Goal: Contribute content: Contribute content

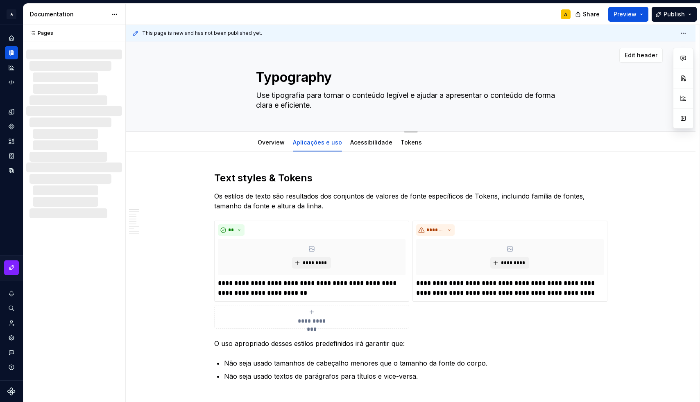
type textarea "*"
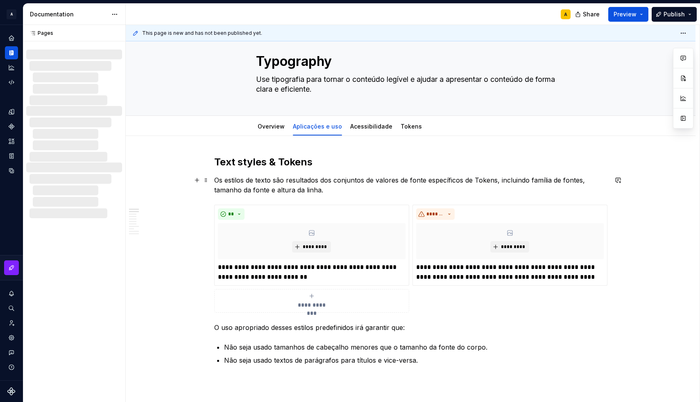
scroll to position [17, 0]
click at [11, 42] on div "Home" at bounding box center [11, 38] width 13 height 13
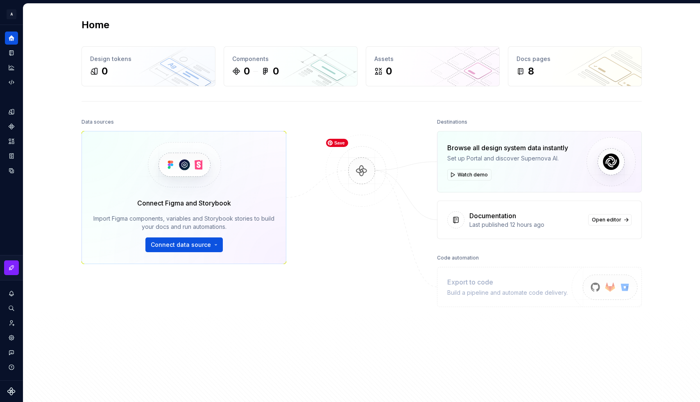
drag, startPoint x: 477, startPoint y: 175, endPoint x: 364, endPoint y: 221, distance: 122.0
click at [364, 221] on div "Data sources Connect Figma and Storybook Import Figma components, variables and…" at bounding box center [362, 253] width 561 height 274
click at [212, 239] on button "Connect data source" at bounding box center [183, 245] width 77 height 15
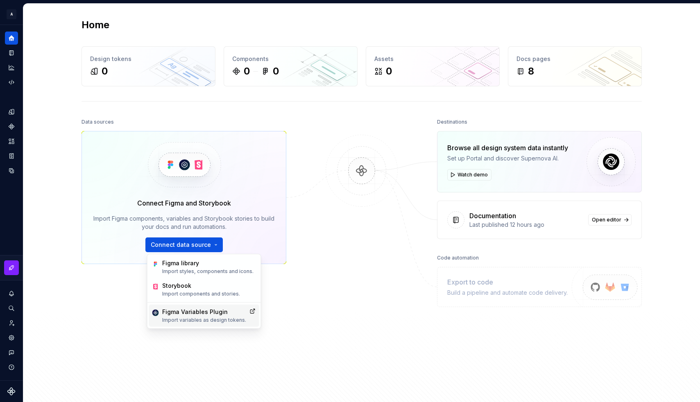
click at [213, 319] on p "Import variables as design tokens." at bounding box center [204, 320] width 84 height 7
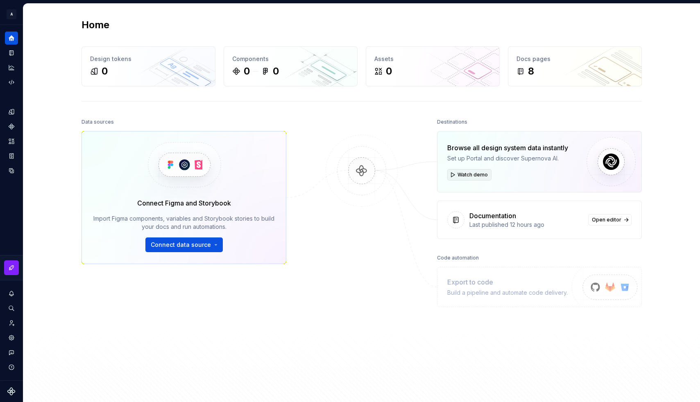
click at [470, 173] on span "Watch demo" at bounding box center [473, 175] width 30 height 7
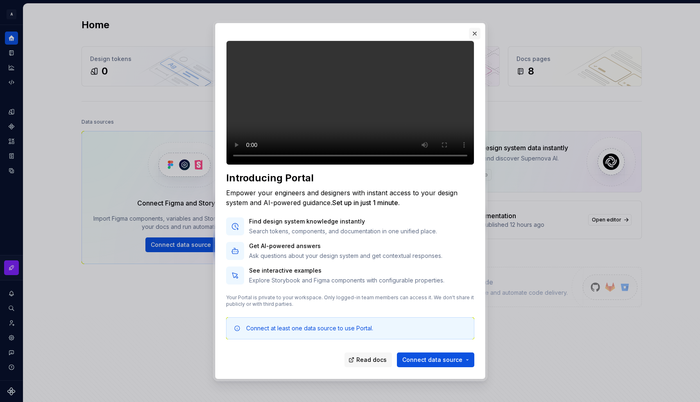
click at [473, 28] on button "button" at bounding box center [474, 33] width 11 height 11
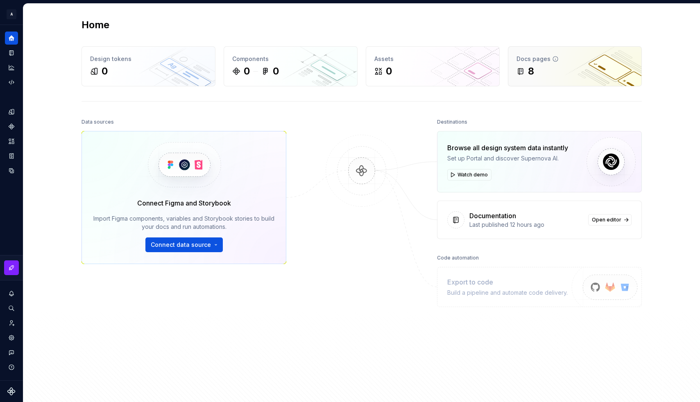
click at [535, 75] on div "8" at bounding box center [575, 71] width 117 height 13
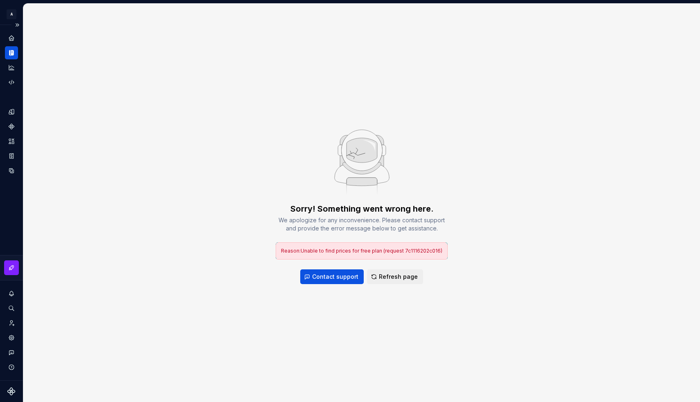
click at [11, 50] on icon "Documentation" at bounding box center [11, 52] width 7 height 7
click at [13, 40] on icon "Home" at bounding box center [11, 37] width 5 height 5
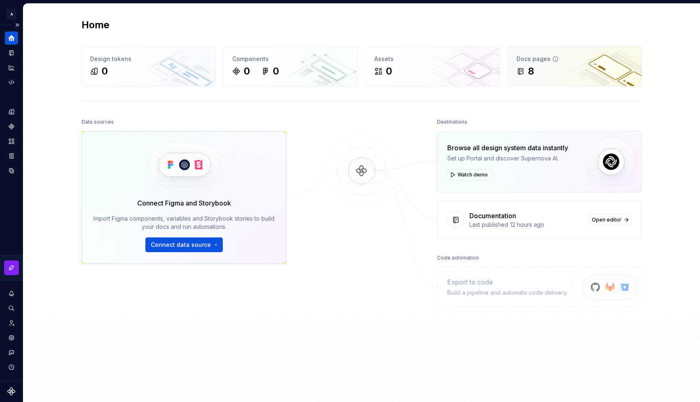
click at [524, 82] on div "Docs pages 8" at bounding box center [575, 66] width 133 height 39
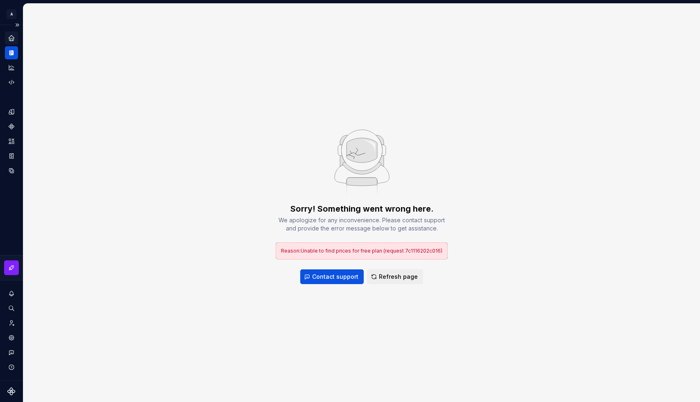
click at [383, 267] on div "Sorry! Something went wrong here. We apologize for any inconvenience. Please co…" at bounding box center [362, 243] width 172 height 81
click at [393, 277] on span "Refresh page" at bounding box center [398, 277] width 39 height 8
click at [10, 157] on icon "Storybook stories" at bounding box center [11, 155] width 7 height 7
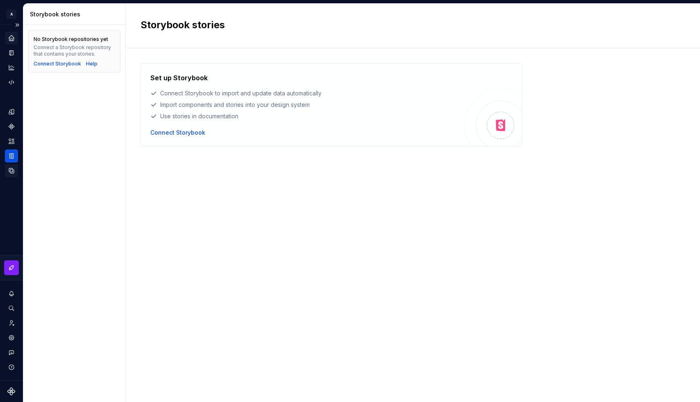
click at [9, 170] on icon "Data sources" at bounding box center [11, 170] width 7 height 7
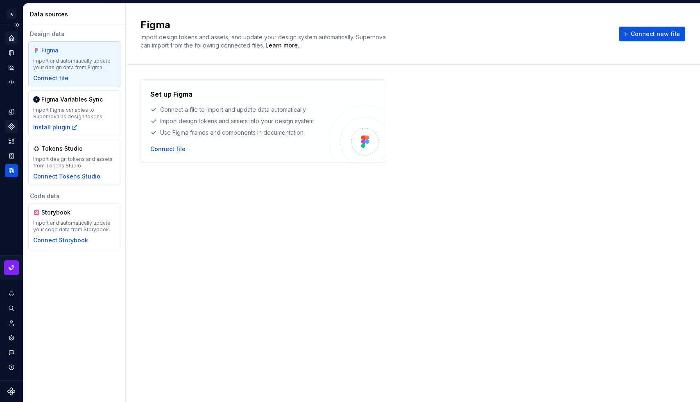
click at [14, 126] on icon "Components" at bounding box center [11, 126] width 5 height 5
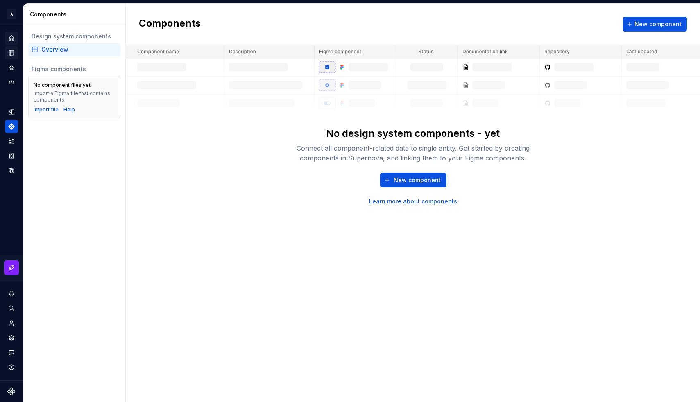
click at [12, 54] on icon "Documentation" at bounding box center [12, 53] width 3 height 5
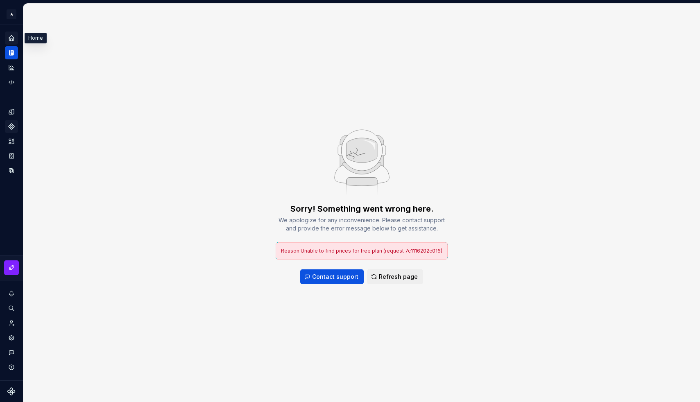
click at [12, 39] on icon "Home" at bounding box center [11, 37] width 7 height 7
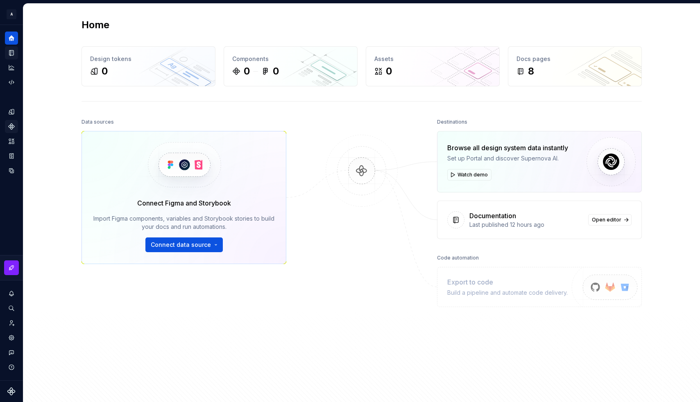
click at [0, 0] on button "Expand sidebar" at bounding box center [0, 0] width 0 height 0
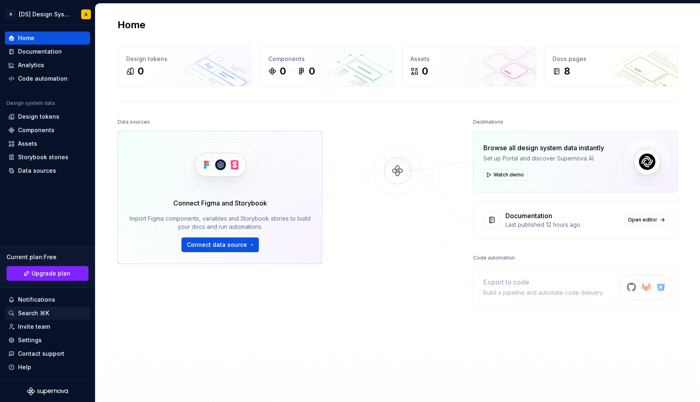
click at [33, 312] on div "Search ⌘K" at bounding box center [33, 313] width 31 height 8
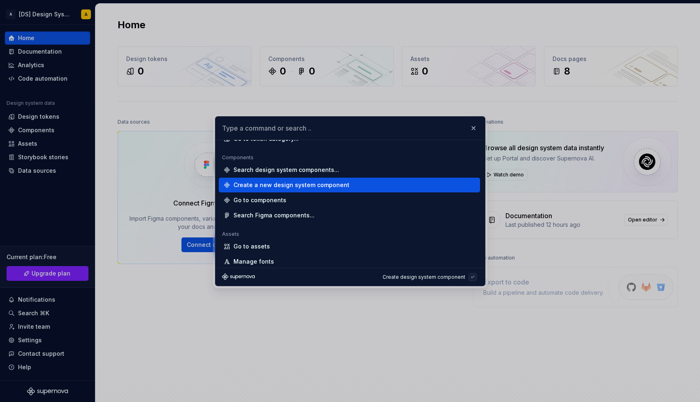
scroll to position [101, 0]
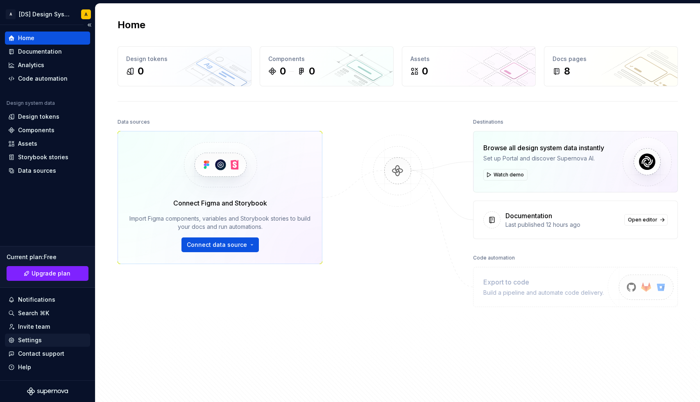
click at [33, 341] on div "Settings" at bounding box center [30, 340] width 24 height 8
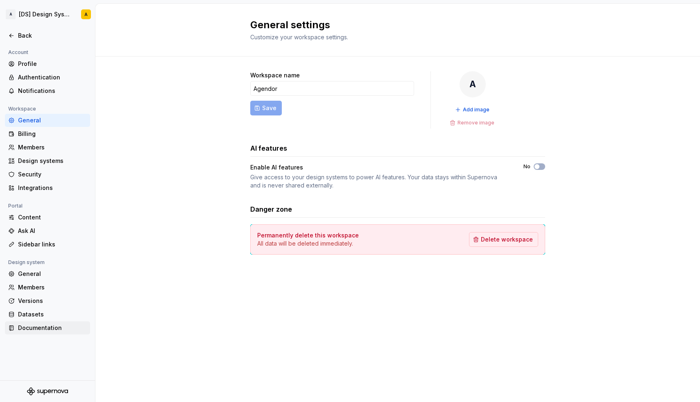
click at [39, 328] on div "Documentation" at bounding box center [52, 328] width 69 height 8
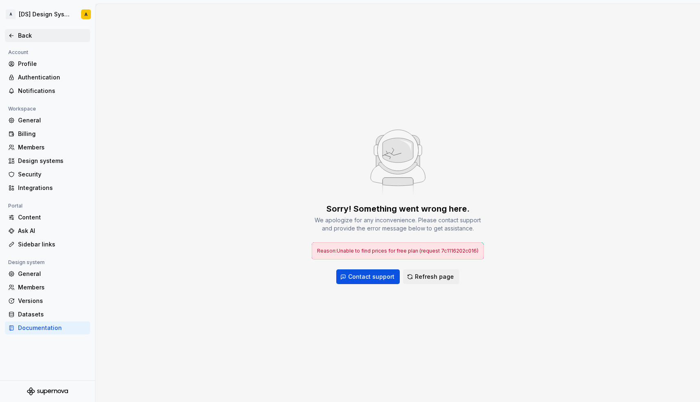
click at [32, 35] on div "Back" at bounding box center [52, 36] width 69 height 8
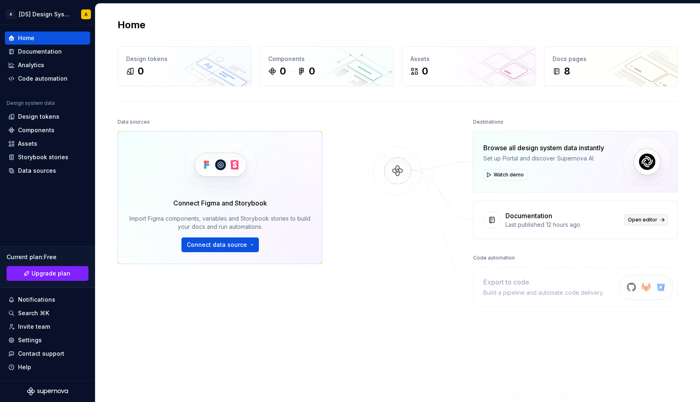
click at [639, 220] on span "Open editor" at bounding box center [643, 220] width 30 height 7
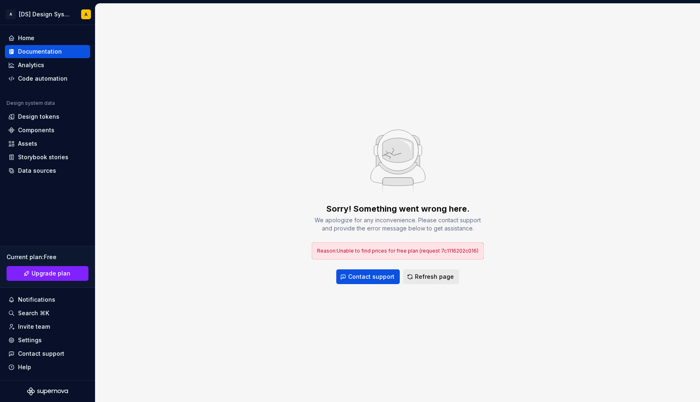
click at [434, 275] on span "Refresh page" at bounding box center [434, 277] width 39 height 8
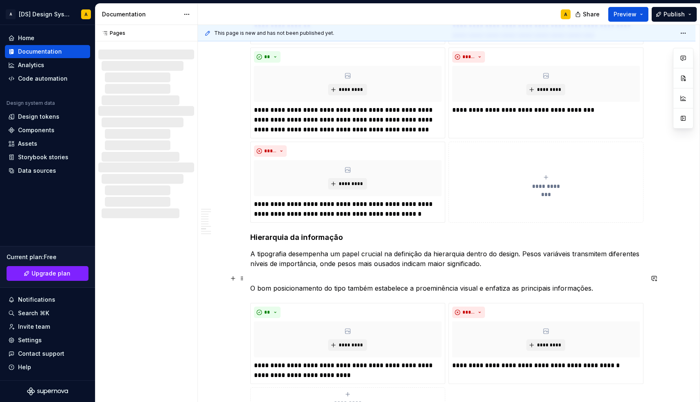
scroll to position [1342, 0]
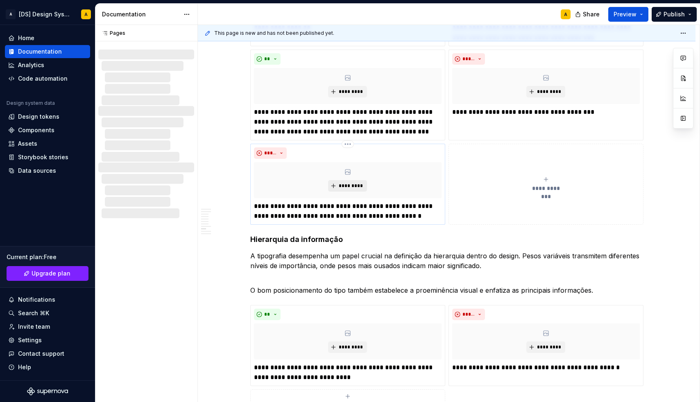
click at [346, 185] on span "*********" at bounding box center [350, 186] width 25 height 7
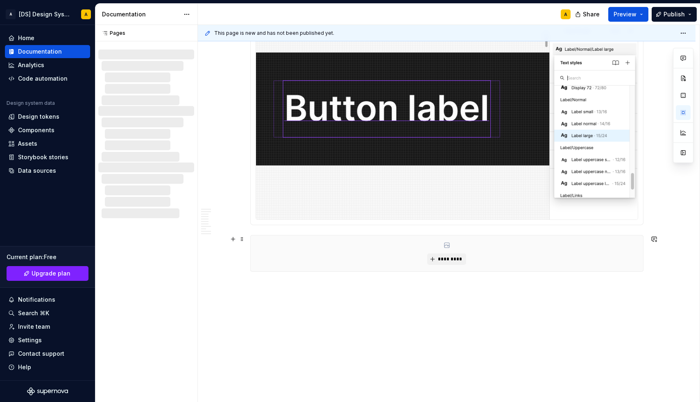
scroll to position [2169, 0]
click at [244, 238] on span at bounding box center [242, 239] width 7 height 11
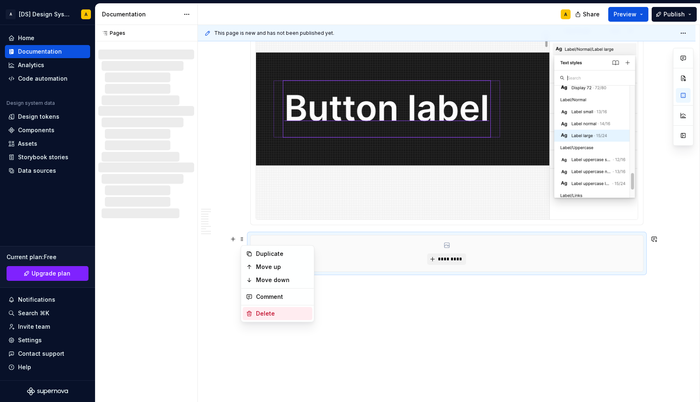
click at [257, 311] on div "Delete" at bounding box center [282, 314] width 53 height 8
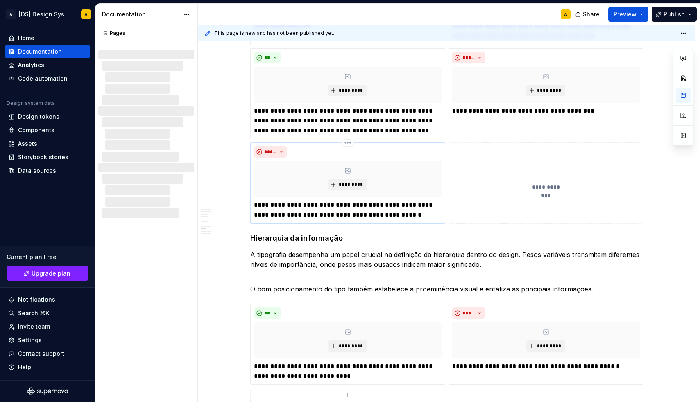
scroll to position [1342, 0]
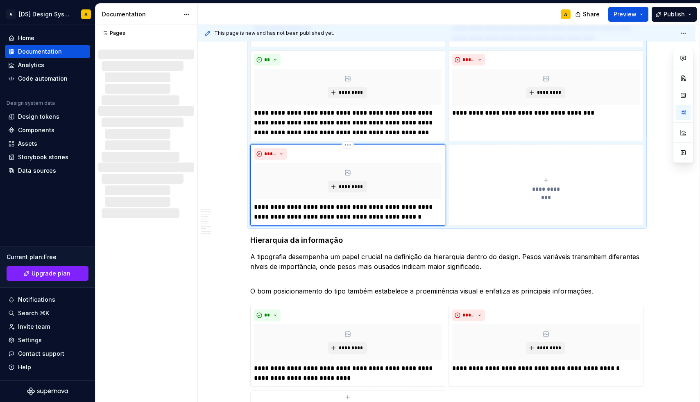
click at [347, 180] on div "*********" at bounding box center [348, 181] width 188 height 36
click at [348, 184] on span "*********" at bounding box center [350, 187] width 25 height 7
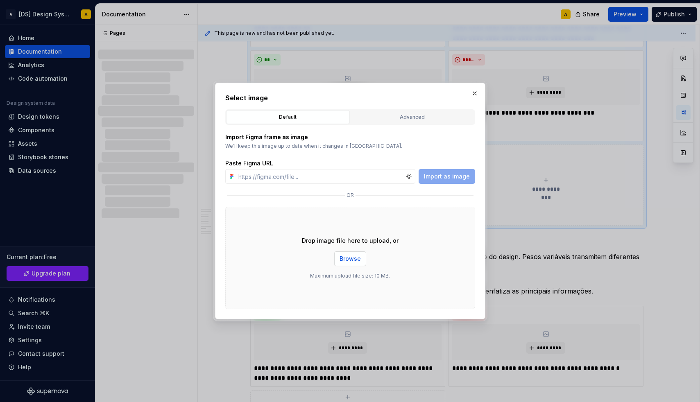
click at [350, 258] on span "Browse" at bounding box center [350, 259] width 21 height 8
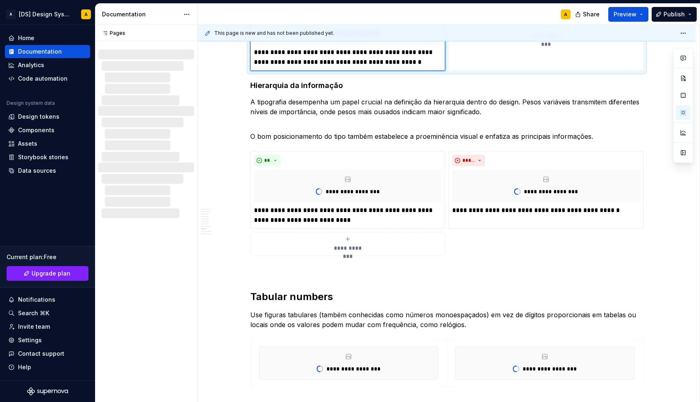
scroll to position [1208, 0]
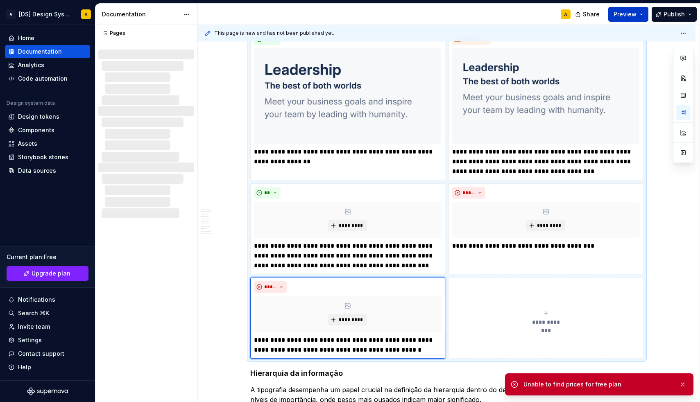
click at [640, 13] on button "Preview" at bounding box center [628, 14] width 40 height 15
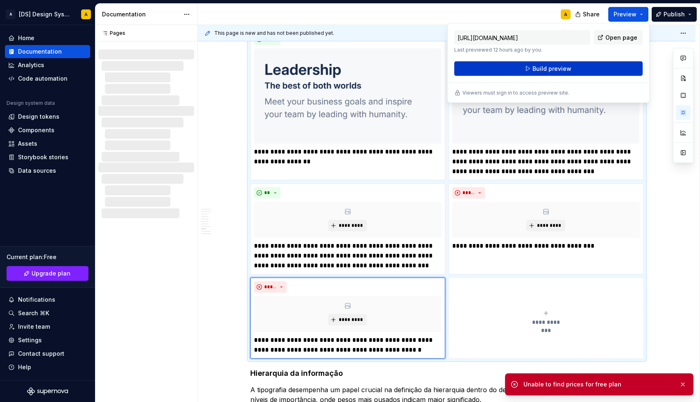
click at [586, 66] on button "Build preview" at bounding box center [548, 68] width 188 height 15
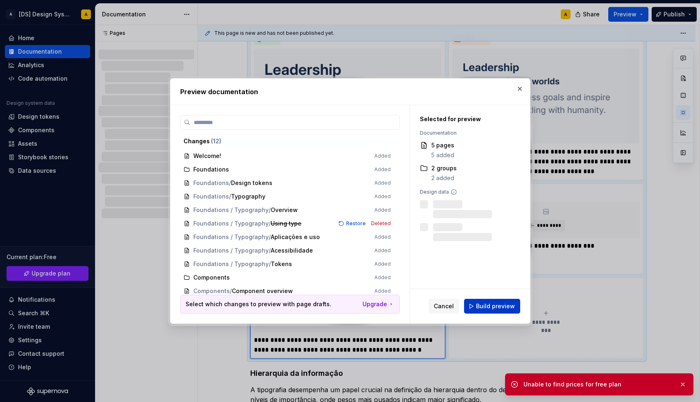
click at [486, 304] on span "Build preview" at bounding box center [495, 306] width 39 height 8
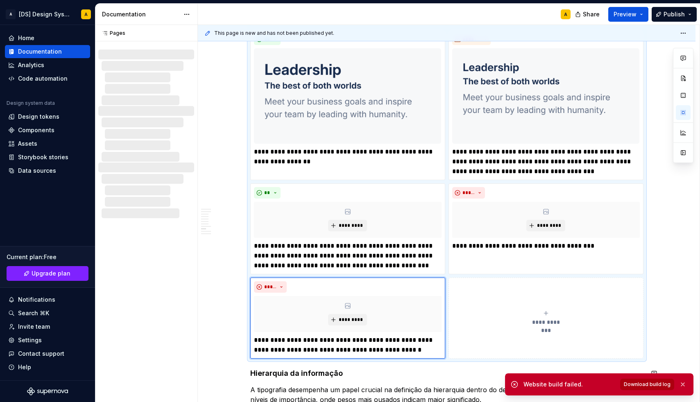
click at [634, 383] on span "Download build log" at bounding box center [647, 384] width 47 height 7
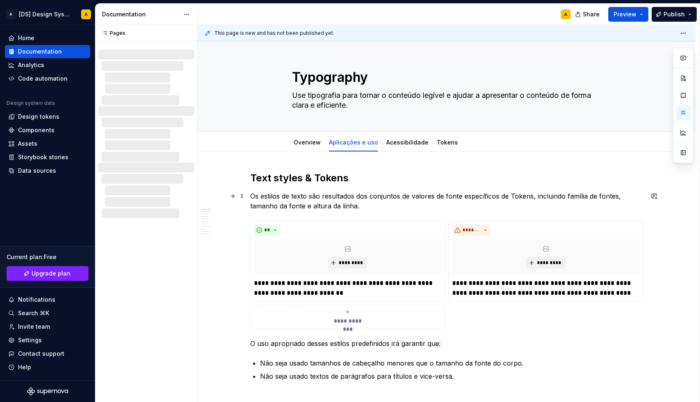
scroll to position [0, 0]
click at [397, 143] on link "Acessibilidade" at bounding box center [407, 142] width 42 height 7
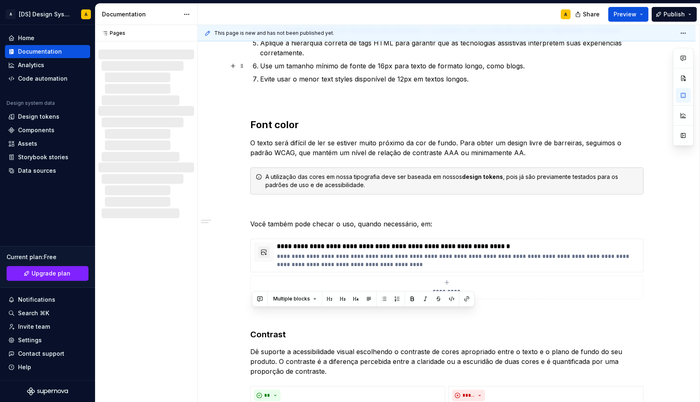
scroll to position [269, 0]
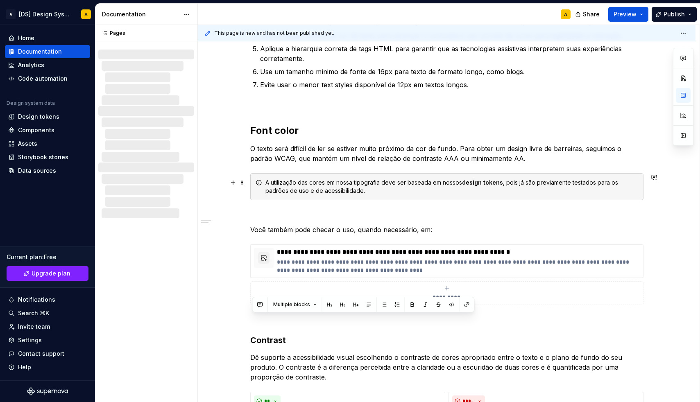
drag, startPoint x: 343, startPoint y: 275, endPoint x: 287, endPoint y: 171, distance: 117.5
click at [287, 171] on div "Os tokens e componentes de tipografia foram projetados com considerações de ace…" at bounding box center [446, 206] width 393 height 607
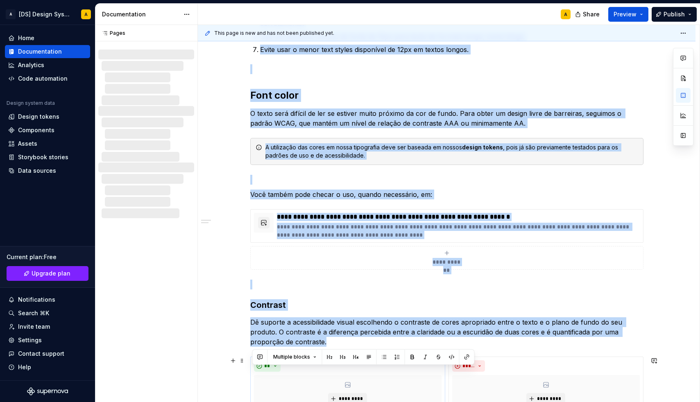
scroll to position [307, 0]
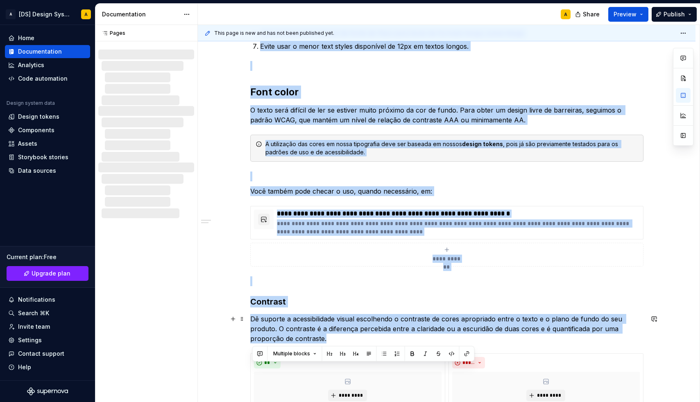
drag, startPoint x: 254, startPoint y: 86, endPoint x: 370, endPoint y: 336, distance: 275.3
click at [370, 336] on div "Os tokens e componentes de tipografia foram projetados com considerações de ace…" at bounding box center [446, 167] width 393 height 607
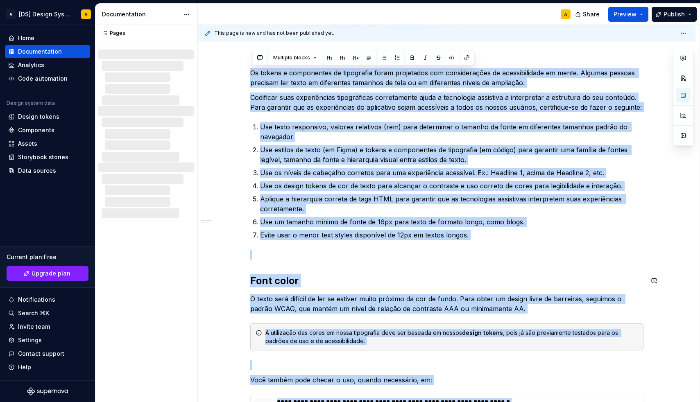
scroll to position [93, 0]
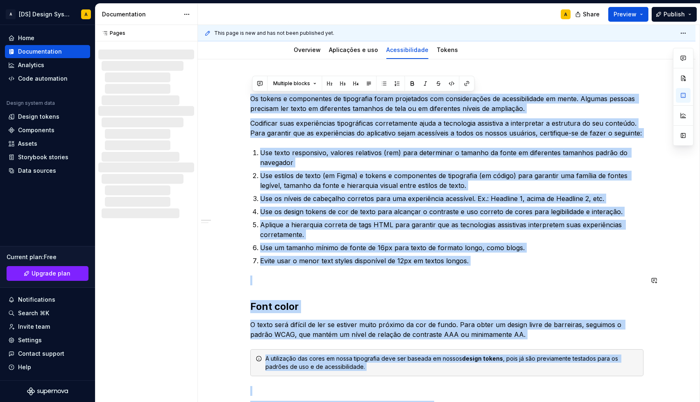
copy div "Os tokens e componentes de tipografia foram projetados com considerações de ace…"
click at [398, 269] on div "Os tokens e componentes de tipografia foram projetados com considerações de ace…" at bounding box center [446, 382] width 393 height 607
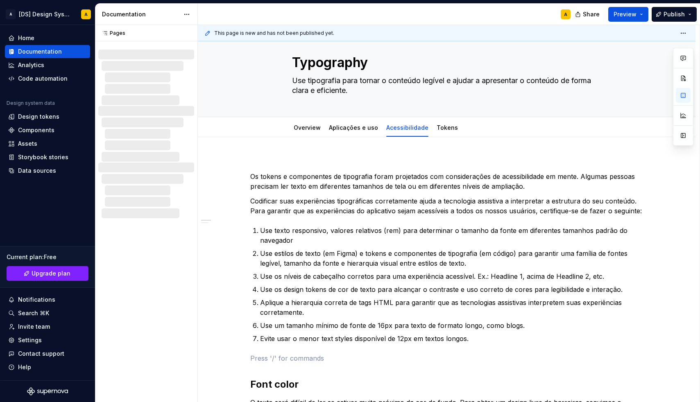
scroll to position [5, 0]
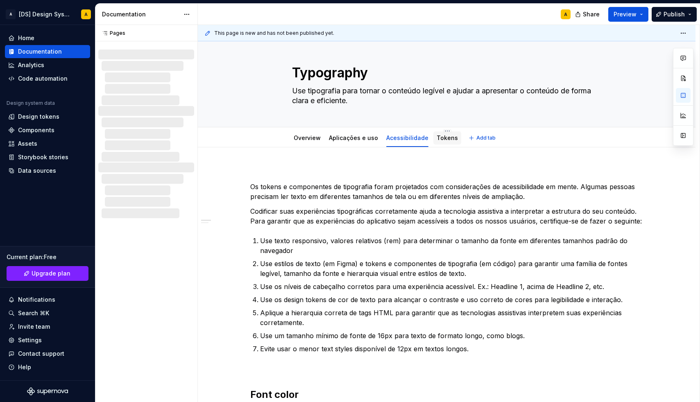
click at [446, 140] on link "Tokens" at bounding box center [447, 137] width 21 height 7
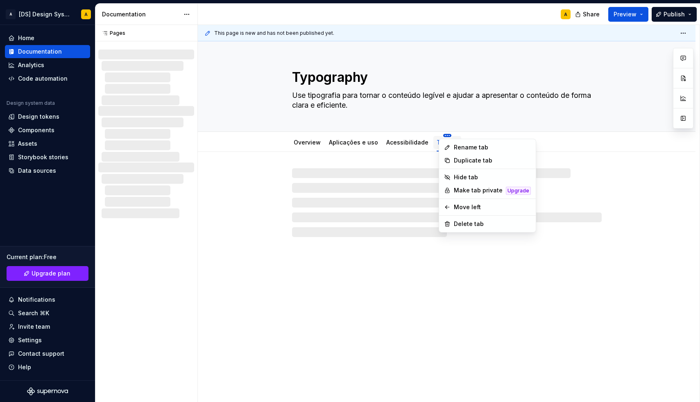
click at [443, 135] on html "A [DS] Design System A Home Documentation Analytics Code automation Design syst…" at bounding box center [350, 201] width 700 height 402
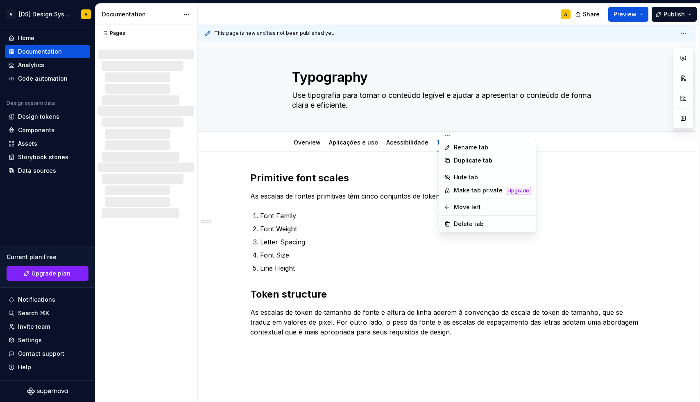
click at [387, 204] on html "A [DS] Design System A Home Documentation Analytics Code automation Design syst…" at bounding box center [350, 201] width 700 height 402
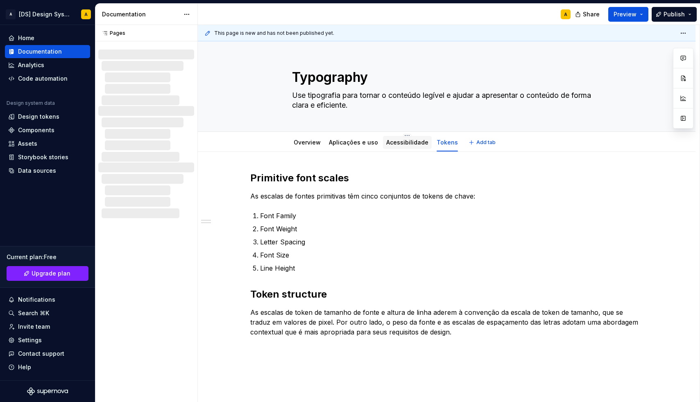
click at [402, 144] on link "Acessibilidade" at bounding box center [407, 142] width 42 height 7
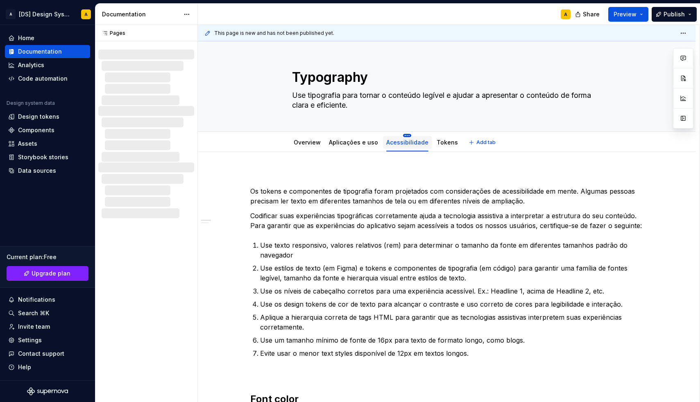
click at [404, 136] on html "**********" at bounding box center [350, 201] width 700 height 402
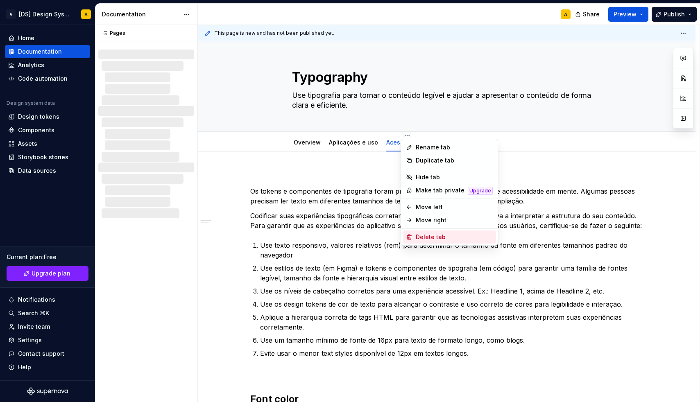
click at [421, 237] on div "Delete tab" at bounding box center [454, 237] width 77 height 8
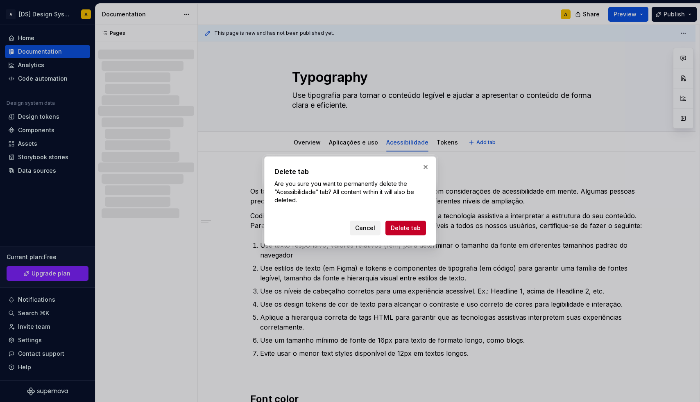
click at [373, 224] on span "Cancel" at bounding box center [365, 228] width 20 height 8
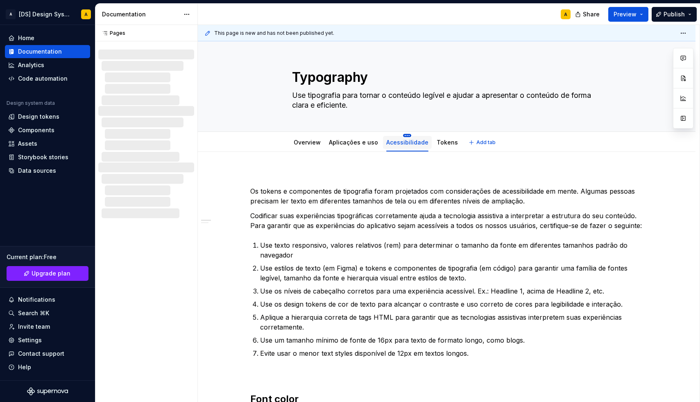
click at [404, 136] on html "**********" at bounding box center [350, 201] width 700 height 402
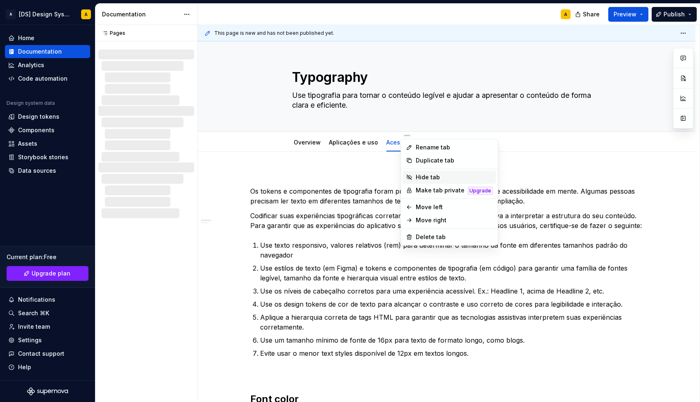
click at [424, 177] on div "Hide tab" at bounding box center [454, 177] width 77 height 8
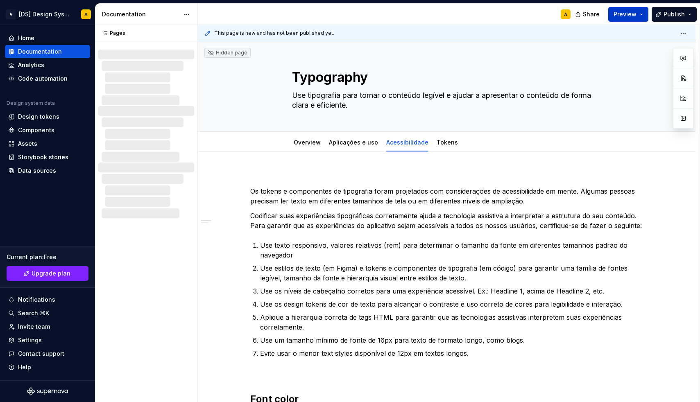
click at [623, 14] on span "Preview" at bounding box center [625, 14] width 23 height 8
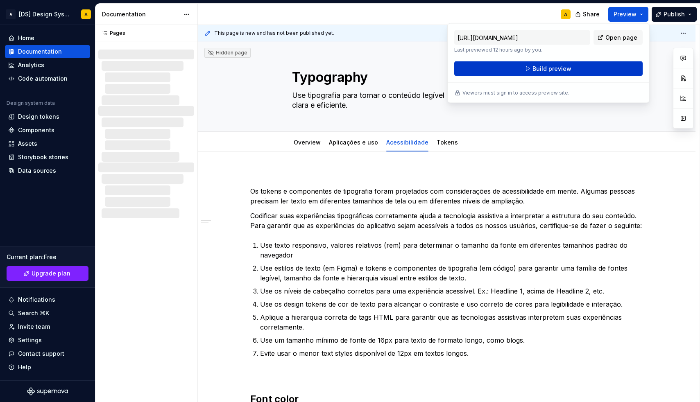
click at [569, 62] on button "Build preview" at bounding box center [548, 68] width 188 height 15
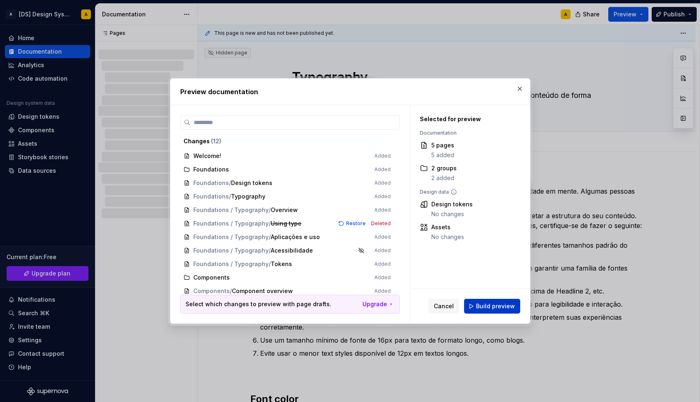
click at [480, 305] on span "Build preview" at bounding box center [495, 306] width 39 height 8
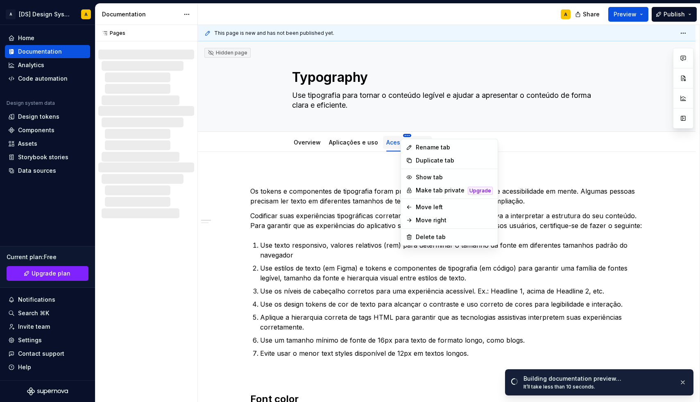
click at [405, 135] on html "A [DS] Design System A Home Documentation Analytics Code automation Design syst…" at bounding box center [350, 201] width 700 height 402
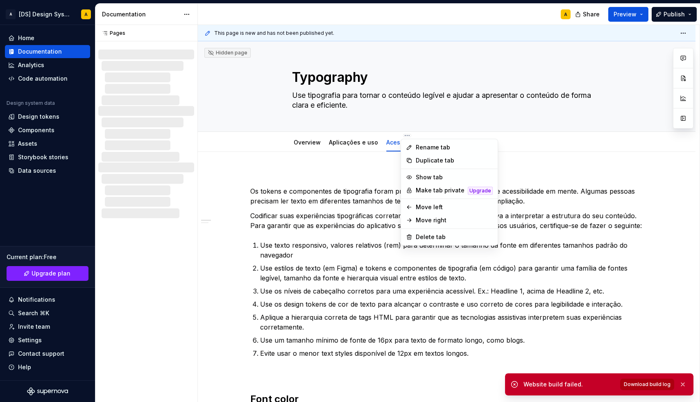
click at [627, 384] on span "Download build log" at bounding box center [647, 384] width 47 height 7
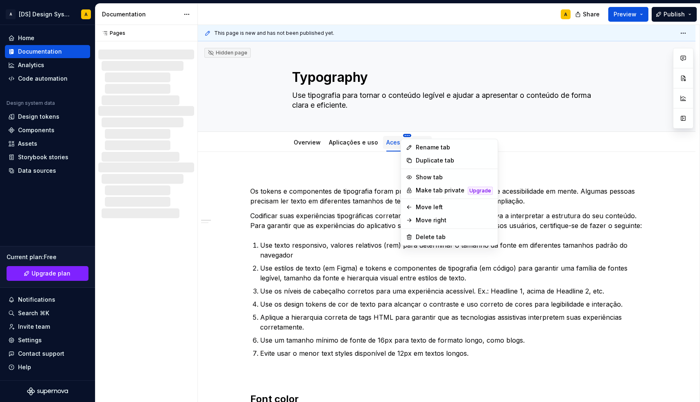
click at [404, 136] on html "A [DS] Design System A Home Documentation Analytics Code automation Design syst…" at bounding box center [350, 201] width 700 height 402
click at [411, 236] on icon at bounding box center [409, 237] width 5 height 5
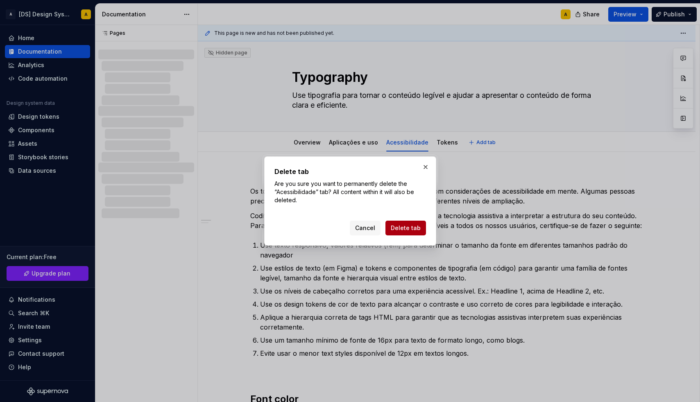
click at [408, 230] on span "Delete tab" at bounding box center [406, 228] width 30 height 8
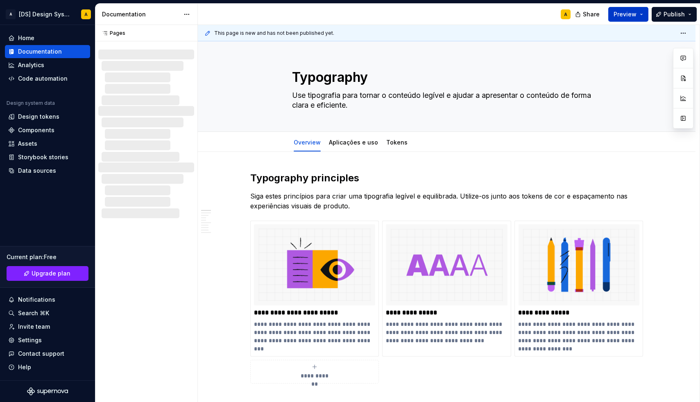
click at [622, 12] on span "Preview" at bounding box center [625, 14] width 23 height 8
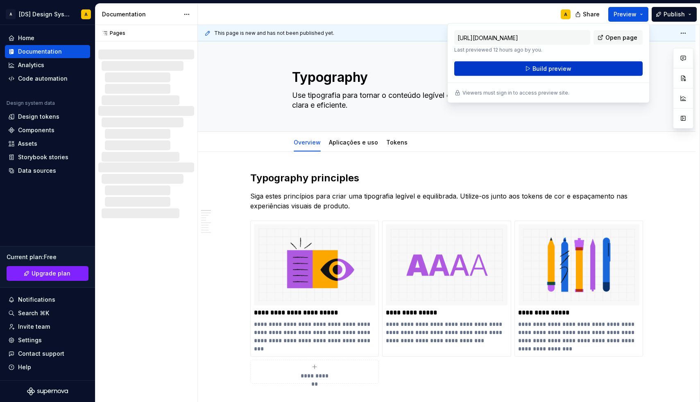
click at [551, 65] on span "Build preview" at bounding box center [552, 69] width 39 height 8
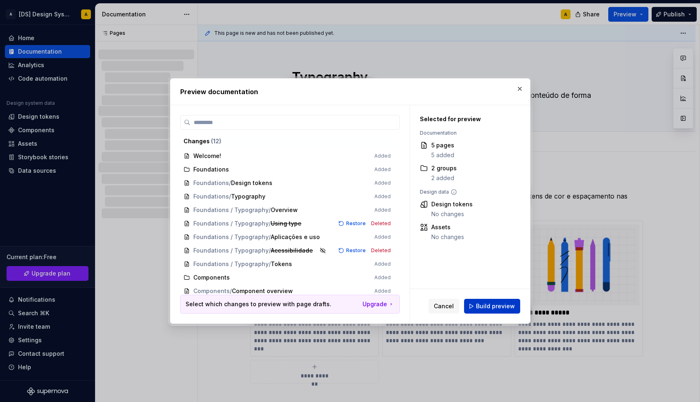
click at [476, 308] on button "Build preview" at bounding box center [492, 306] width 56 height 15
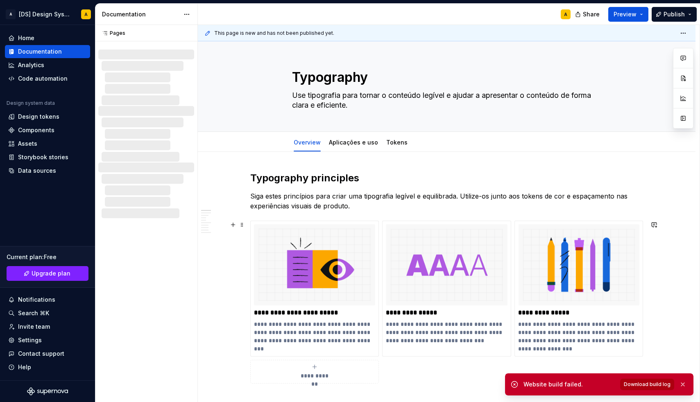
click at [659, 382] on span "Download build log" at bounding box center [647, 384] width 47 height 7
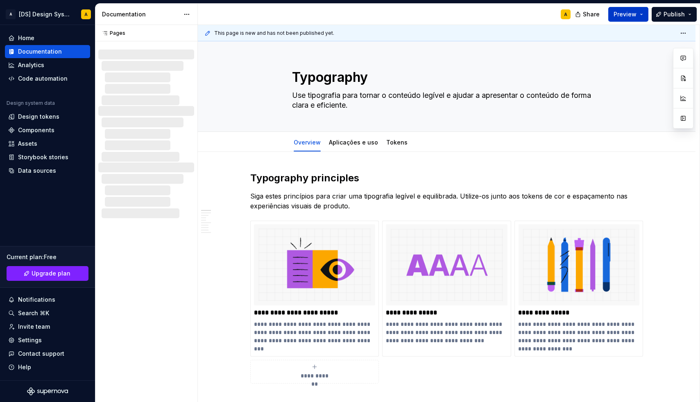
click at [629, 14] on span "Preview" at bounding box center [625, 14] width 23 height 8
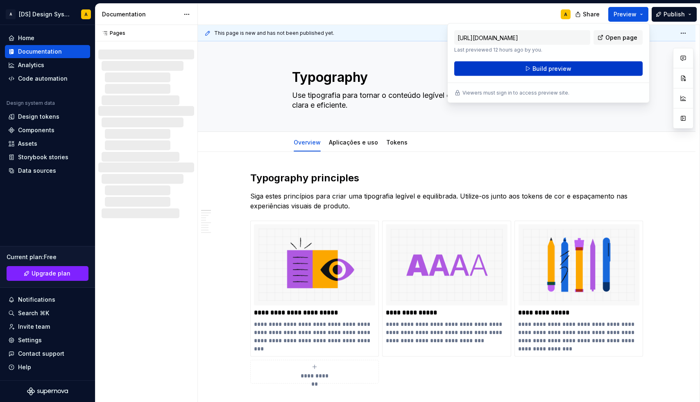
click at [578, 66] on button "Build preview" at bounding box center [548, 68] width 188 height 15
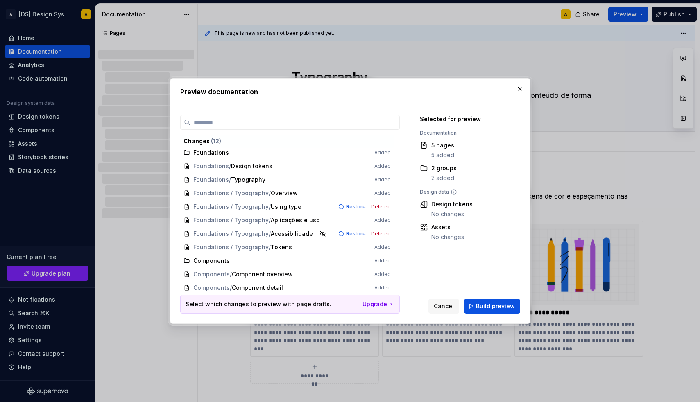
scroll to position [17, 0]
click at [356, 234] on span "Restore" at bounding box center [356, 234] width 20 height 7
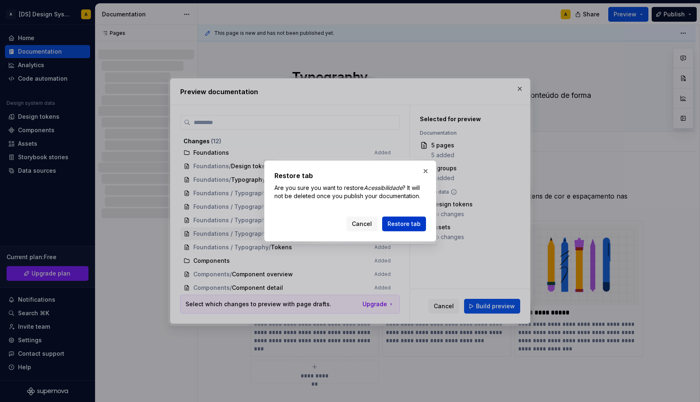
click at [386, 227] on button "Restore tab" at bounding box center [404, 224] width 44 height 15
click at [355, 229] on button "Cancel" at bounding box center [362, 224] width 31 height 15
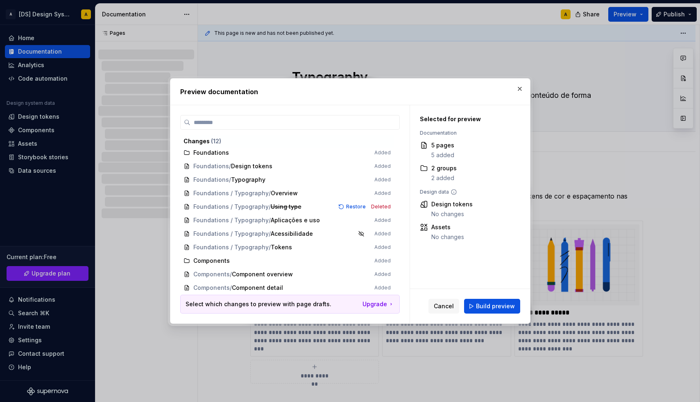
click at [386, 206] on span "Foundations / Typography / Using type Restore Deleted" at bounding box center [287, 207] width 214 height 14
click at [497, 305] on span "Build preview" at bounding box center [495, 306] width 39 height 8
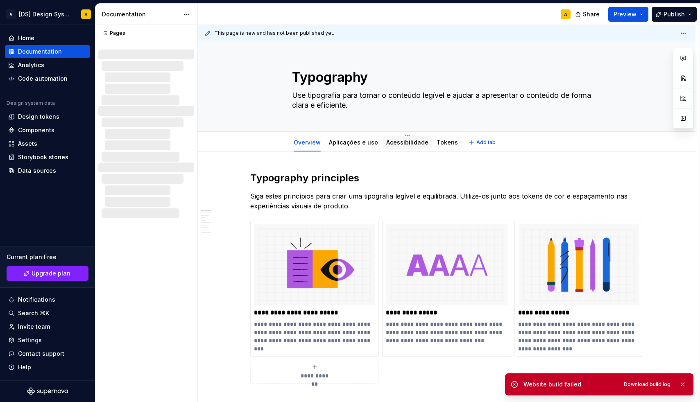
click at [395, 146] on div "Acessibilidade" at bounding box center [407, 142] width 42 height 8
click at [401, 142] on link "Acessibilidade" at bounding box center [407, 142] width 42 height 7
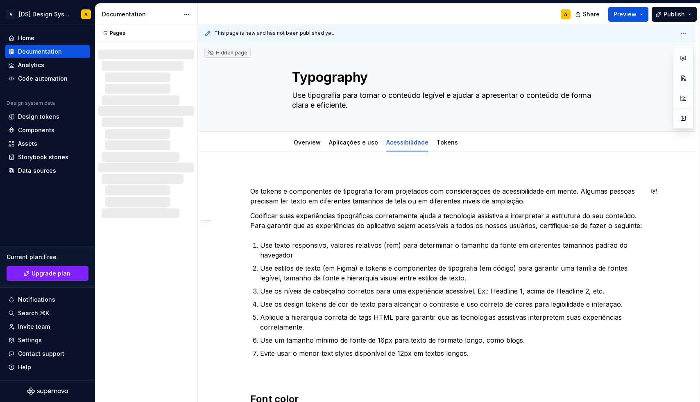
click at [228, 51] on div "Hidden page" at bounding box center [228, 53] width 40 height 7
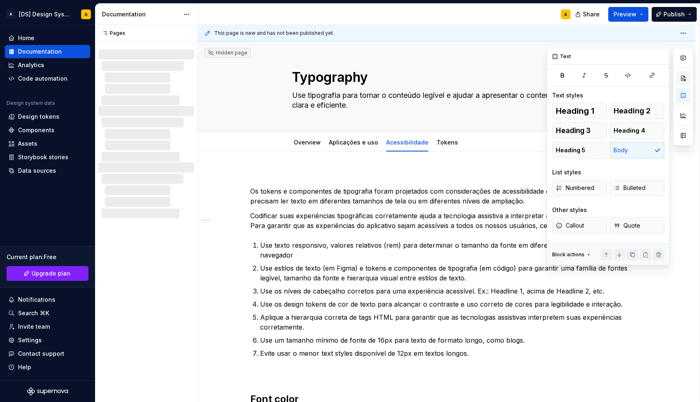
click at [684, 80] on button "button" at bounding box center [683, 78] width 15 height 15
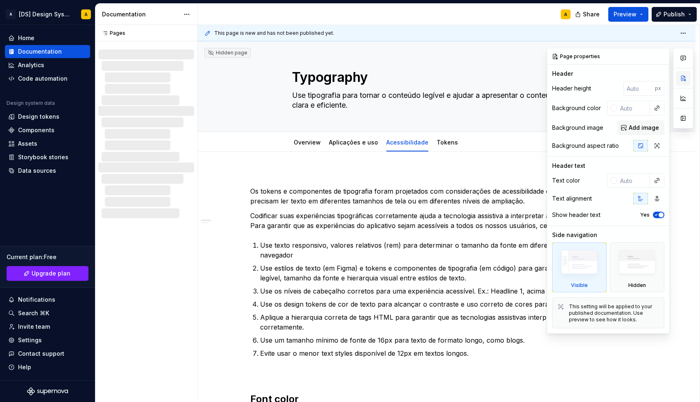
click at [684, 80] on button "button" at bounding box center [683, 78] width 15 height 15
click at [662, 58] on button "button" at bounding box center [661, 56] width 11 height 11
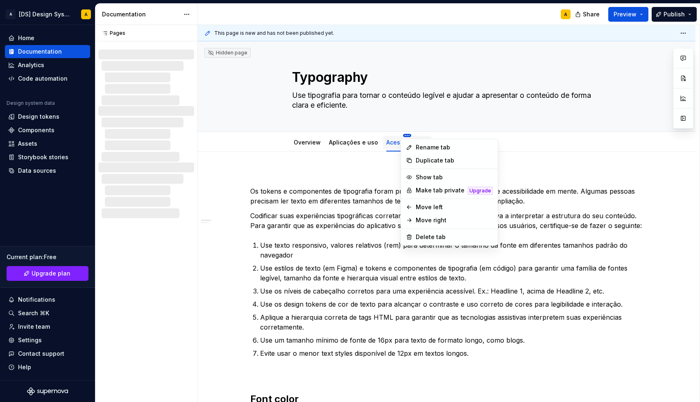
click at [405, 135] on html "A [DS] Design System A Home Documentation Analytics Code automation Design syst…" at bounding box center [350, 201] width 700 height 402
click at [434, 178] on div "Show tab" at bounding box center [454, 177] width 77 height 8
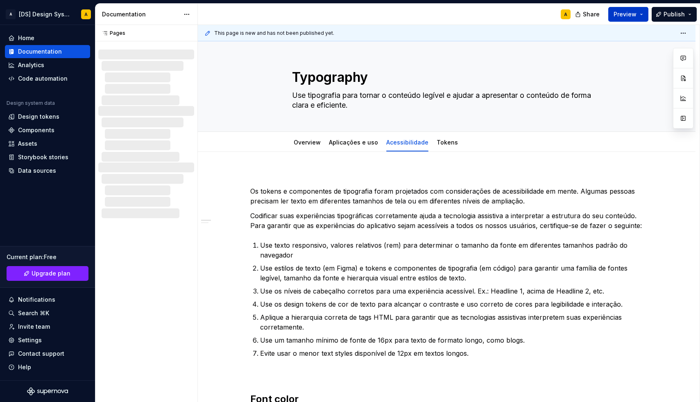
click at [631, 17] on span "Preview" at bounding box center [625, 14] width 23 height 8
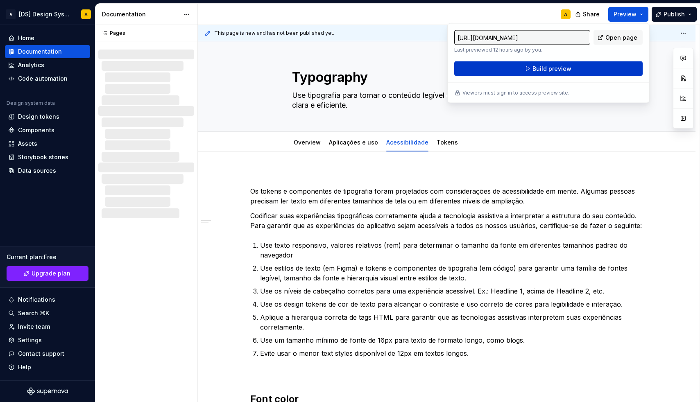
click at [574, 67] on button "Build preview" at bounding box center [548, 68] width 188 height 15
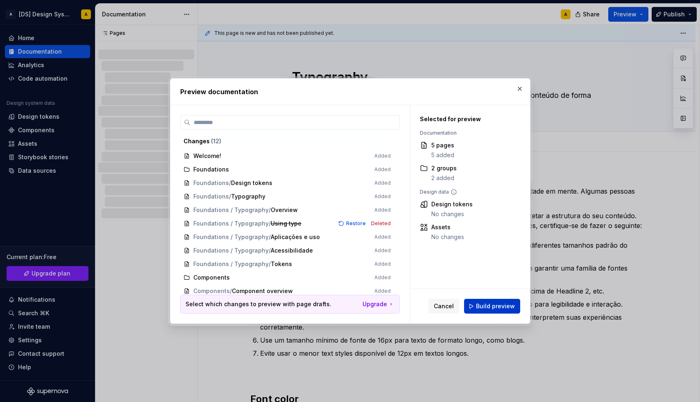
click at [480, 302] on button "Build preview" at bounding box center [492, 306] width 56 height 15
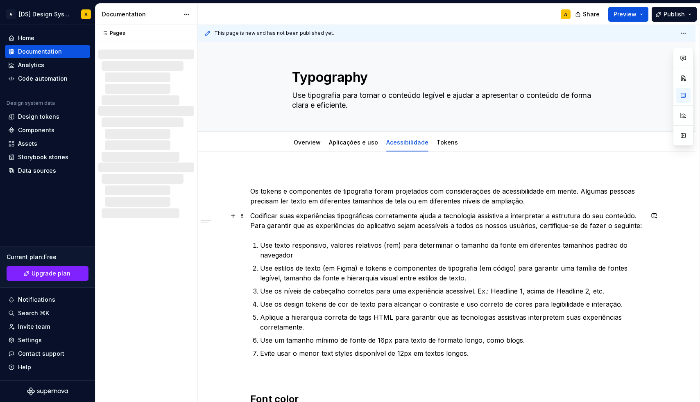
type textarea "*"
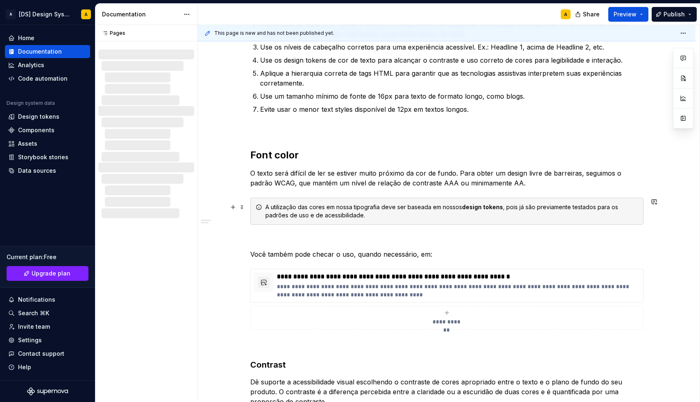
scroll to position [246, 0]
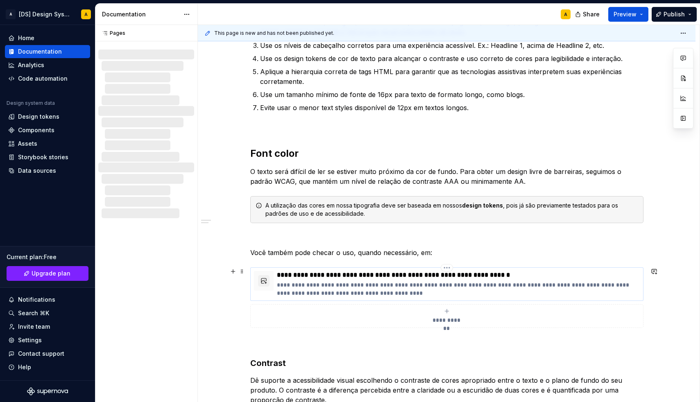
click at [339, 274] on p "**********" at bounding box center [458, 275] width 363 height 8
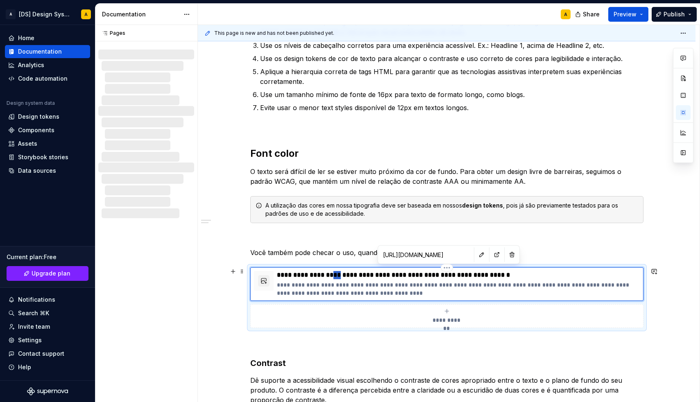
click at [339, 274] on p "**********" at bounding box center [458, 275] width 363 height 8
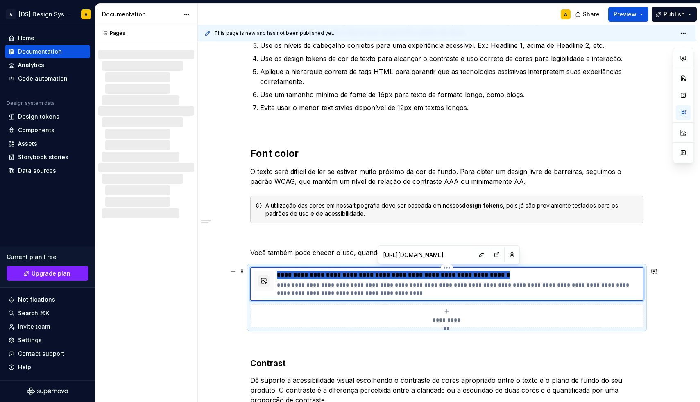
click at [339, 274] on p "**********" at bounding box center [458, 275] width 363 height 8
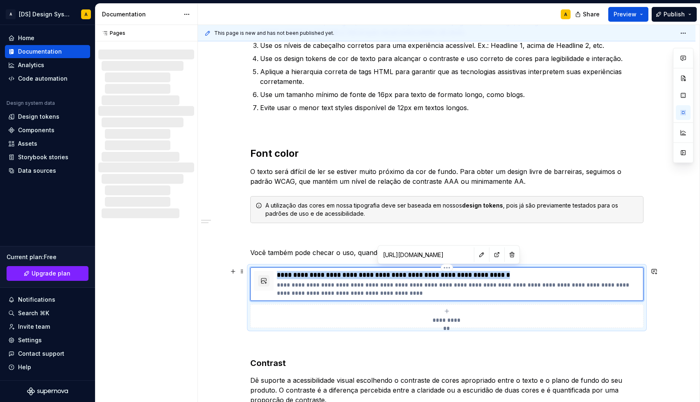
click at [341, 292] on p "**********" at bounding box center [458, 289] width 363 height 16
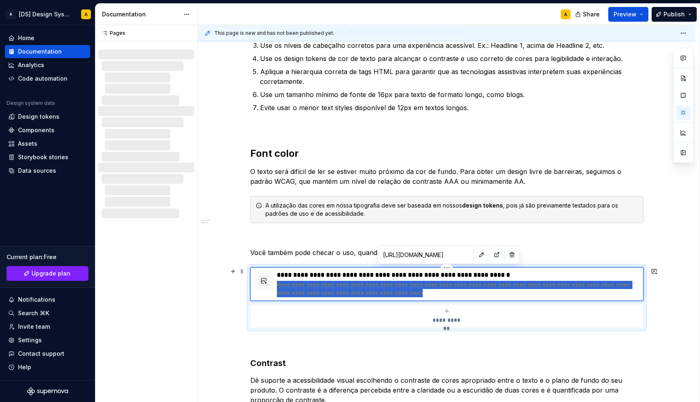
click at [341, 292] on p "**********" at bounding box center [458, 289] width 363 height 16
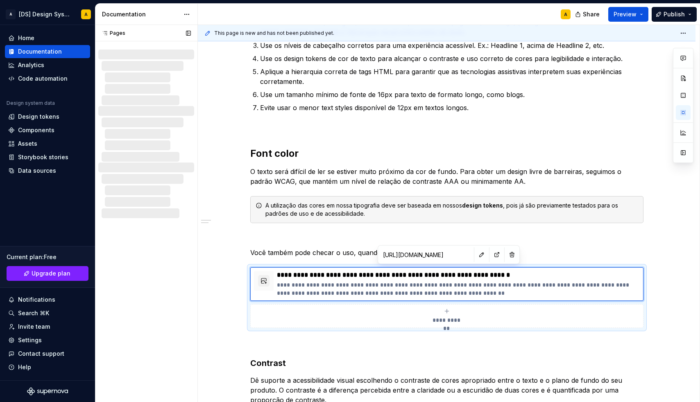
type textarea "*"
drag, startPoint x: 323, startPoint y: 285, endPoint x: 279, endPoint y: 286, distance: 43.9
click at [279, 286] on p "**********" at bounding box center [458, 289] width 363 height 16
click at [370, 293] on p "**********" at bounding box center [458, 289] width 363 height 16
click at [319, 278] on p "**********" at bounding box center [458, 275] width 363 height 8
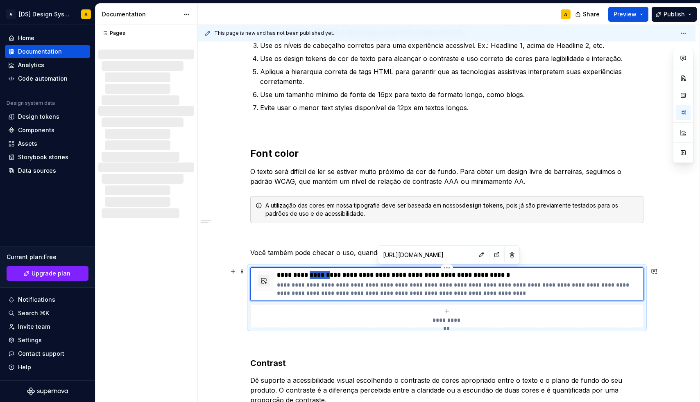
click at [319, 278] on p "**********" at bounding box center [458, 275] width 363 height 8
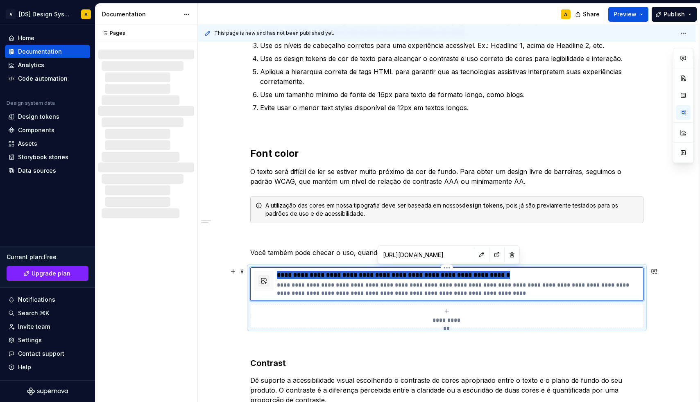
click at [319, 278] on p "**********" at bounding box center [458, 275] width 363 height 8
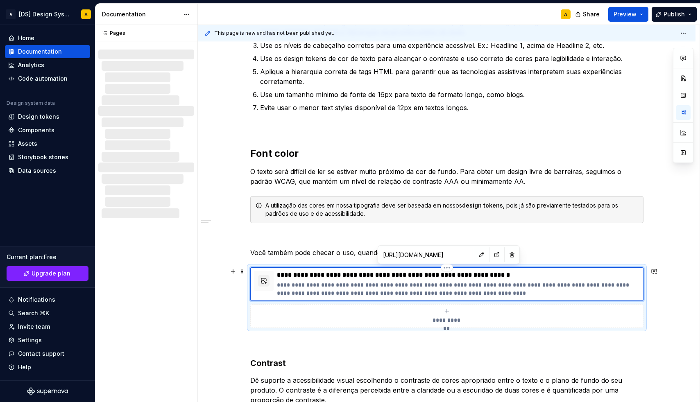
click at [319, 278] on p "**********" at bounding box center [458, 275] width 363 height 8
drag, startPoint x: 426, startPoint y: 275, endPoint x: 281, endPoint y: 277, distance: 144.7
click at [281, 277] on p "**********" at bounding box center [458, 275] width 363 height 8
type textarea "*"
click at [341, 286] on p "**********" at bounding box center [458, 289] width 363 height 16
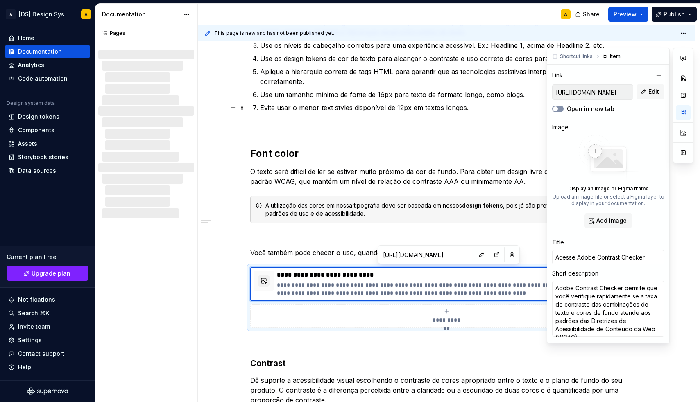
click at [559, 110] on button "Open in new tab" at bounding box center [557, 109] width 11 height 7
click at [565, 57] on span "Shortcut links" at bounding box center [576, 56] width 33 height 7
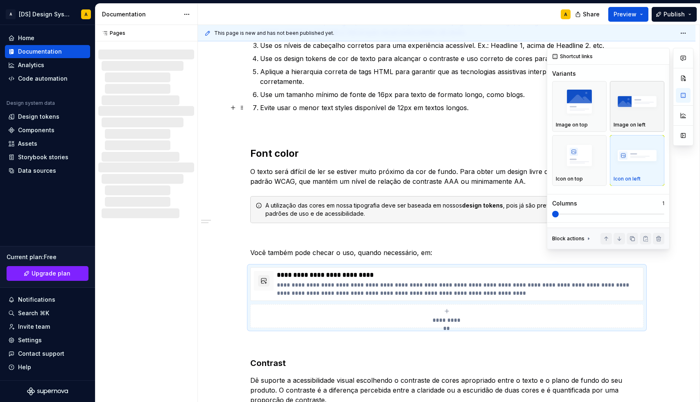
click at [636, 104] on img "button" at bounding box center [637, 102] width 47 height 30
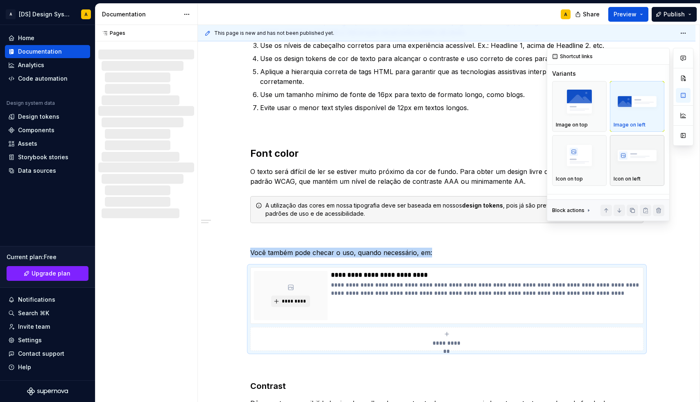
click at [620, 163] on img "button" at bounding box center [637, 156] width 47 height 30
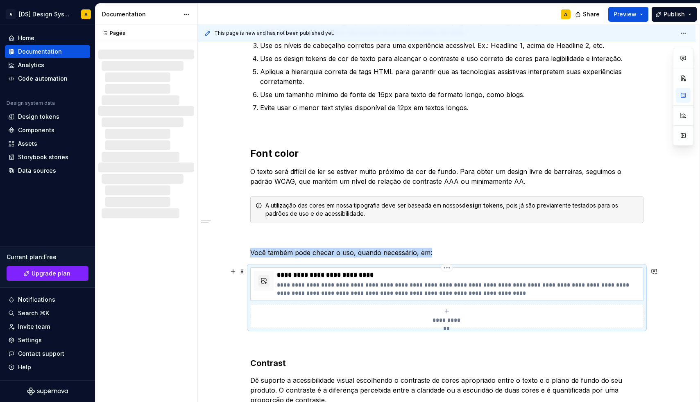
click at [356, 291] on p "**********" at bounding box center [458, 289] width 363 height 16
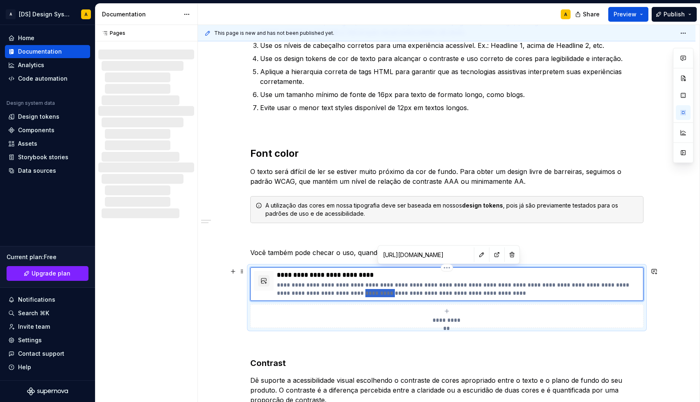
click at [356, 291] on p "**********" at bounding box center [458, 289] width 363 height 16
click at [351, 275] on p "**********" at bounding box center [458, 275] width 363 height 8
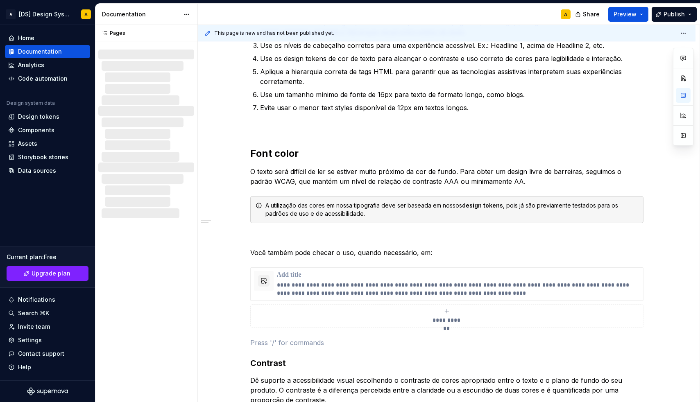
click at [218, 336] on div "Os tokens e componentes de tipografia foram projetados com considerações de ace…" at bounding box center [447, 285] width 498 height 758
click at [304, 273] on p at bounding box center [458, 275] width 363 height 8
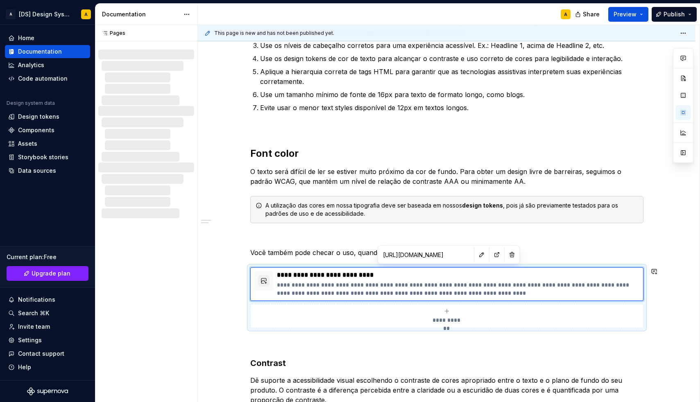
click at [234, 332] on div "Os tokens e componentes de tipografia foram projetados com considerações de ace…" at bounding box center [447, 285] width 498 height 758
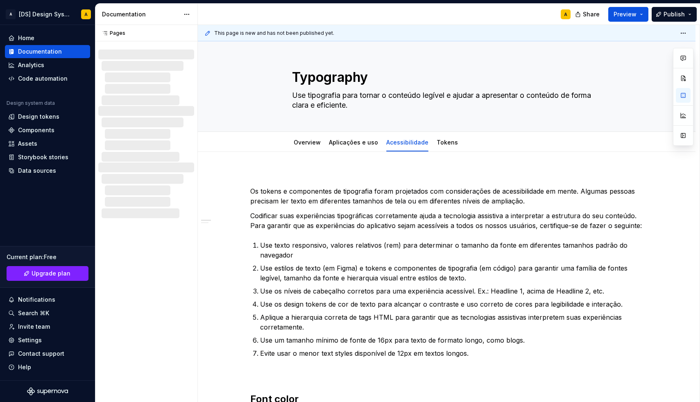
scroll to position [0, 0]
click at [309, 145] on link "Overview" at bounding box center [307, 142] width 27 height 7
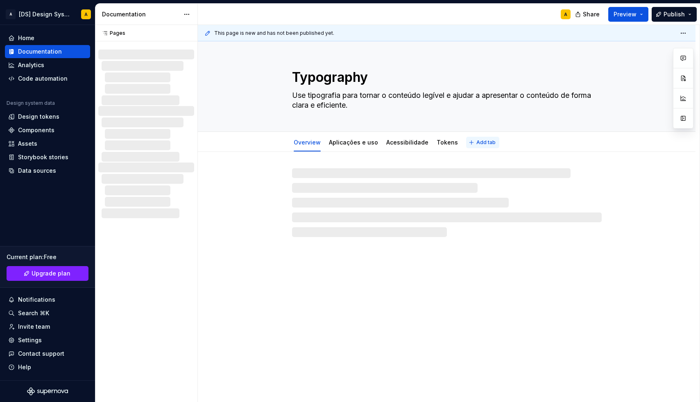
click at [477, 143] on span "Add tab" at bounding box center [486, 142] width 19 height 7
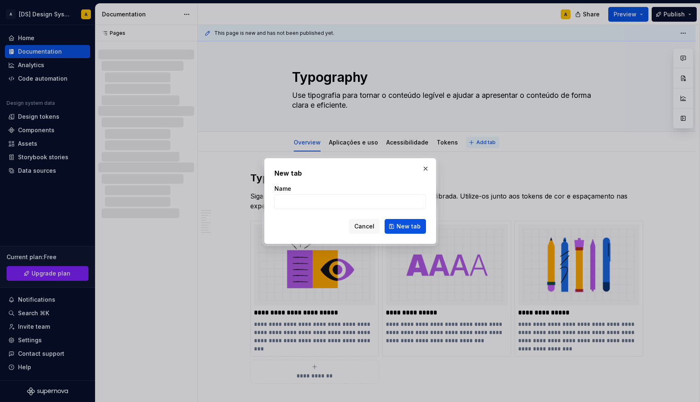
type textarea "*"
type input "Docs"
click at [390, 223] on button "New tab" at bounding box center [405, 226] width 41 height 15
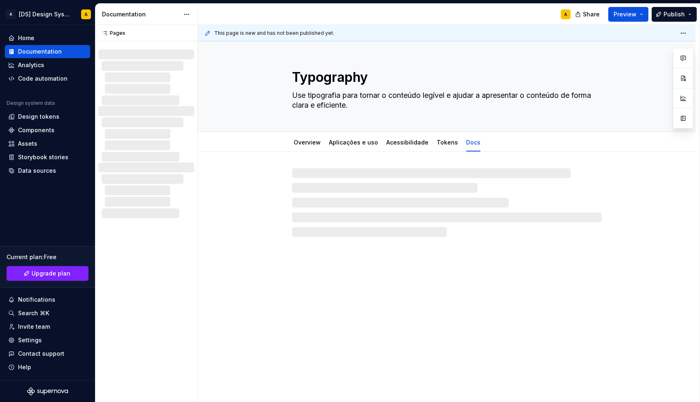
type textarea "*"
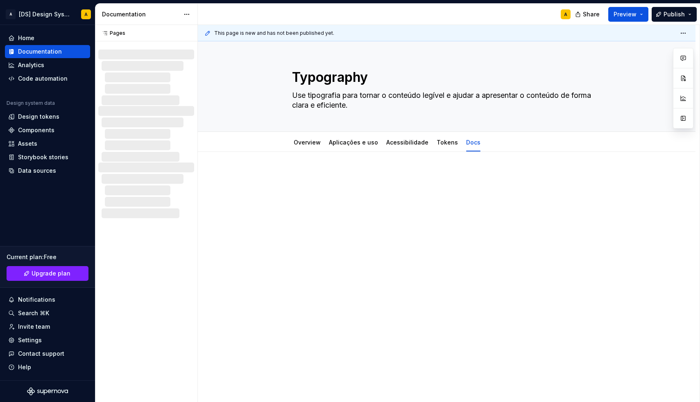
click at [322, 193] on div at bounding box center [446, 187] width 393 height 31
click at [311, 195] on div "ggg" at bounding box center [446, 187] width 393 height 31
click at [188, 14] on html "A [DS] Design System A Home Documentation Analytics Code automation Design syst…" at bounding box center [350, 201] width 700 height 402
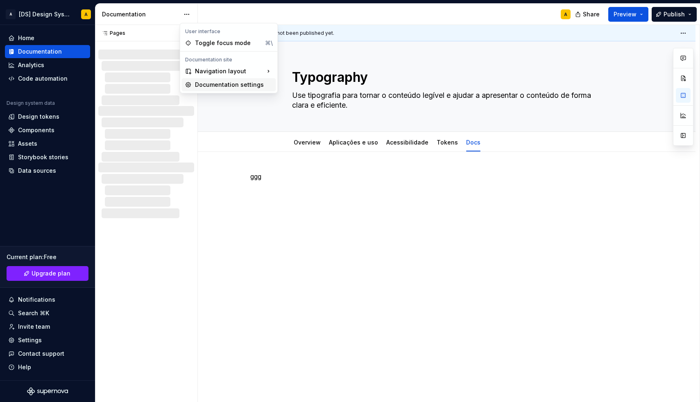
click at [211, 82] on div "Documentation settings" at bounding box center [234, 85] width 78 height 8
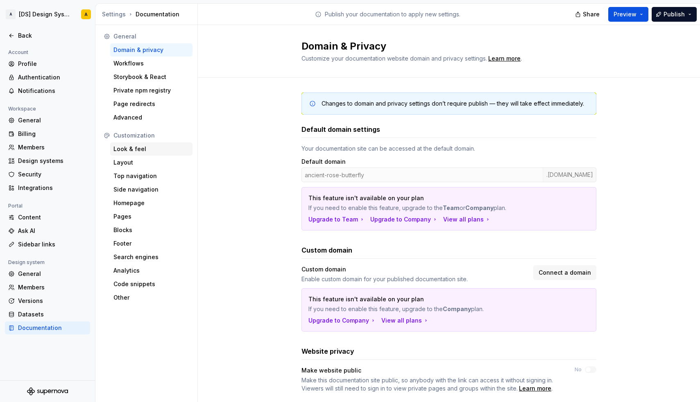
click at [127, 148] on div "Look & feel" at bounding box center [152, 149] width 76 height 8
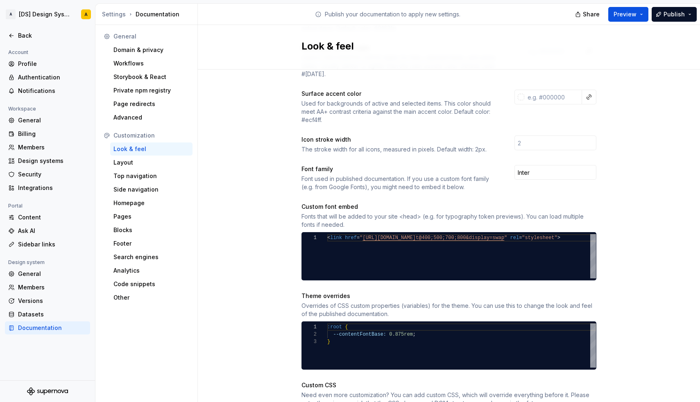
scroll to position [182, 0]
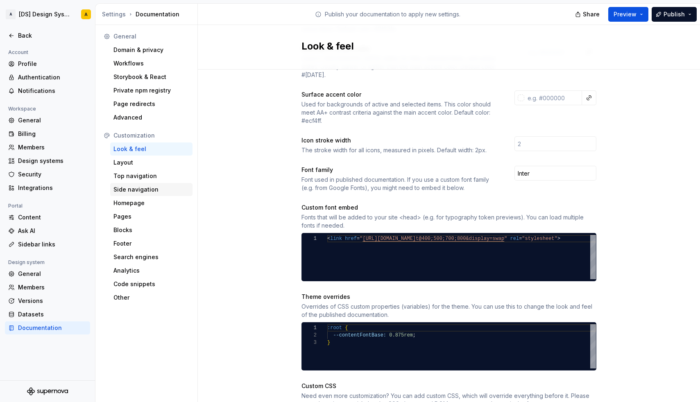
click at [138, 187] on div "Side navigation" at bounding box center [152, 190] width 76 height 8
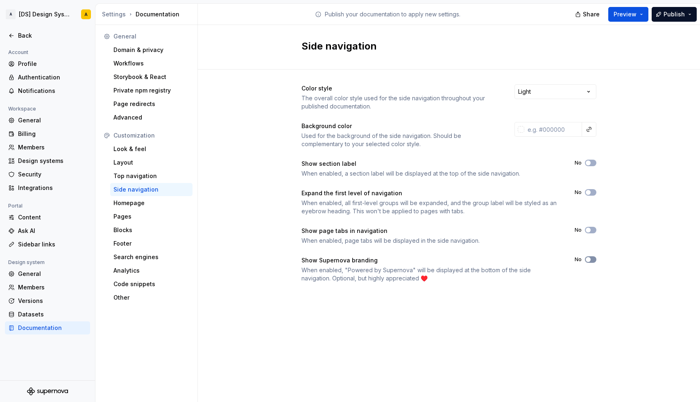
click at [588, 260] on span "button" at bounding box center [588, 259] width 5 height 5
click at [589, 230] on span "button" at bounding box center [588, 230] width 5 height 5
click at [34, 41] on div "Back" at bounding box center [47, 35] width 85 height 13
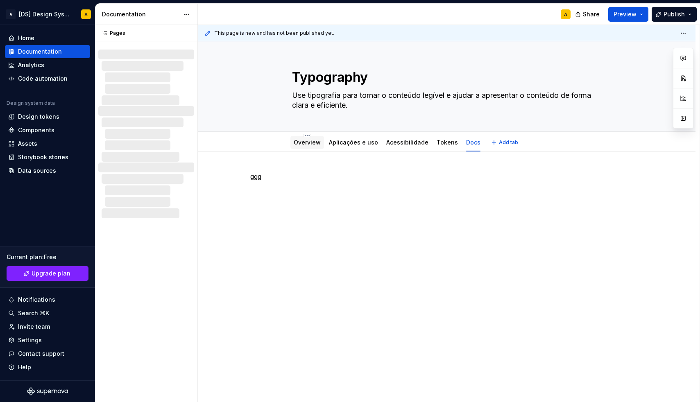
click at [314, 141] on link "Overview" at bounding box center [307, 142] width 27 height 7
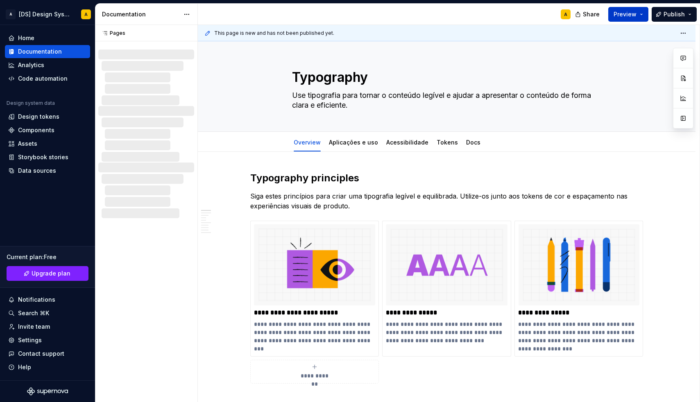
click at [643, 18] on button "Preview" at bounding box center [628, 14] width 40 height 15
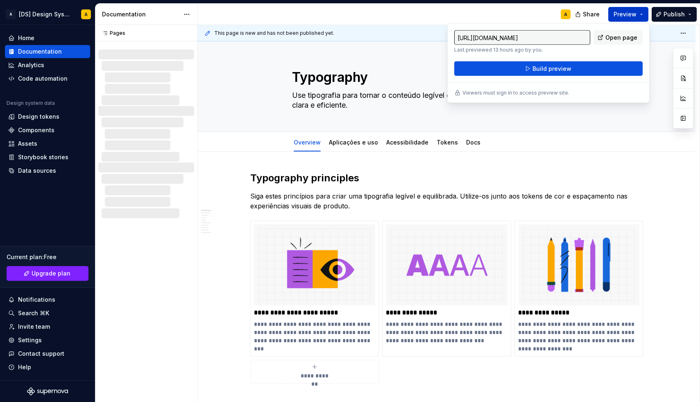
click at [643, 18] on button "Preview" at bounding box center [628, 14] width 40 height 15
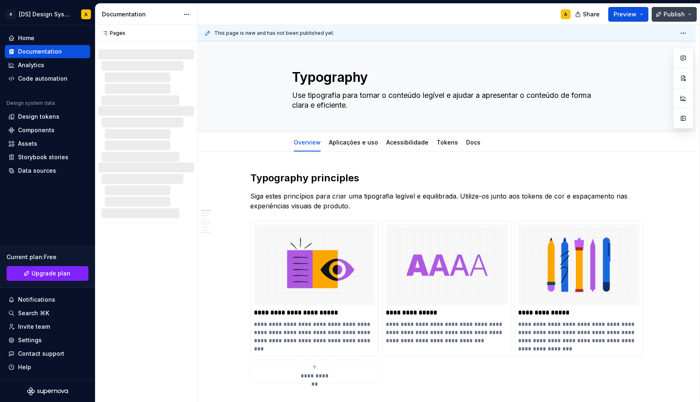
click at [688, 13] on button "Publish" at bounding box center [674, 14] width 45 height 15
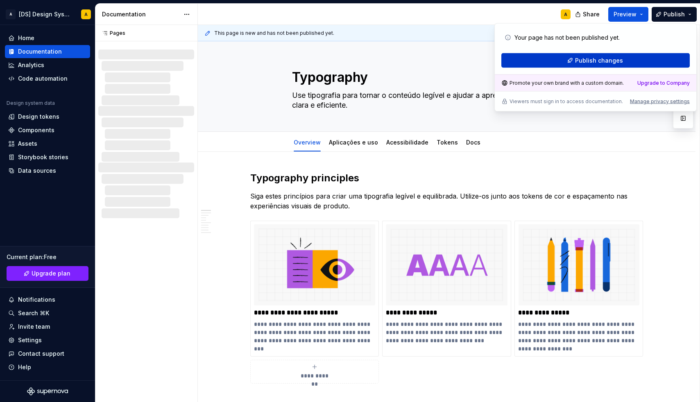
click at [617, 57] on span "Publish changes" at bounding box center [599, 61] width 48 height 8
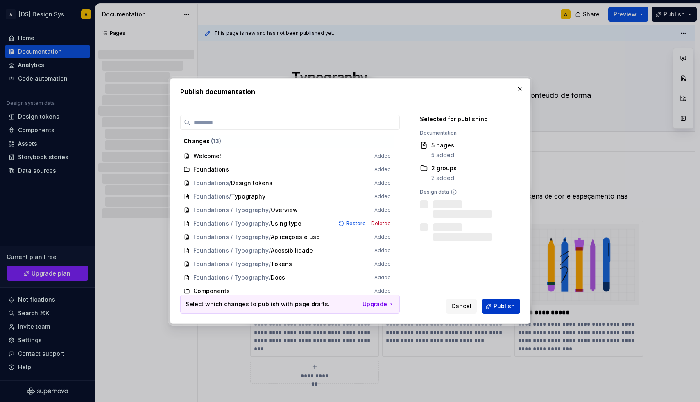
click at [501, 306] on span "Publish" at bounding box center [504, 306] width 21 height 8
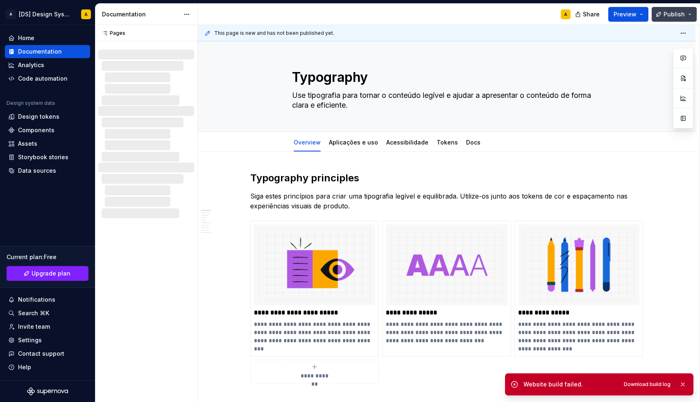
click at [693, 16] on button "Publish" at bounding box center [674, 14] width 45 height 15
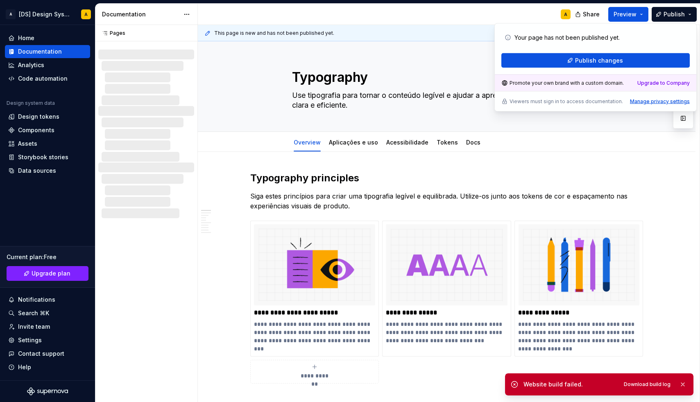
click at [643, 99] on div "Manage privacy settings" at bounding box center [660, 101] width 60 height 7
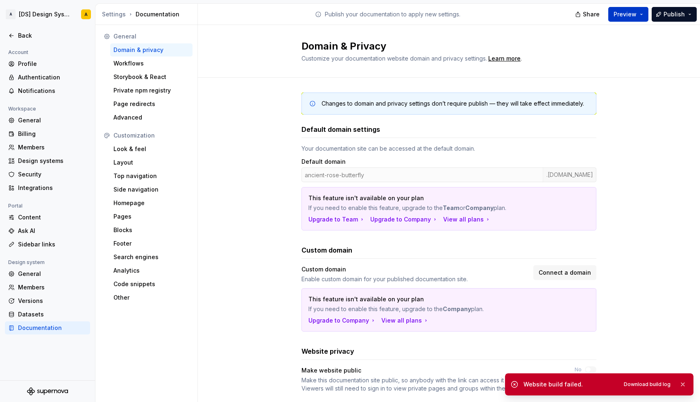
click at [640, 13] on button "Preview" at bounding box center [628, 14] width 40 height 15
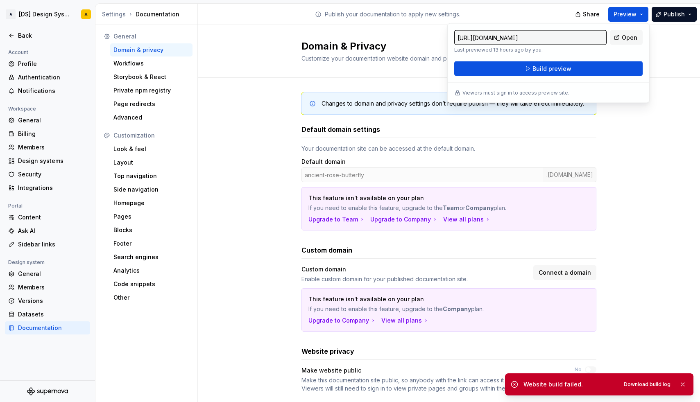
click at [572, 38] on input "https://ancient-rose-butterfly.preview.supernova-docs.io/latest/" at bounding box center [530, 37] width 152 height 15
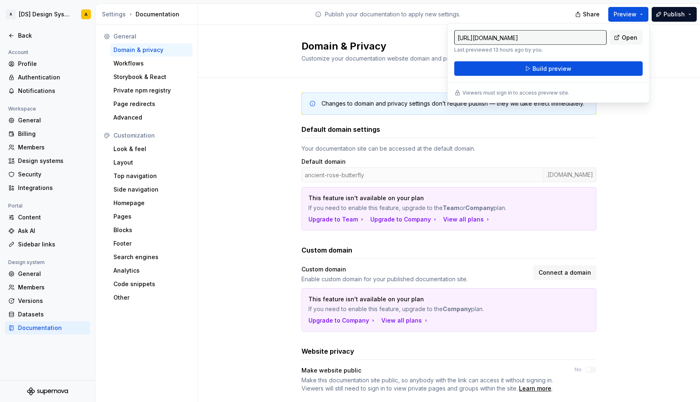
click at [572, 38] on input "https://ancient-rose-butterfly.preview.supernova-docs.io/latest/" at bounding box center [530, 37] width 152 height 15
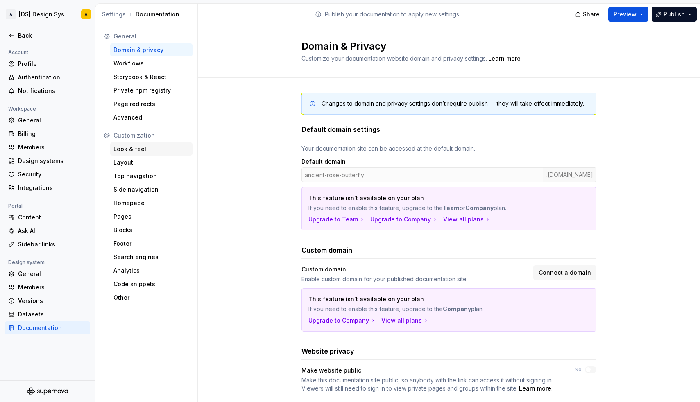
click at [119, 152] on div "Look & feel" at bounding box center [152, 149] width 76 height 8
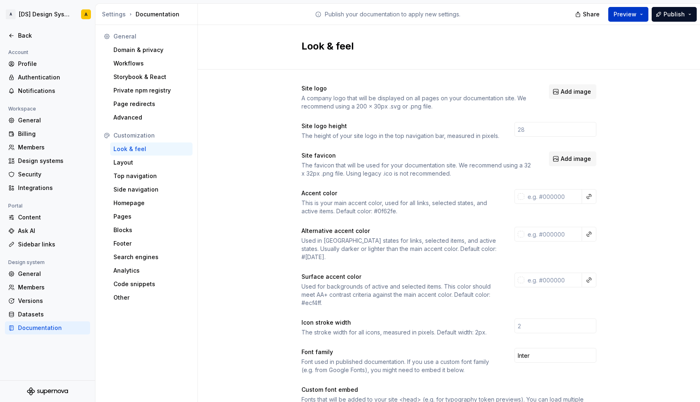
click at [642, 13] on button "Preview" at bounding box center [628, 14] width 40 height 15
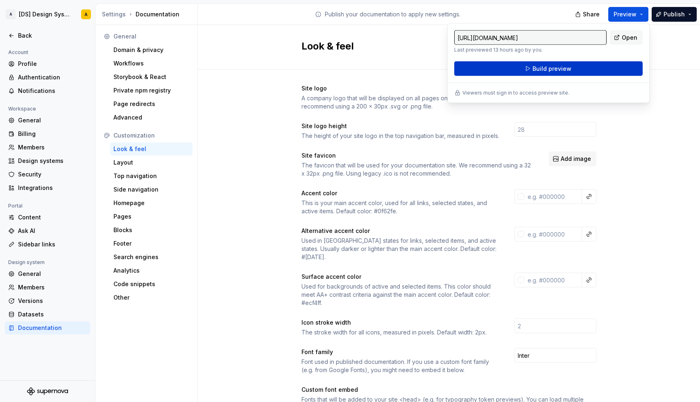
click at [591, 68] on button "Build preview" at bounding box center [548, 68] width 188 height 15
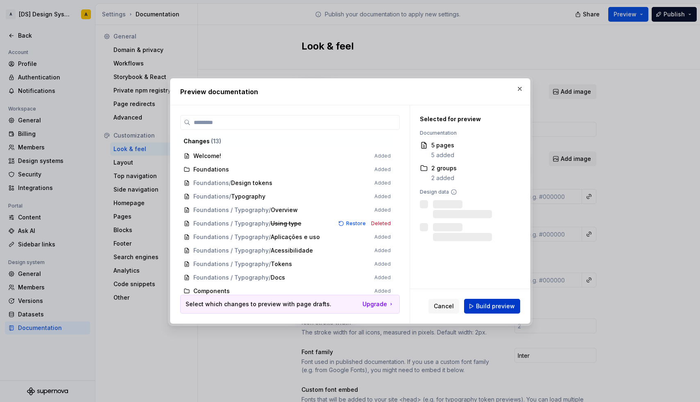
click at [496, 305] on span "Build preview" at bounding box center [495, 306] width 39 height 8
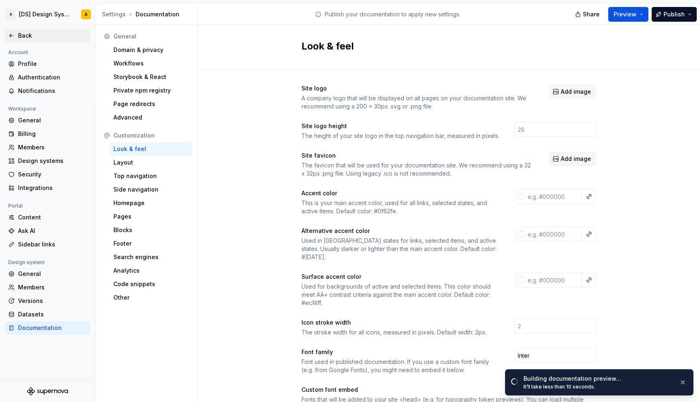
click at [57, 32] on div "Back" at bounding box center [52, 36] width 69 height 8
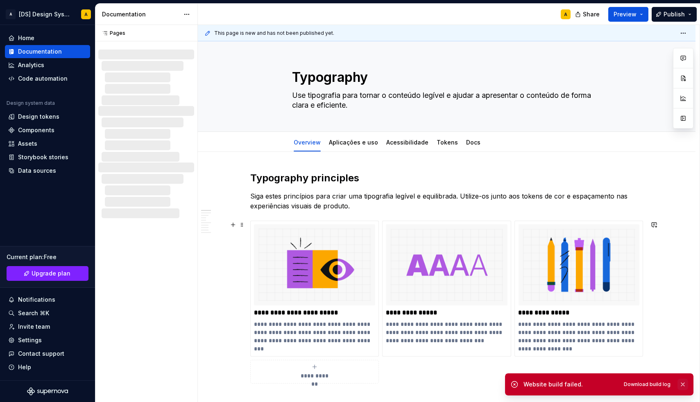
click at [681, 385] on button "button" at bounding box center [683, 384] width 11 height 11
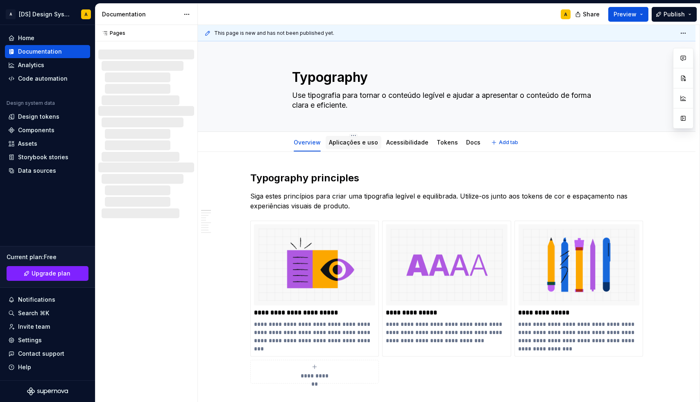
click at [358, 145] on link "Aplicações e uso" at bounding box center [353, 142] width 49 height 7
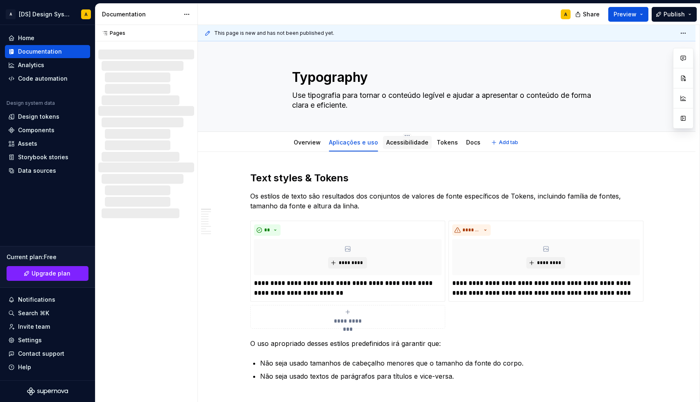
click at [406, 142] on link "Acessibilidade" at bounding box center [407, 142] width 42 height 7
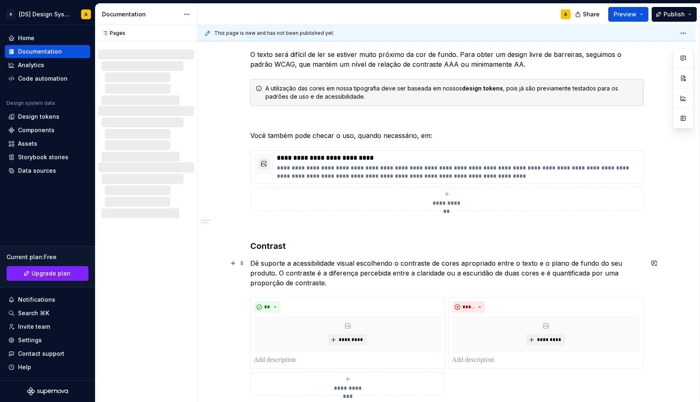
scroll to position [363, 0]
click at [281, 247] on h3 "Contrast" at bounding box center [446, 246] width 393 height 11
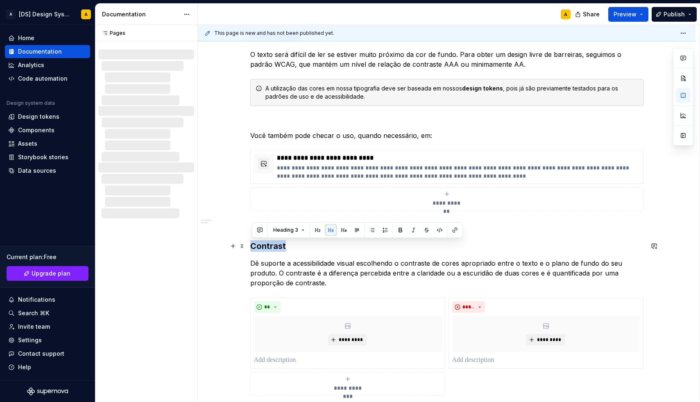
click at [281, 247] on h3 "Contrast" at bounding box center [446, 246] width 393 height 11
click at [318, 232] on button "button" at bounding box center [317, 230] width 11 height 11
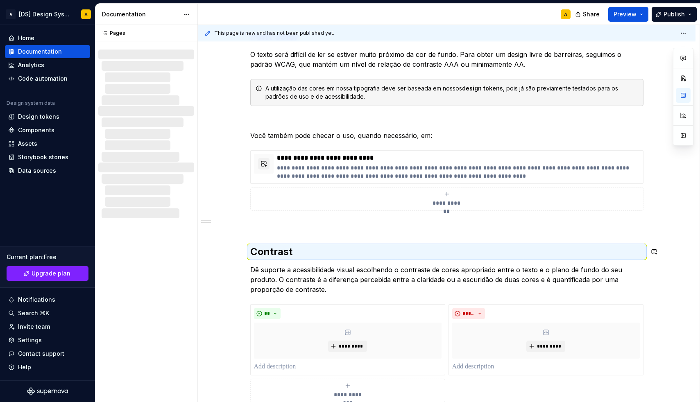
click at [317, 251] on h2 "Contrast" at bounding box center [446, 251] width 393 height 13
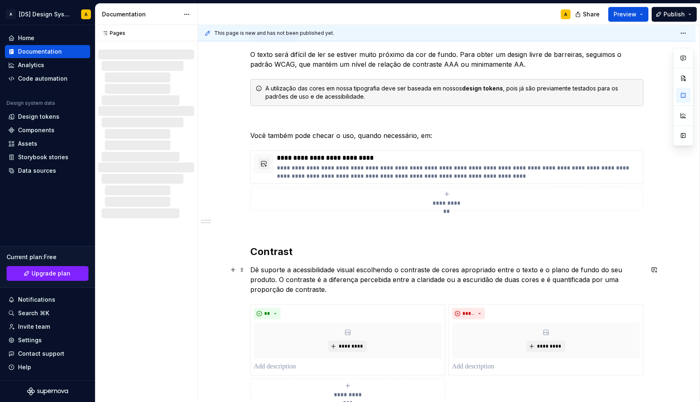
click at [317, 272] on p "Dê suporte a acessibilidade visual escolhendo o contraste de cores apropriado e…" at bounding box center [446, 280] width 393 height 30
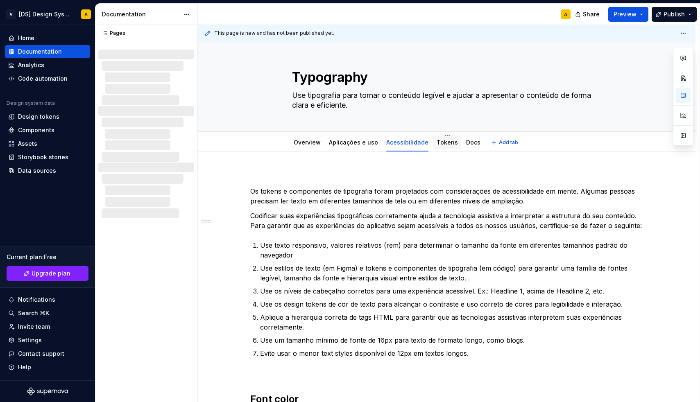
scroll to position [0, 0]
click at [452, 141] on link "Tokens" at bounding box center [447, 142] width 21 height 7
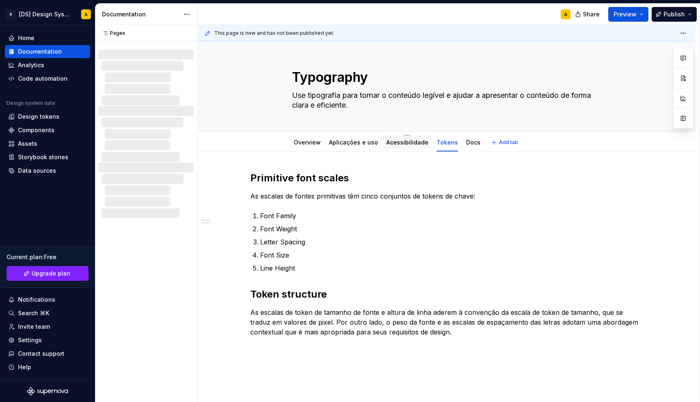
click at [411, 150] on div at bounding box center [407, 150] width 49 height 1
click at [404, 144] on link "Acessibilidade" at bounding box center [407, 142] width 42 height 7
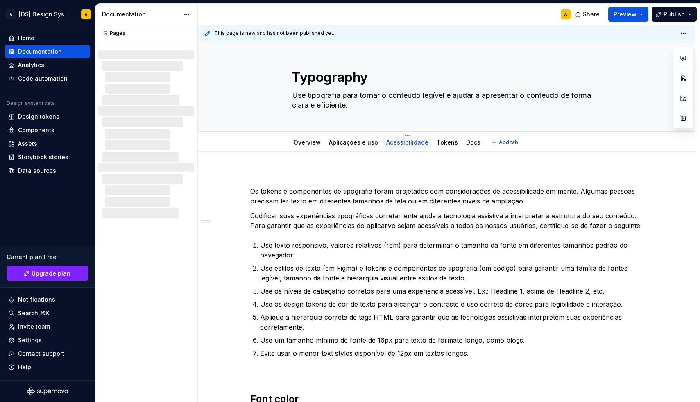
click at [408, 146] on div "Acessibilidade" at bounding box center [407, 142] width 42 height 8
click at [317, 142] on link "Overview" at bounding box center [307, 142] width 27 height 7
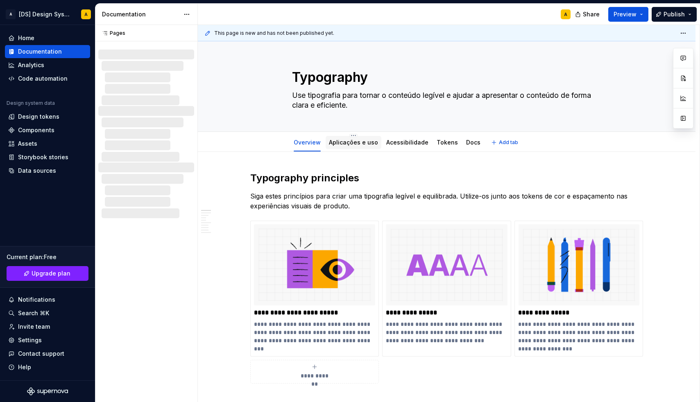
click at [352, 146] on div "Aplicações e uso" at bounding box center [353, 142] width 49 height 8
type textarea "*"
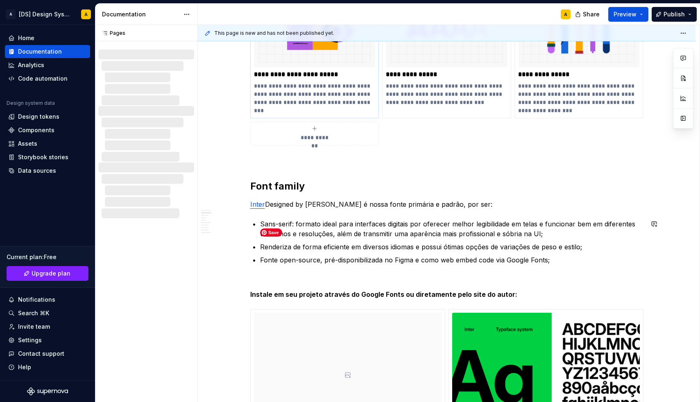
scroll to position [253, 0]
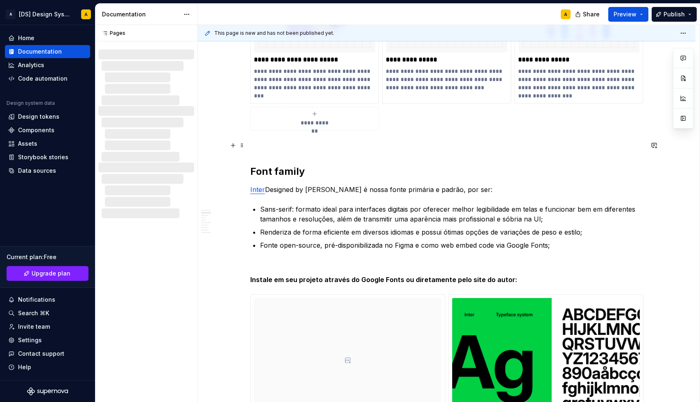
click at [274, 141] on p at bounding box center [446, 146] width 393 height 10
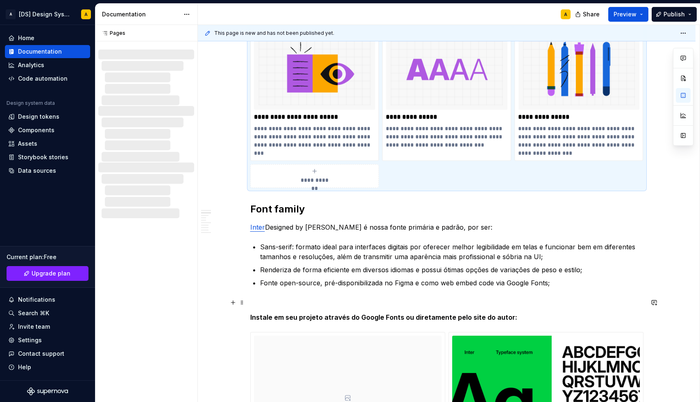
click at [278, 301] on p at bounding box center [446, 303] width 393 height 10
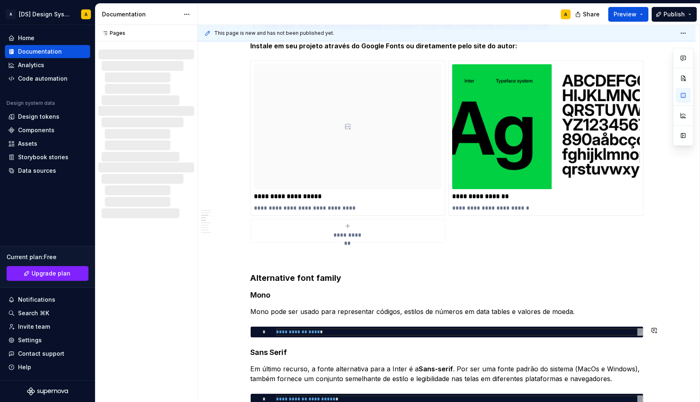
scroll to position [453, 0]
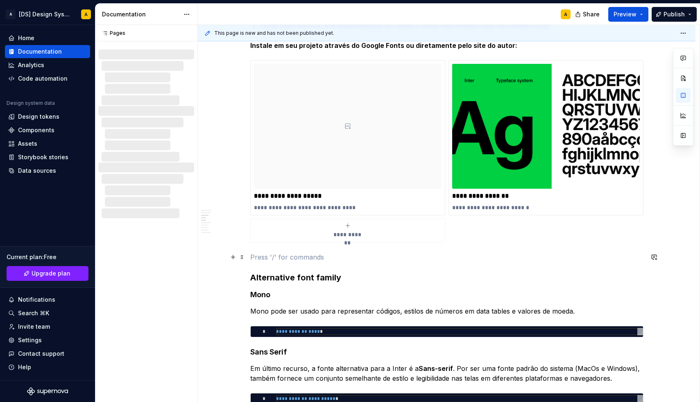
click at [309, 254] on p at bounding box center [446, 257] width 393 height 10
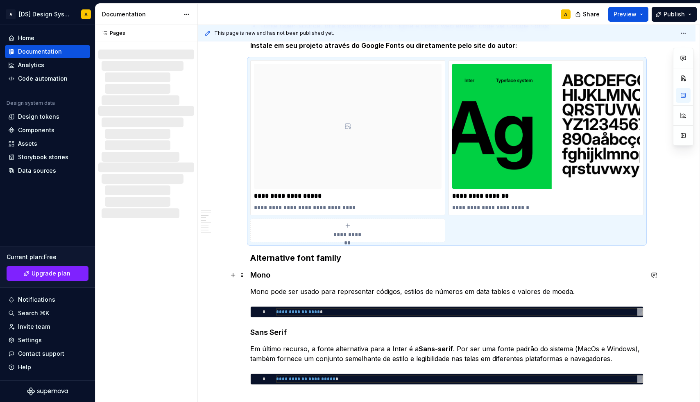
click at [324, 275] on h4 "Mono" at bounding box center [446, 275] width 393 height 10
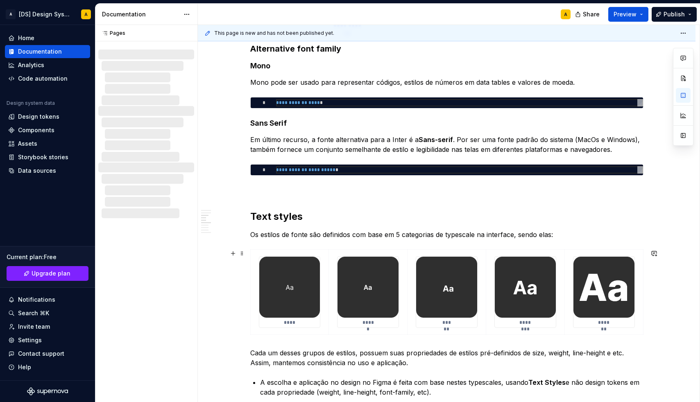
scroll to position [668, 0]
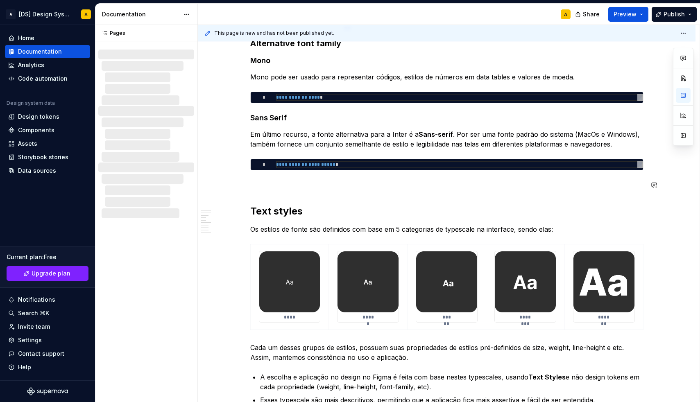
click at [271, 182] on p at bounding box center [446, 185] width 393 height 10
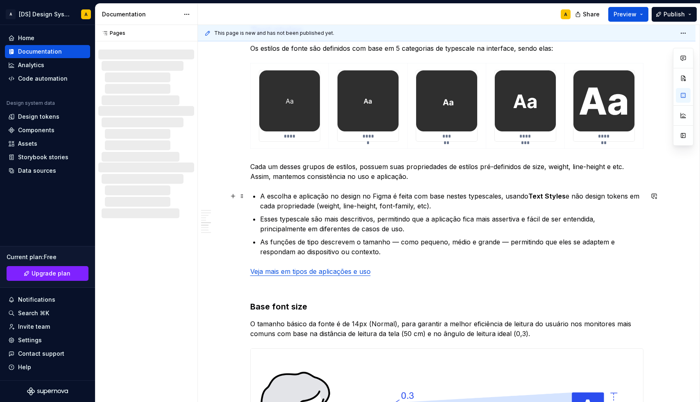
scroll to position [853, 0]
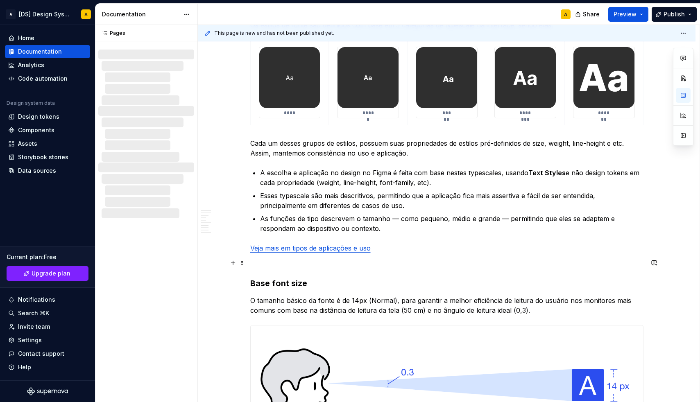
click at [272, 263] on p at bounding box center [446, 263] width 393 height 10
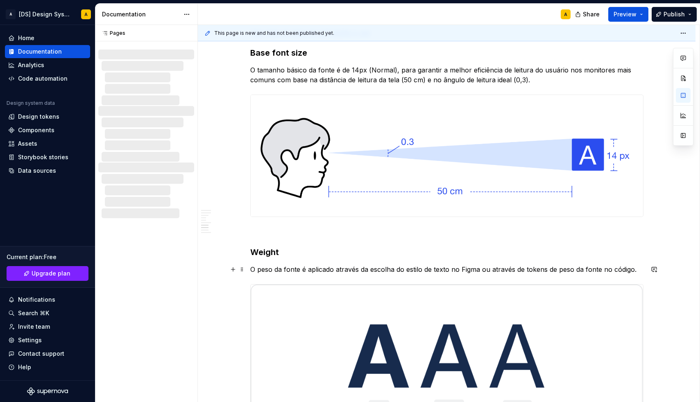
scroll to position [1086, 0]
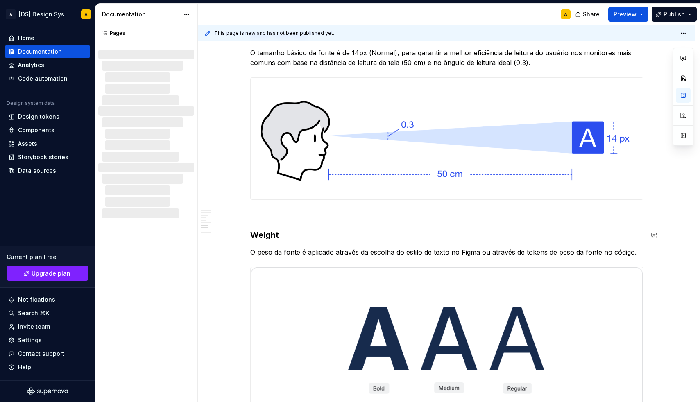
click at [276, 220] on div "**********" at bounding box center [446, 21] width 393 height 1871
click at [267, 211] on p at bounding box center [446, 215] width 393 height 10
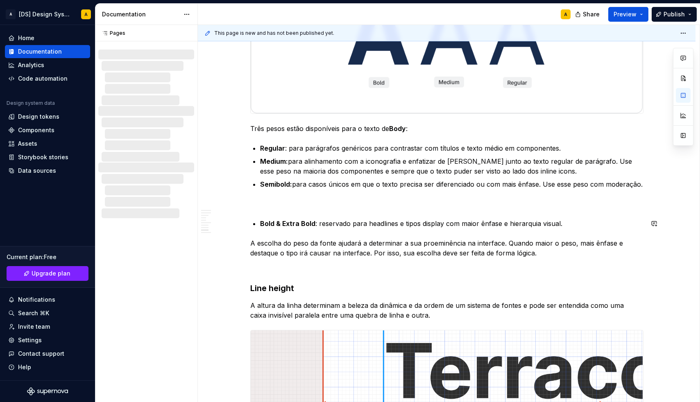
scroll to position [1374, 0]
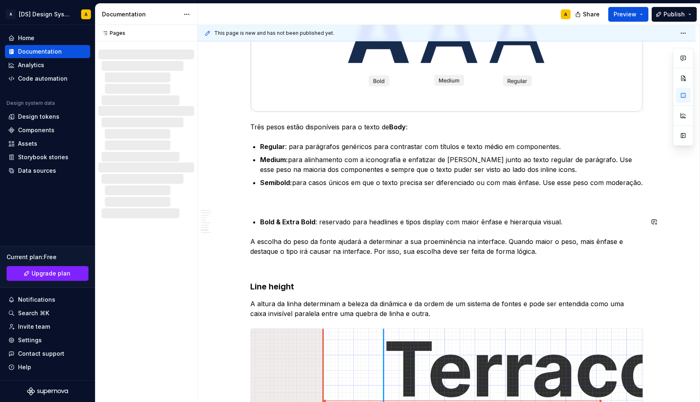
click at [278, 203] on p at bounding box center [446, 202] width 393 height 10
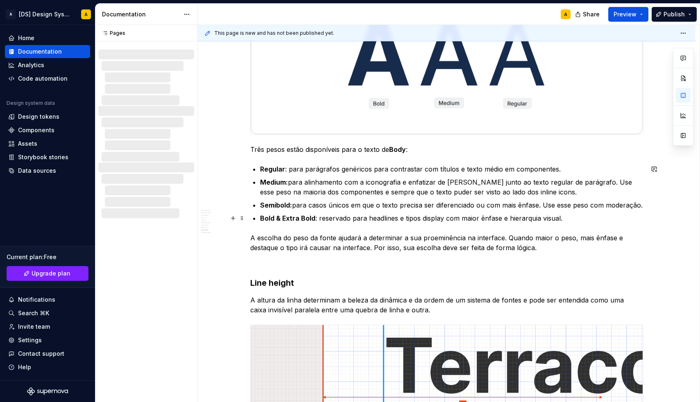
scroll to position [1343, 0]
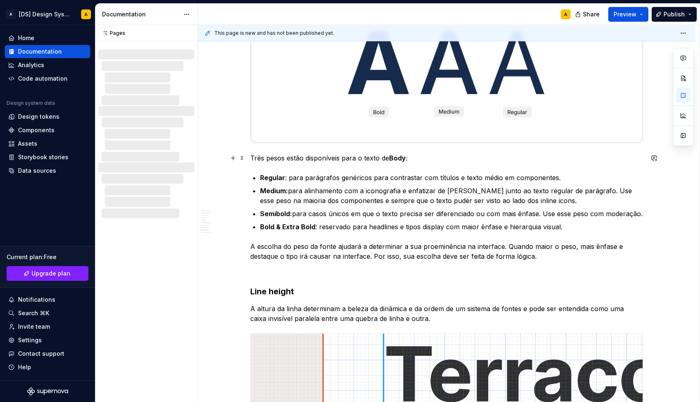
click at [294, 159] on p "Três pesos estão disponíveis para o texto de Body :" at bounding box center [446, 158] width 393 height 10
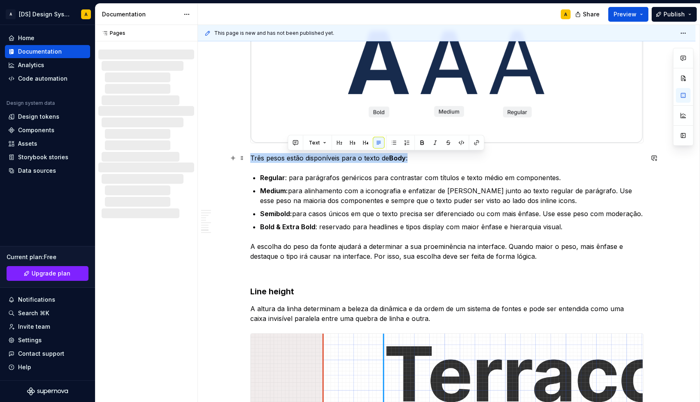
click at [294, 159] on p "Três pesos estão disponíveis para o texto de Body :" at bounding box center [446, 158] width 393 height 10
copy p "Três pesos estão disponíveis para o texto de Body :"
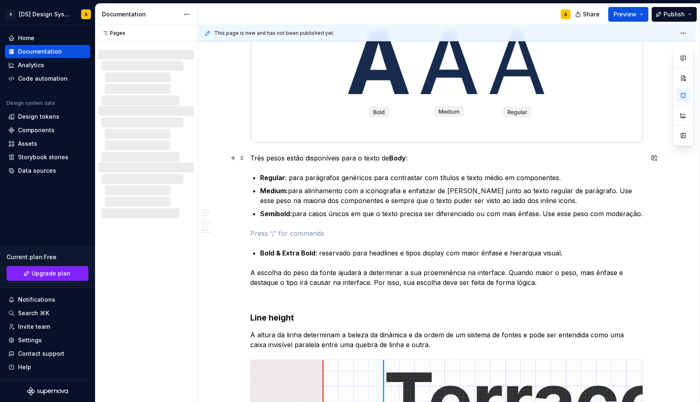
click at [338, 159] on p "Três pesos estão disponíveis para o texto de Body :" at bounding box center [446, 158] width 393 height 10
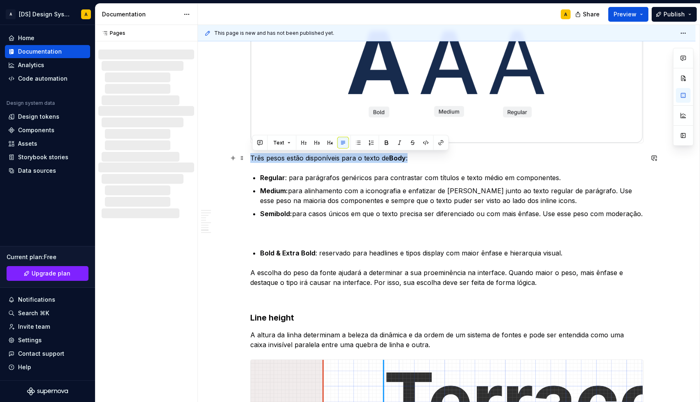
click at [338, 159] on p "Três pesos estão disponíveis para o texto de Body :" at bounding box center [446, 158] width 393 height 10
copy p "Três pesos estão disponíveis para o texto de Body :"
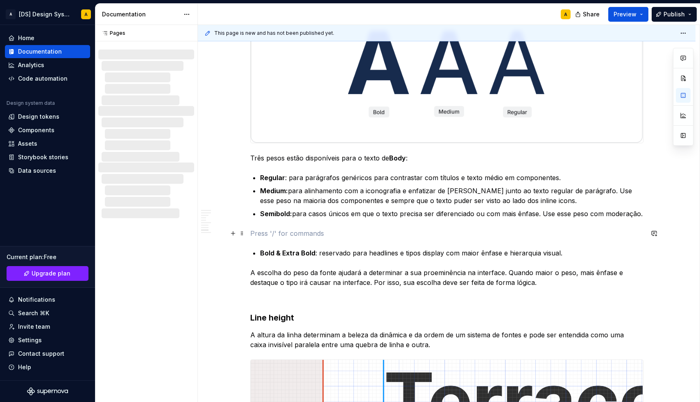
click at [289, 234] on p at bounding box center [446, 234] width 393 height 10
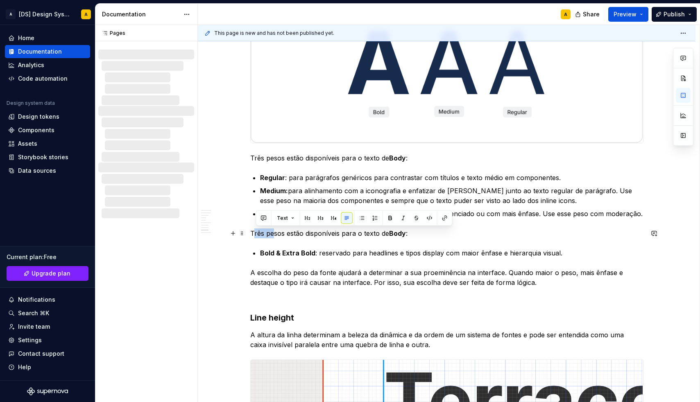
drag, startPoint x: 254, startPoint y: 233, endPoint x: 275, endPoint y: 234, distance: 20.9
click at [275, 234] on p "Três pesos estão disponíveis para o texto de Body :" at bounding box center [446, 234] width 393 height 10
click at [260, 235] on p "Três pesos estão disponíveis para o texto de Body :" at bounding box center [446, 234] width 393 height 10
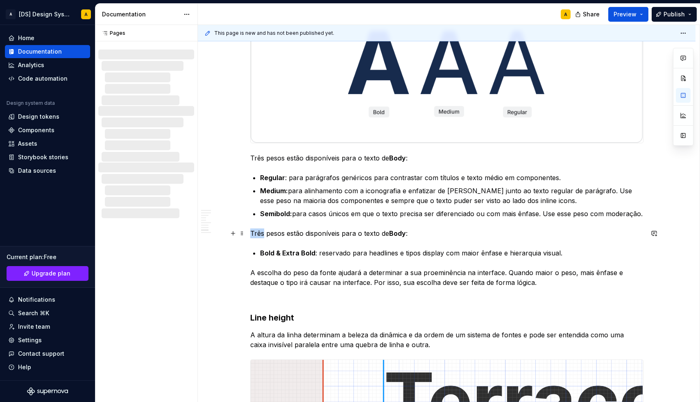
click at [260, 235] on p "Três pesos estão disponíveis para o texto de Body :" at bounding box center [446, 234] width 393 height 10
click at [297, 234] on p "Dois pesos estão disponíveis para o texto de Body :" at bounding box center [446, 234] width 393 height 10
click at [379, 236] on strong "Body" at bounding box center [378, 233] width 17 height 8
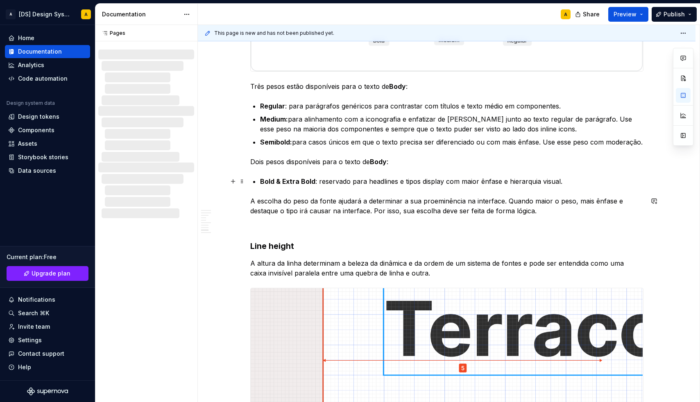
scroll to position [1401, 0]
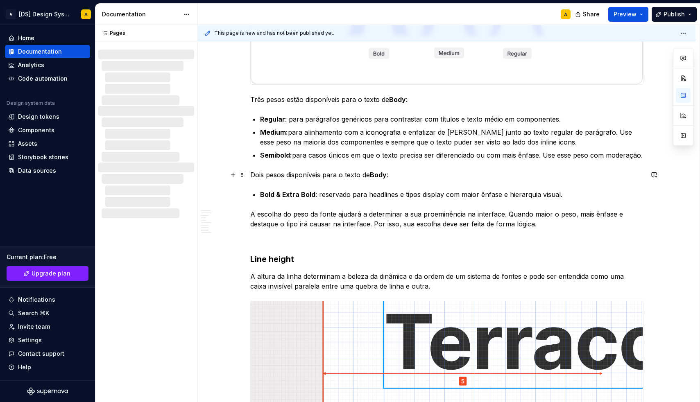
click at [356, 173] on p "Dois pesos disponíveis para o texto de Body :" at bounding box center [446, 175] width 393 height 10
click at [355, 175] on p "Dois pesos disponíveis para o texto de Body :" at bounding box center [446, 175] width 393 height 10
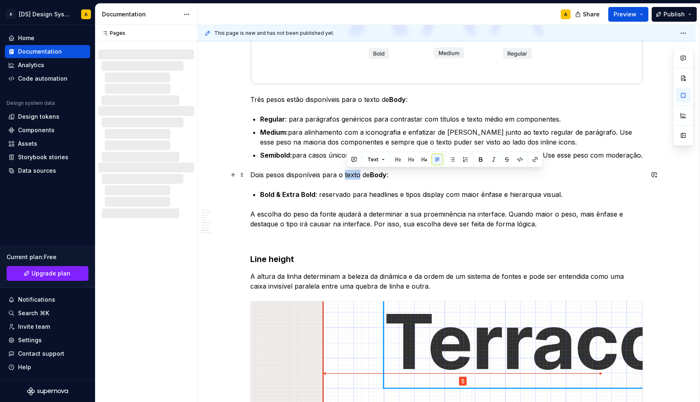
click at [355, 175] on p "Dois pesos disponíveis para o texto de Body :" at bounding box center [446, 175] width 393 height 10
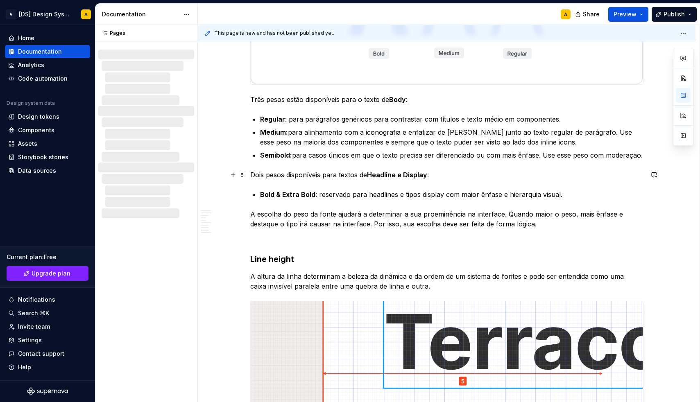
click at [406, 175] on strong "Headline e Display" at bounding box center [397, 175] width 60 height 8
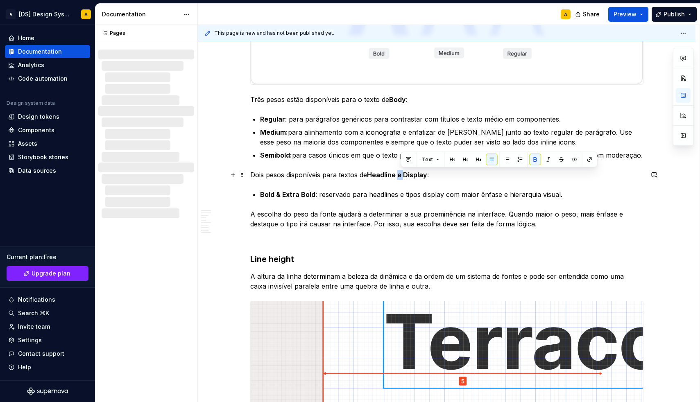
click at [401, 176] on strong "Headline e Display" at bounding box center [397, 175] width 60 height 8
drag, startPoint x: 407, startPoint y: 175, endPoint x: 400, endPoint y: 175, distance: 7.4
click at [400, 175] on p "Dois pesos disponíveis para textos de Headline e Display :" at bounding box center [446, 175] width 393 height 10
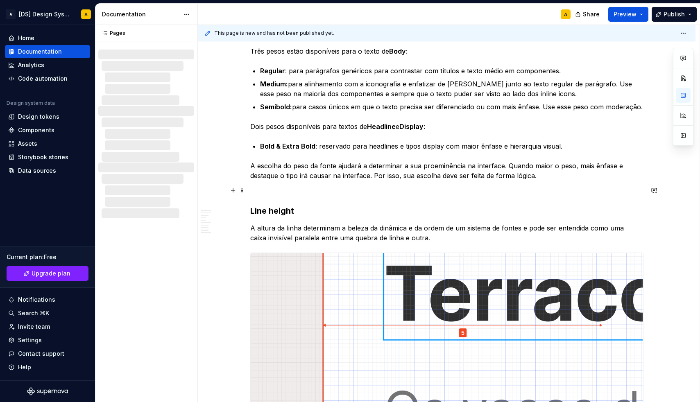
scroll to position [1449, 0]
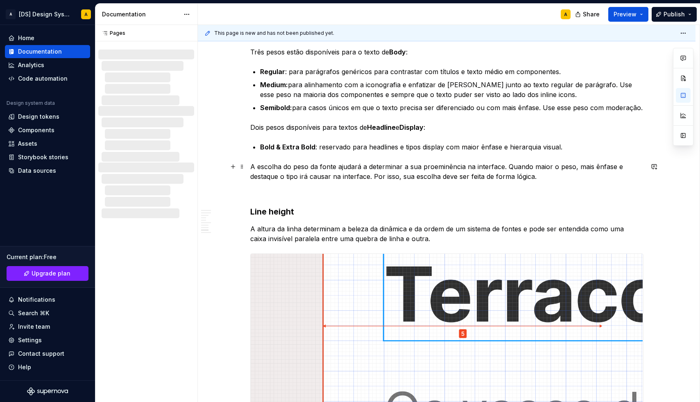
click at [574, 166] on p "A escolha do peso da fonte ajudará a determinar a sua proeminência na interface…" at bounding box center [446, 172] width 393 height 20
click at [281, 179] on p "A escolha do peso da fonte ajudará a determinar a sua proeminência na interface…" at bounding box center [446, 172] width 393 height 20
click at [276, 177] on p "A escolha do peso da fonte ajudará a determinar a sua proeminência na interface…" at bounding box center [446, 172] width 393 height 20
click at [404, 166] on p "A escolha do peso da fonte ajudará a determinar a sua proeminência na interface…" at bounding box center [446, 172] width 393 height 20
click at [561, 168] on p "A escolha do peso da fonte ajudará a determinar sua hierarquia e proeminência n…" at bounding box center [446, 172] width 393 height 20
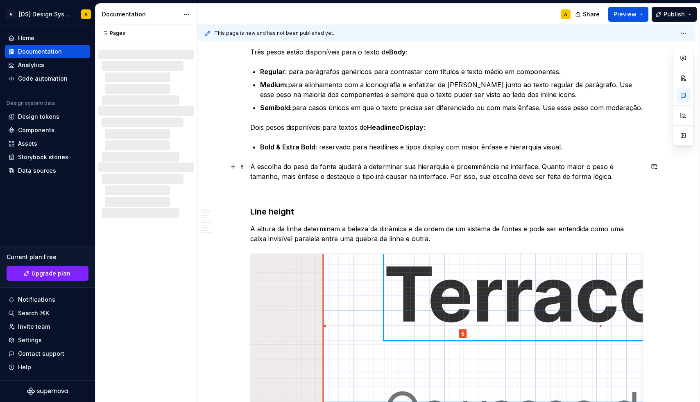
click at [293, 179] on p "A escolha do peso da fonte ajudará a determinar sua hierarquia e proeminência n…" at bounding box center [446, 172] width 393 height 20
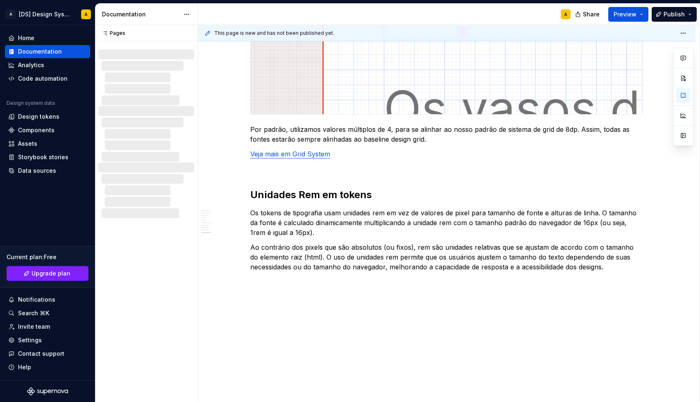
scroll to position [1596, 0]
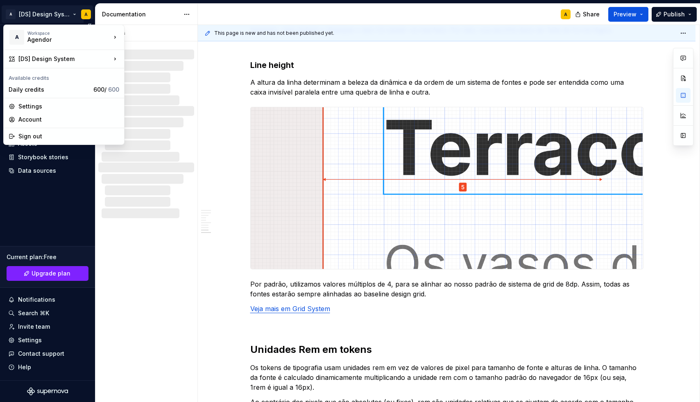
click at [27, 15] on html "A [DS] Design System A Home Documentation Analytics Code automation Design syst…" at bounding box center [350, 201] width 700 height 402
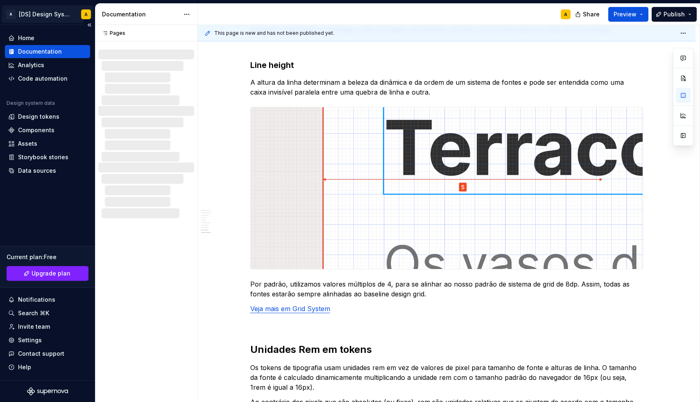
click at [27, 15] on html "A [DS] Design System A Home Documentation Analytics Code automation Design syst…" at bounding box center [350, 201] width 700 height 402
click at [84, 14] on html "A [DS] Design System A Home Documentation Analytics Code automation Design syst…" at bounding box center [350, 201] width 700 height 402
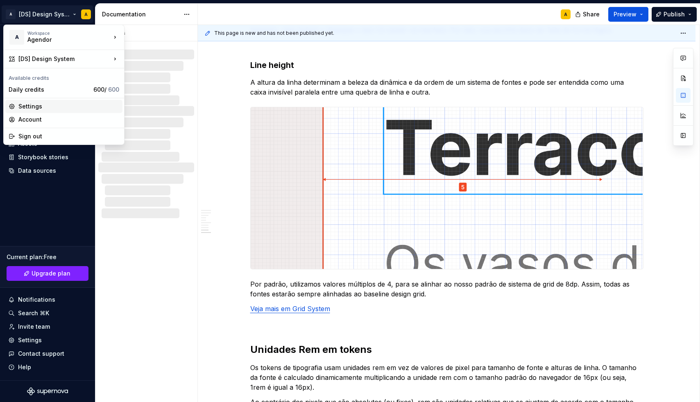
click at [33, 103] on div "Settings" at bounding box center [68, 106] width 101 height 8
type textarea "*"
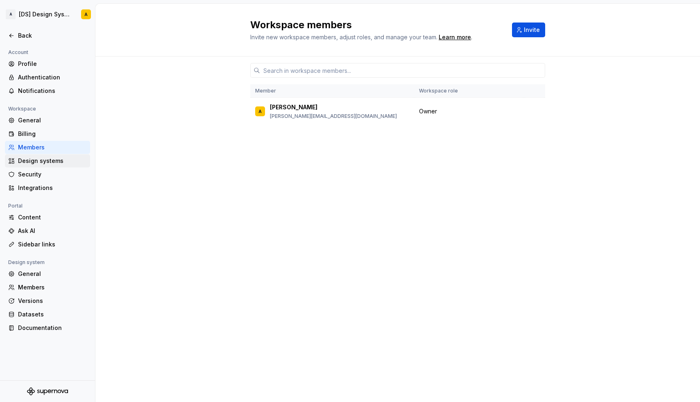
click at [30, 162] on div "Design systems" at bounding box center [52, 161] width 69 height 8
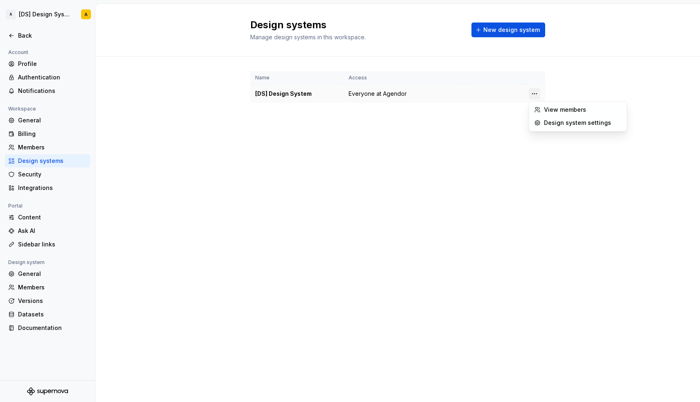
click at [536, 94] on html "A [DS] Design System A Back Account Profile Authentication Notifications Worksp…" at bounding box center [350, 201] width 700 height 402
click at [542, 120] on div "Design system settings" at bounding box center [578, 122] width 94 height 13
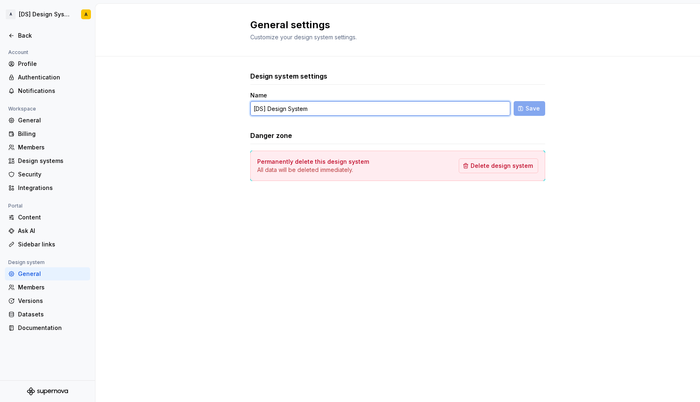
drag, startPoint x: 268, startPoint y: 109, endPoint x: 254, endPoint y: 108, distance: 13.2
click at [254, 108] on input "[DS] Design System" at bounding box center [380, 108] width 260 height 15
type input "Design System"
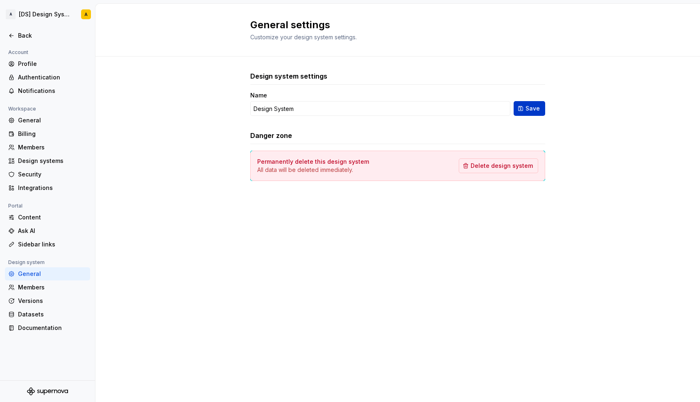
click at [541, 103] on button "Save" at bounding box center [530, 108] width 32 height 15
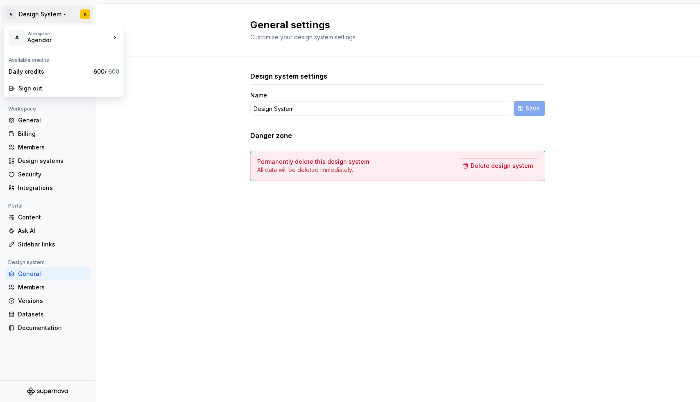
click at [85, 16] on html "A Design System A Back Account Profile Authentication Notifications Workspace G…" at bounding box center [350, 201] width 700 height 402
click at [84, 16] on html "A Design System A Back Account Profile Authentication Notifications Workspace G…" at bounding box center [350, 201] width 700 height 402
click at [30, 63] on div "Profile" at bounding box center [52, 64] width 69 height 8
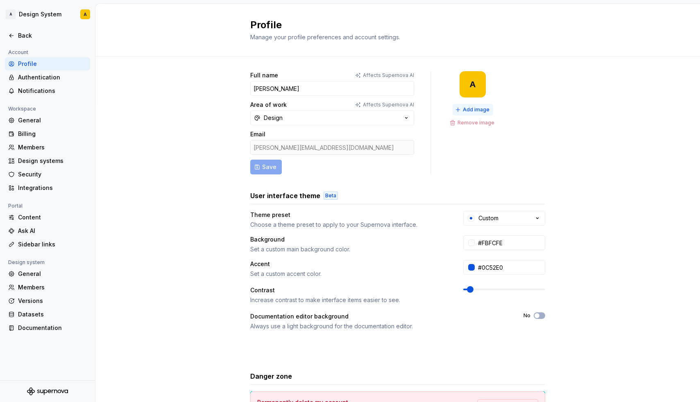
click at [469, 107] on span "Add image" at bounding box center [476, 110] width 27 height 7
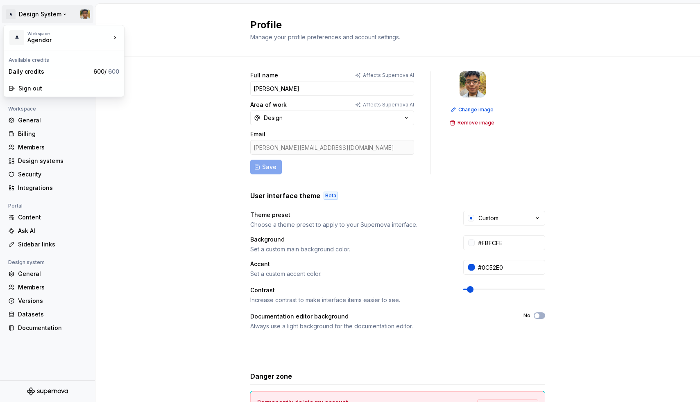
click at [17, 14] on html "A Design System Back Account Profile Authentication Notifications Workspace Gen…" at bounding box center [350, 201] width 700 height 402
click at [24, 39] on div "A Workspace Agendor" at bounding box center [60, 37] width 102 height 21
click at [13, 18] on html "A Design System Back Account Profile Authentication Notifications Workspace Gen…" at bounding box center [350, 201] width 700 height 402
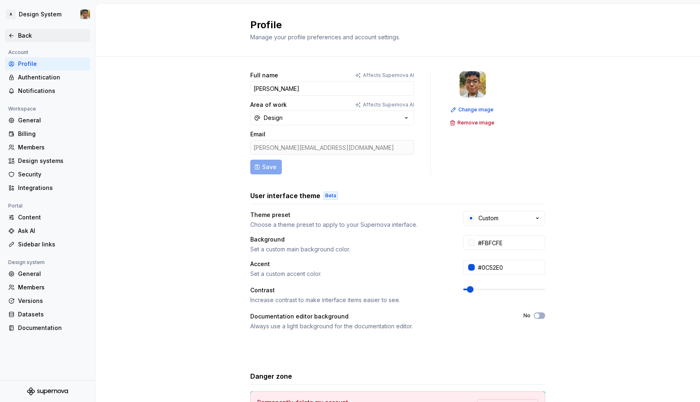
click at [19, 34] on div "Back" at bounding box center [52, 36] width 69 height 8
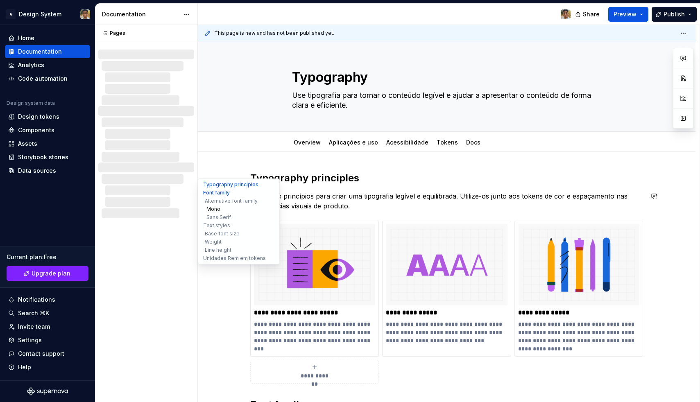
click at [214, 209] on button "Mono" at bounding box center [239, 209] width 78 height 8
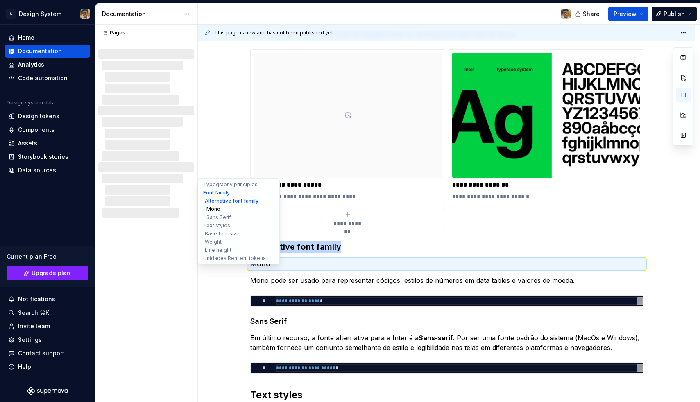
scroll to position [658, 0]
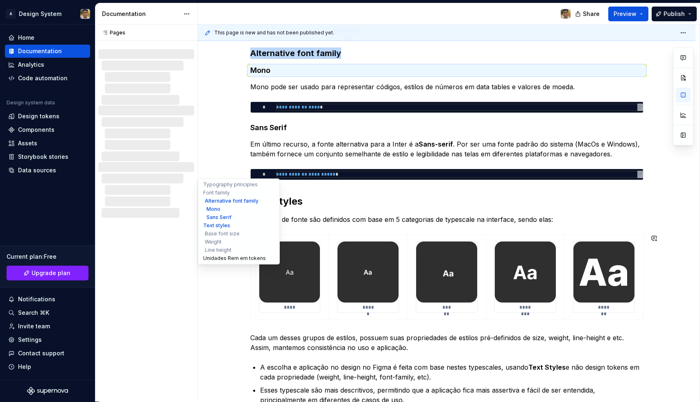
click at [216, 259] on button "Unidades Rem em tokens" at bounding box center [239, 258] width 78 height 8
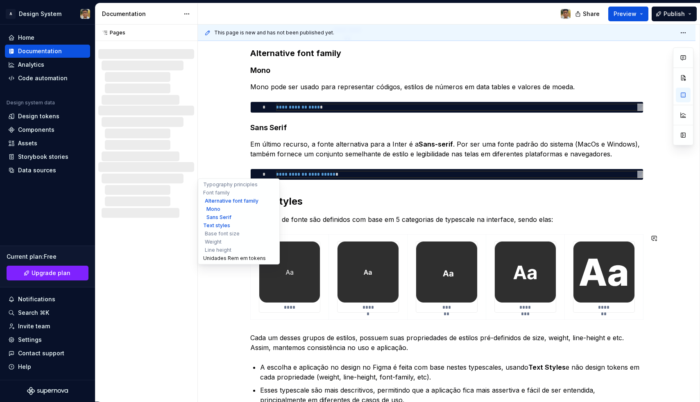
click at [212, 259] on button "Unidades Rem em tokens" at bounding box center [239, 258] width 78 height 8
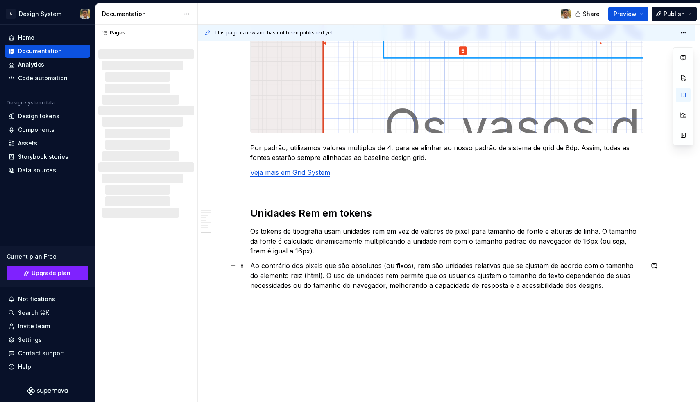
click at [309, 284] on p "Ao contrário dos pixels que são absolutos (ou fixos), rem são unidades relativa…" at bounding box center [446, 276] width 393 height 30
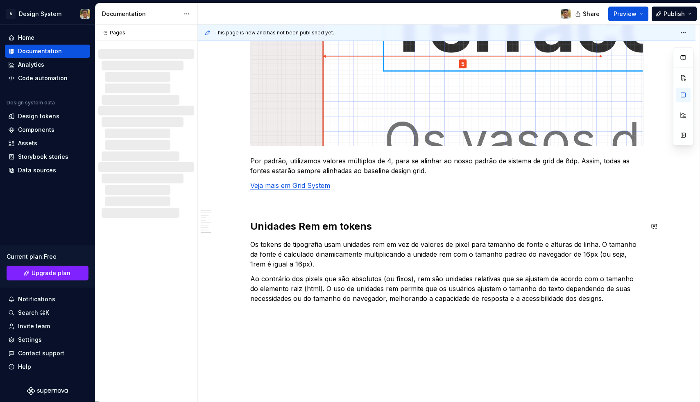
scroll to position [1714, 0]
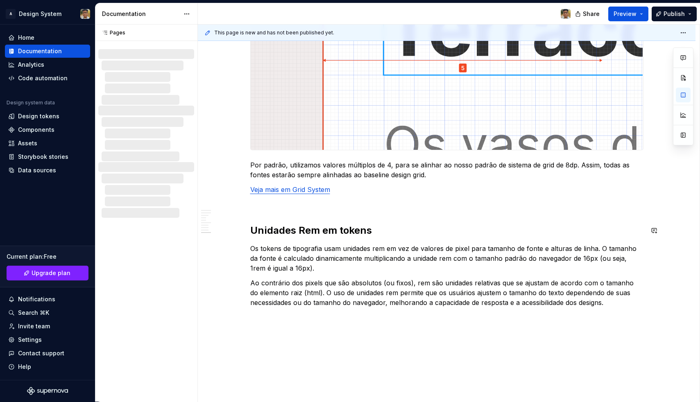
click at [286, 208] on p at bounding box center [446, 205] width 393 height 10
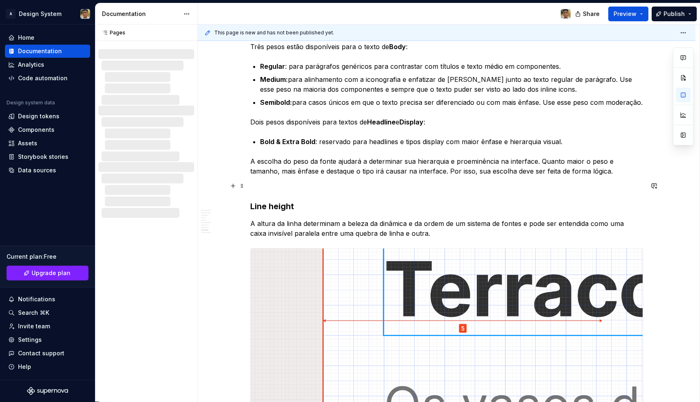
scroll to position [1390, 0]
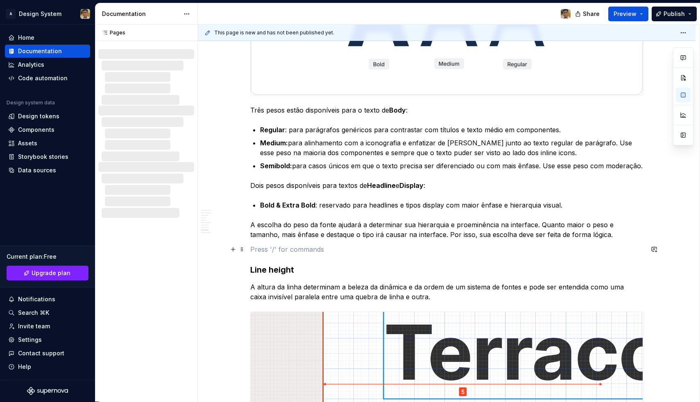
click at [288, 248] on p at bounding box center [446, 250] width 393 height 10
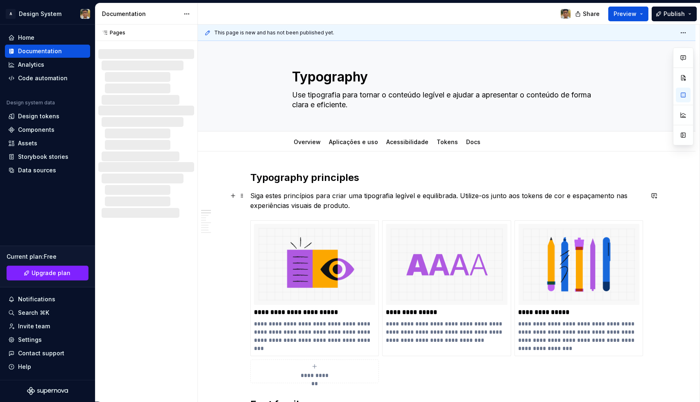
scroll to position [0, 0]
click at [89, 24] on button "Collapse sidebar" at bounding box center [89, 24] width 11 height 11
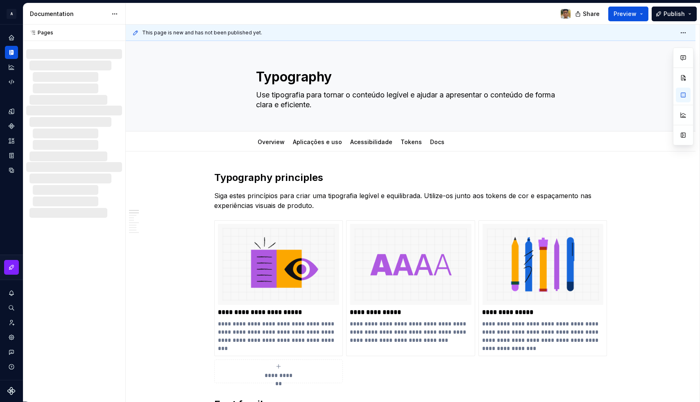
click at [245, 32] on span "This page is new and has not been published yet." at bounding box center [202, 33] width 120 height 7
click at [687, 34] on html "**********" at bounding box center [350, 201] width 700 height 402
click at [674, 32] on html "**********" at bounding box center [350, 201] width 700 height 402
click at [323, 144] on link "Aplicações e uso" at bounding box center [317, 141] width 49 height 7
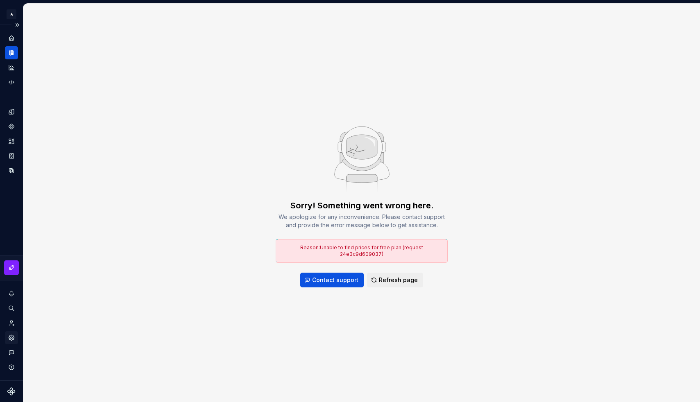
click at [11, 338] on icon "Settings" at bounding box center [12, 338] width 2 height 2
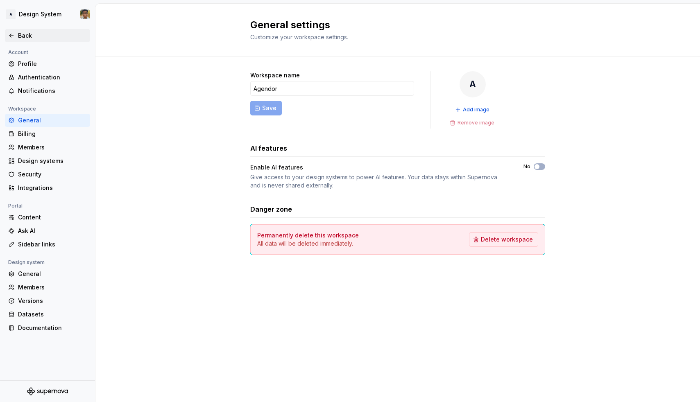
click at [42, 40] on div "Back" at bounding box center [47, 35] width 85 height 13
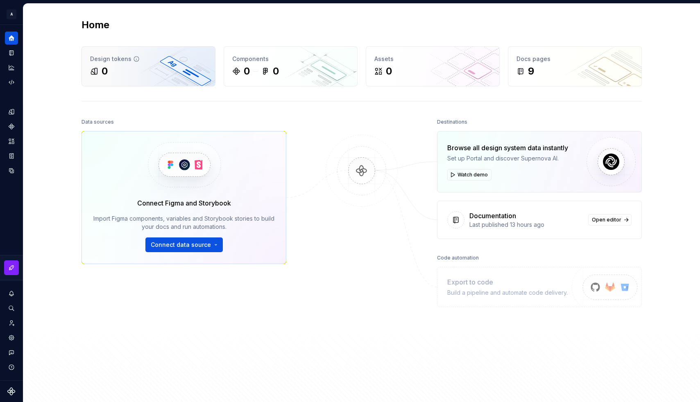
click at [144, 73] on div "0" at bounding box center [148, 71] width 117 height 13
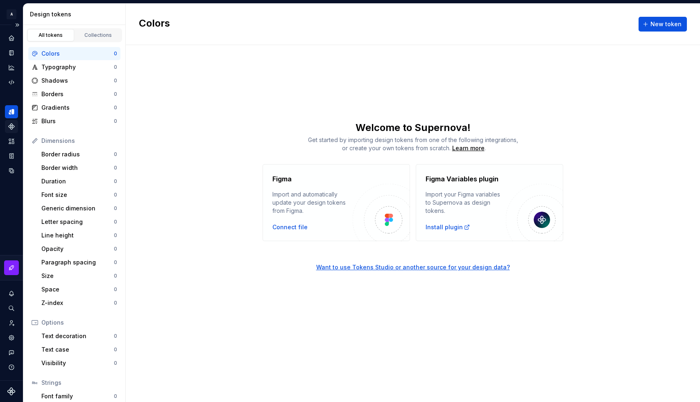
click at [11, 126] on icon "Components" at bounding box center [12, 127] width 6 height 6
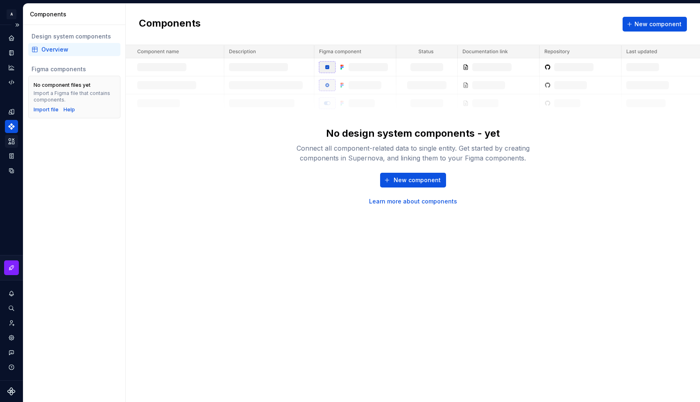
click at [13, 141] on icon "Assets" at bounding box center [11, 141] width 7 height 7
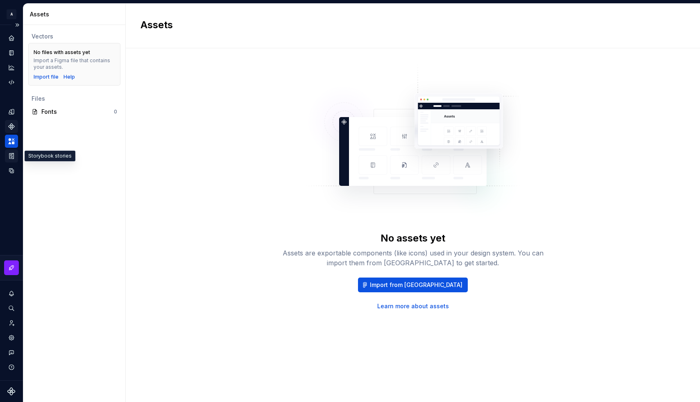
click at [13, 153] on icon "Storybook stories" at bounding box center [11, 155] width 4 height 5
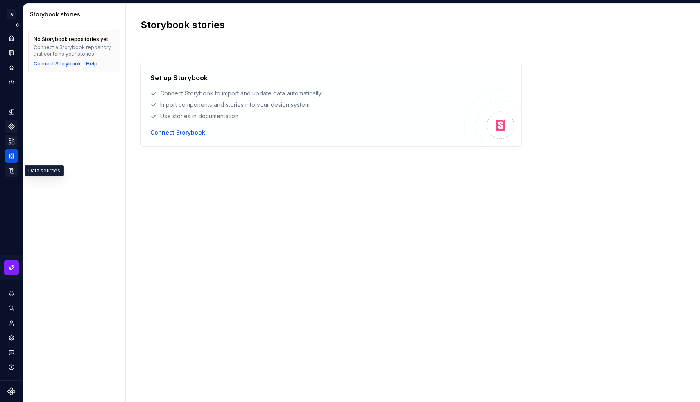
click at [9, 169] on icon "Data sources" at bounding box center [11, 170] width 7 height 7
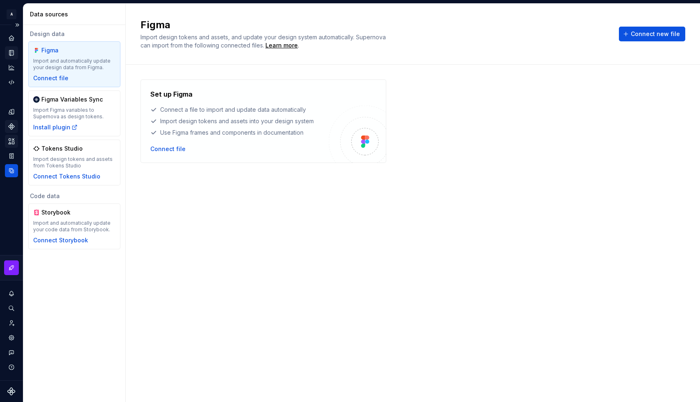
click at [11, 54] on icon "Documentation" at bounding box center [12, 53] width 3 height 5
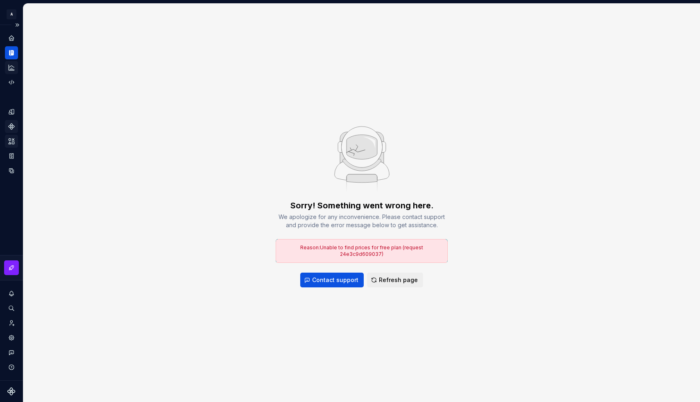
click at [11, 66] on icon "Analytics" at bounding box center [11, 67] width 5 height 5
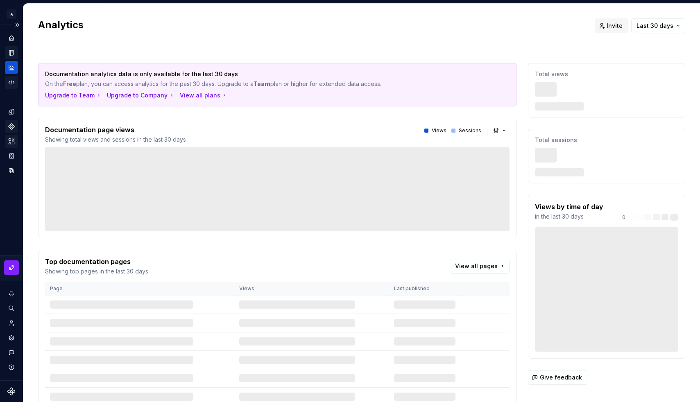
click at [10, 82] on icon "Code automation" at bounding box center [11, 82] width 7 height 7
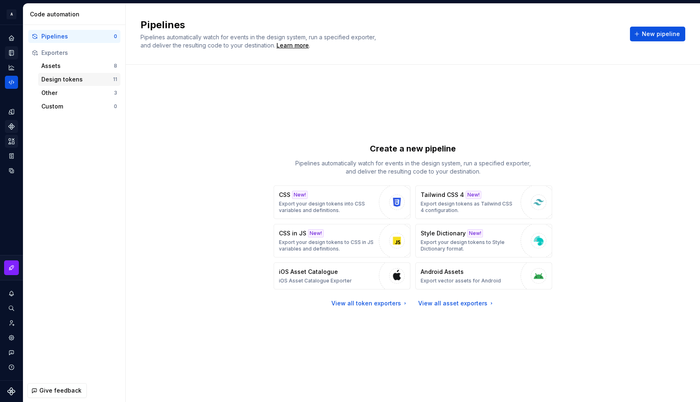
click at [69, 82] on div "Design tokens" at bounding box center [77, 79] width 72 height 8
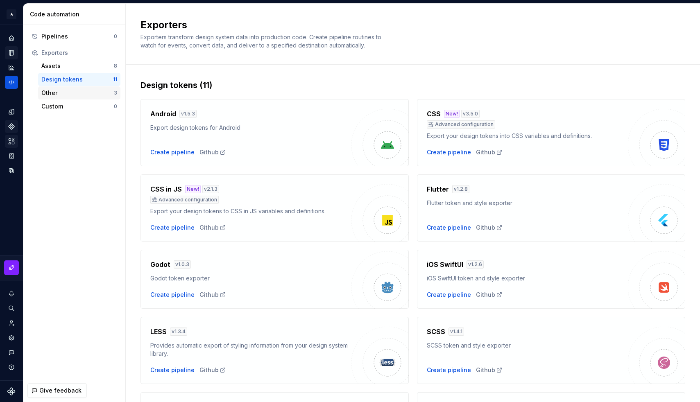
click at [62, 92] on div "Other" at bounding box center [77, 93] width 73 height 8
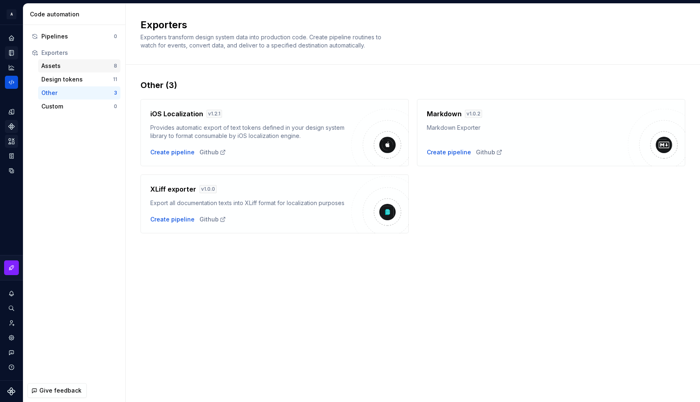
click at [60, 64] on div "Assets" at bounding box center [77, 66] width 73 height 8
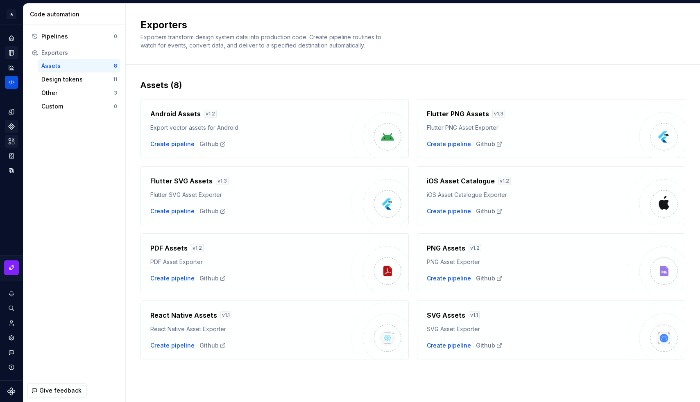
click at [445, 278] on div "Create pipeline" at bounding box center [449, 279] width 44 height 8
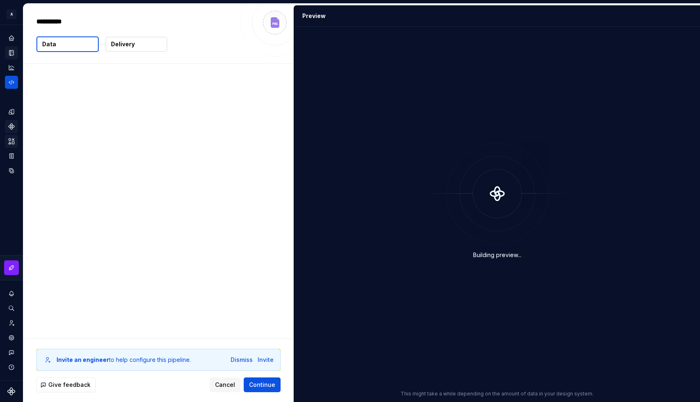
type textarea "*"
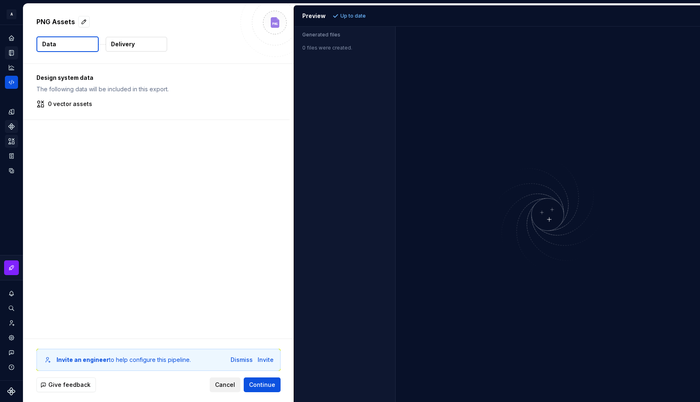
click at [218, 388] on span "Cancel" at bounding box center [225, 385] width 20 height 8
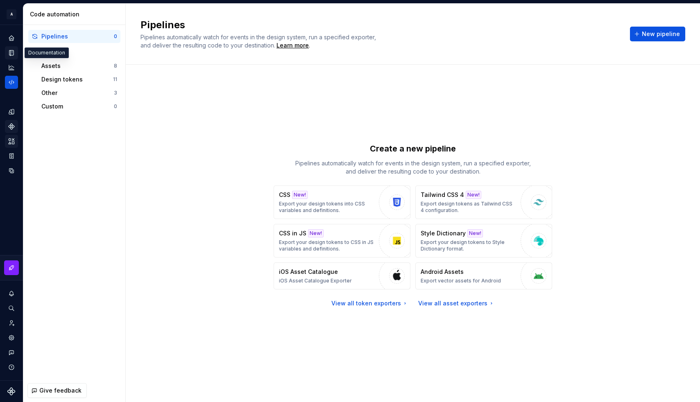
click at [11, 53] on icon "Documentation" at bounding box center [11, 52] width 4 height 5
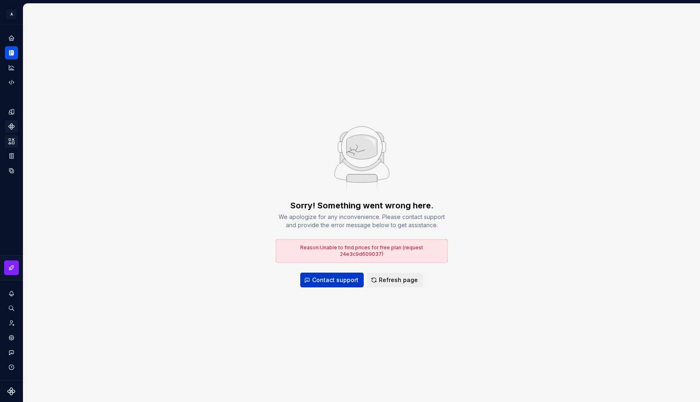
click at [348, 279] on span "Contact support" at bounding box center [335, 280] width 46 height 8
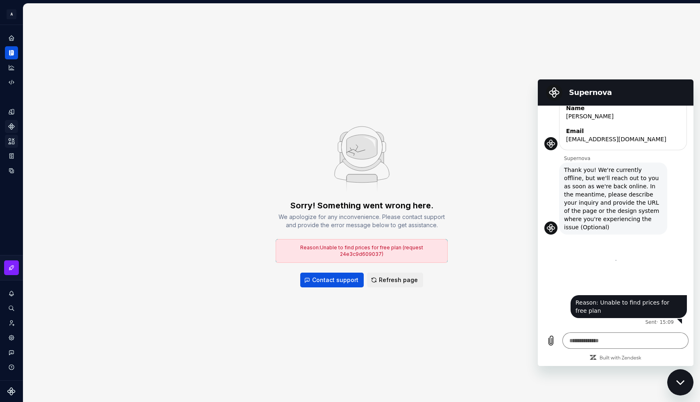
type textarea "*"
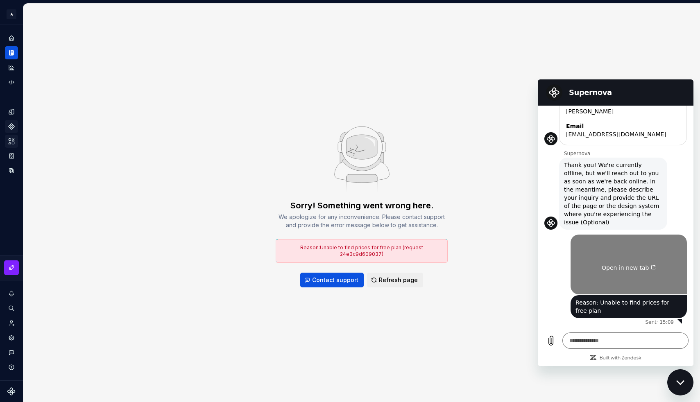
scroll to position [196, 0]
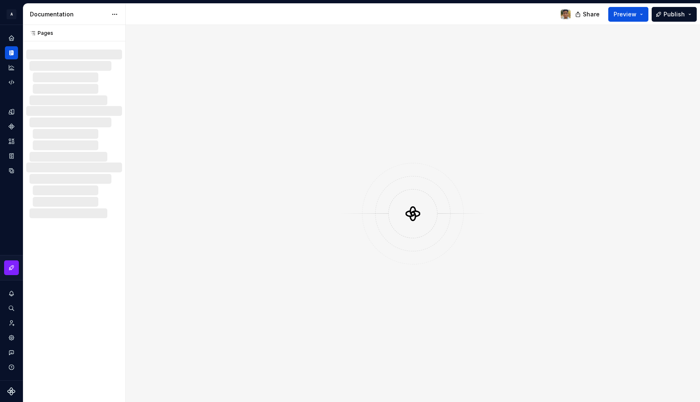
scroll to position [413, 0]
type textarea "*"
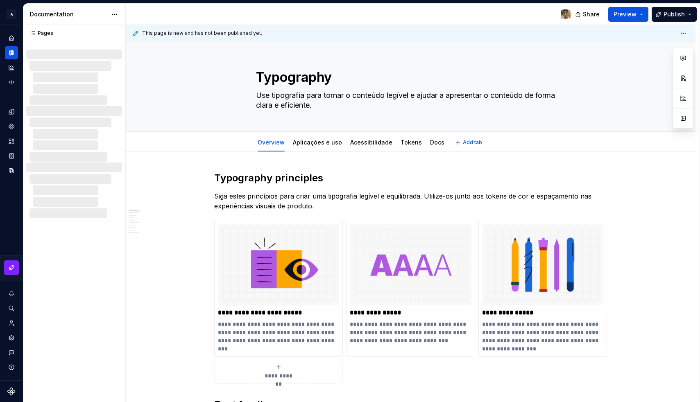
type textarea "*"
click at [565, 15] on img at bounding box center [566, 14] width 10 height 10
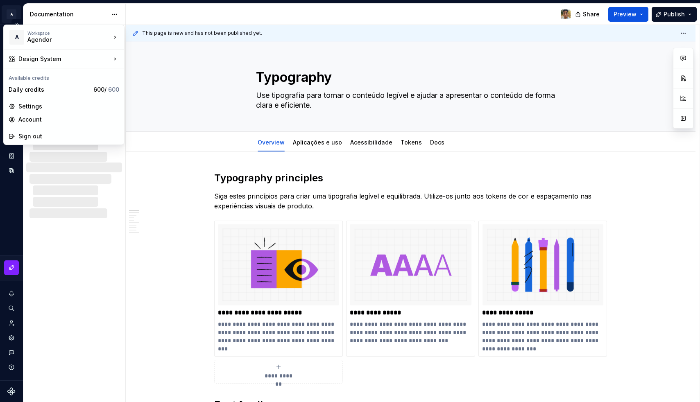
click at [8, 15] on html "**********" at bounding box center [350, 201] width 700 height 402
click at [30, 121] on div "Account" at bounding box center [68, 120] width 101 height 8
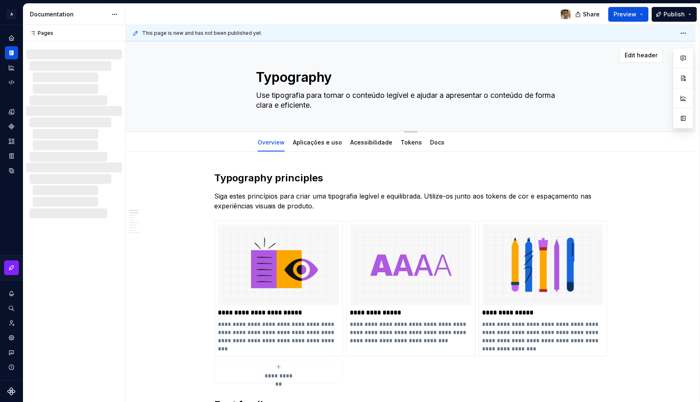
type textarea "*"
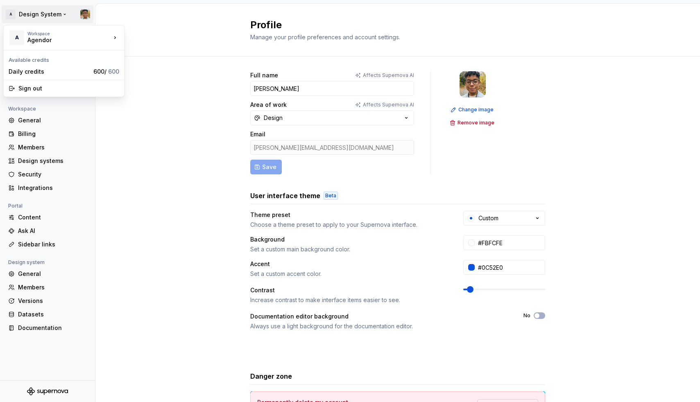
click at [43, 14] on html "A Design System Back Account Profile Authentication Notifications Workspace Gen…" at bounding box center [350, 201] width 700 height 402
click at [31, 68] on div "Daily credits" at bounding box center [50, 72] width 82 height 8
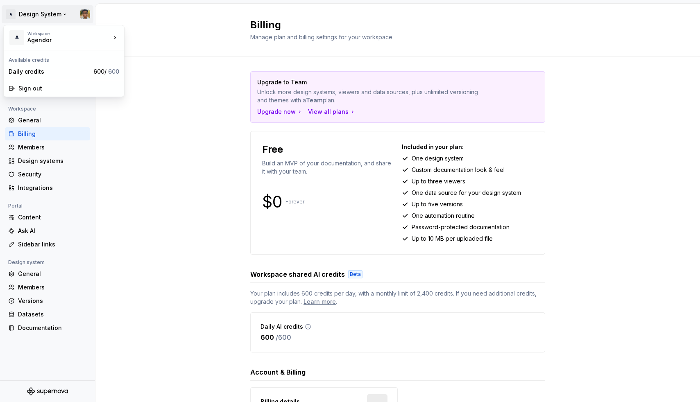
click at [27, 20] on html "A Design System Back Account Profile Authentication Notifications Workspace Gen…" at bounding box center [350, 201] width 700 height 402
click at [32, 91] on div "Sign out" at bounding box center [68, 88] width 101 height 8
type textarea "*"
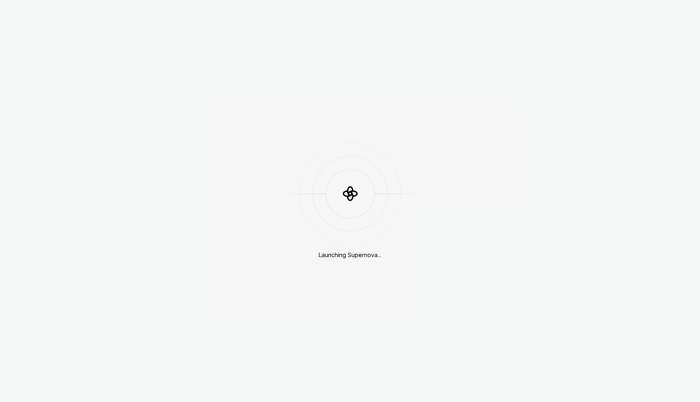
scroll to position [413, 0]
type textarea "*"
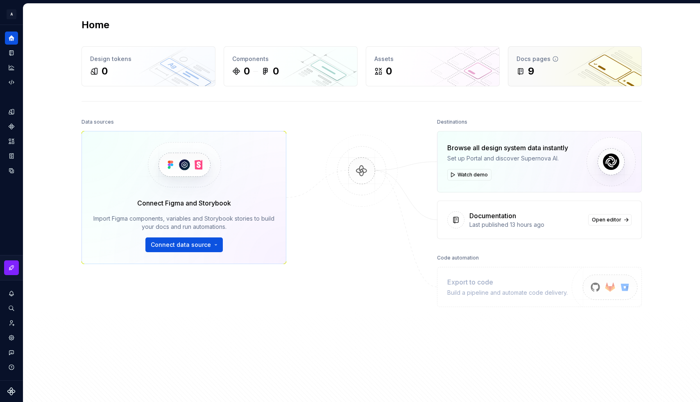
click at [533, 66] on div "9" at bounding box center [531, 71] width 6 height 13
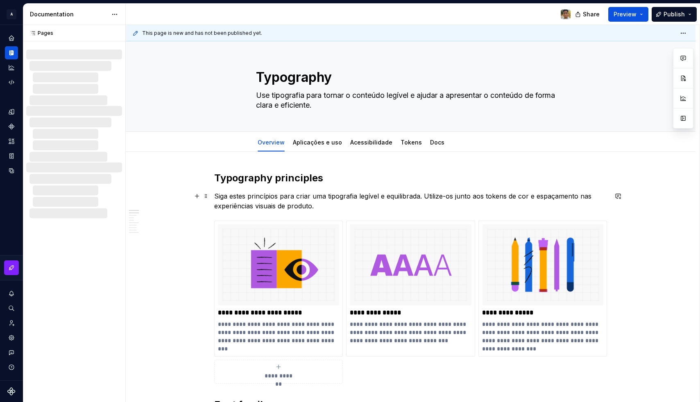
type textarea "*"
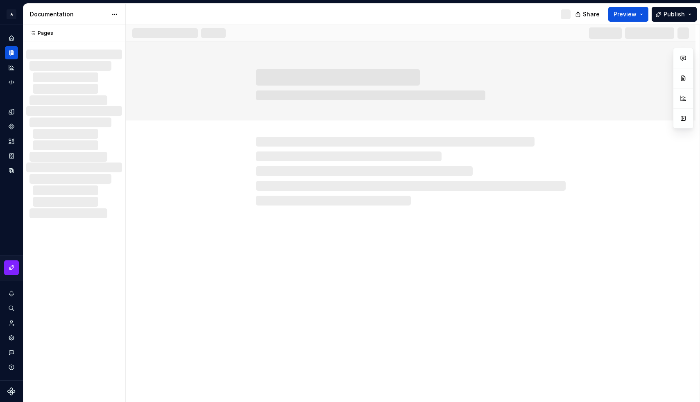
scroll to position [418, 0]
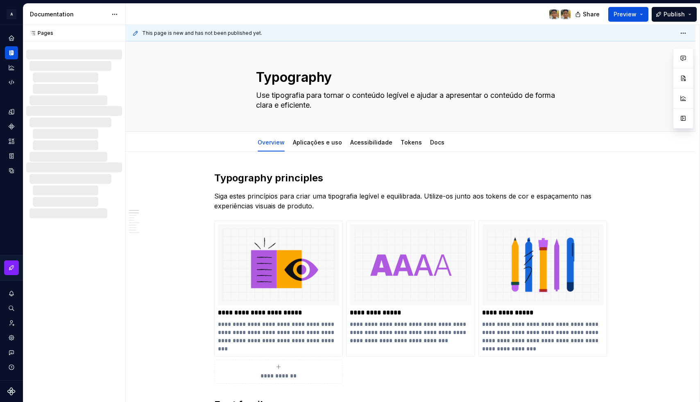
type textarea "*"
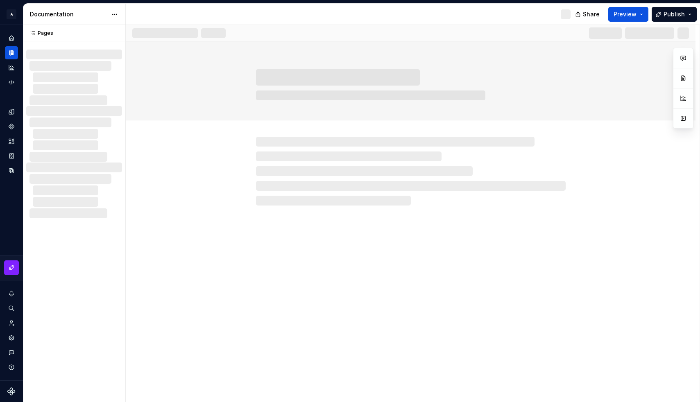
type textarea "*"
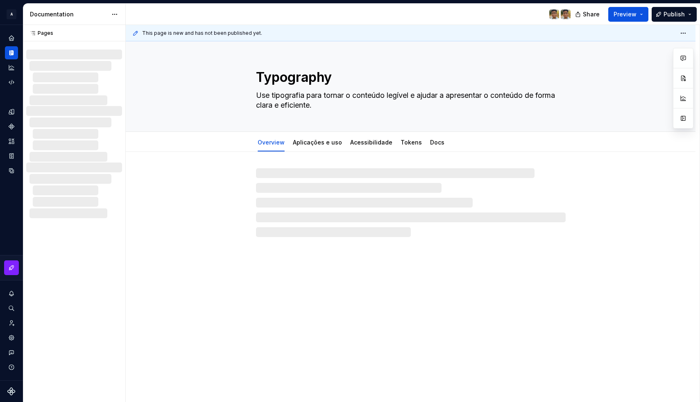
type textarea "*"
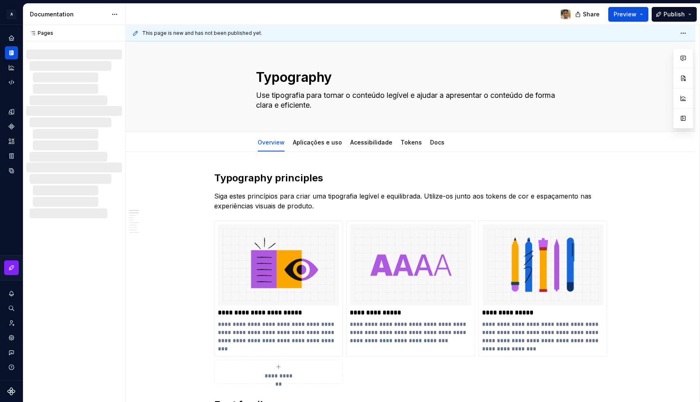
type textarea "*"
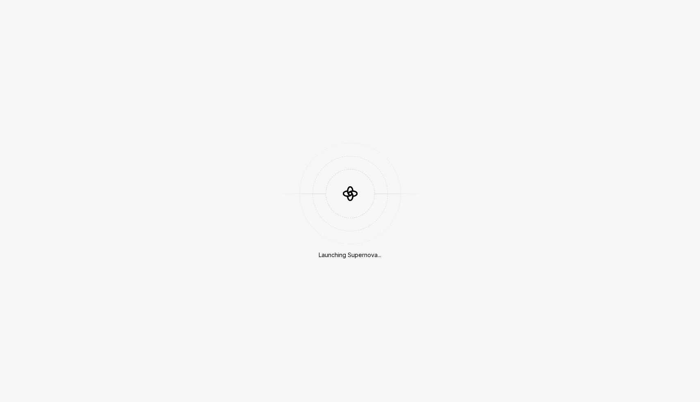
scroll to position [418, 0]
type textarea "*"
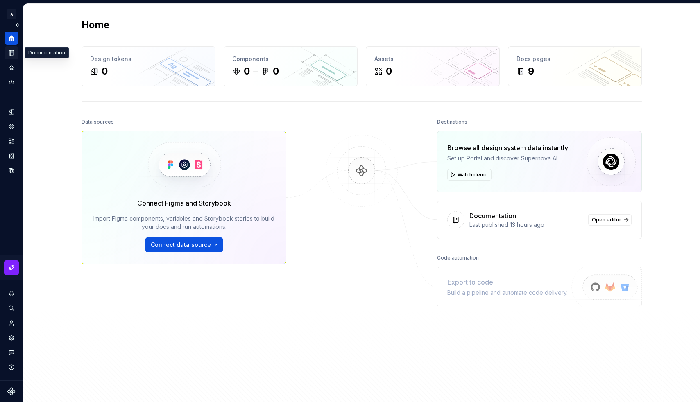
click at [13, 54] on icon "Documentation" at bounding box center [12, 53] width 3 height 5
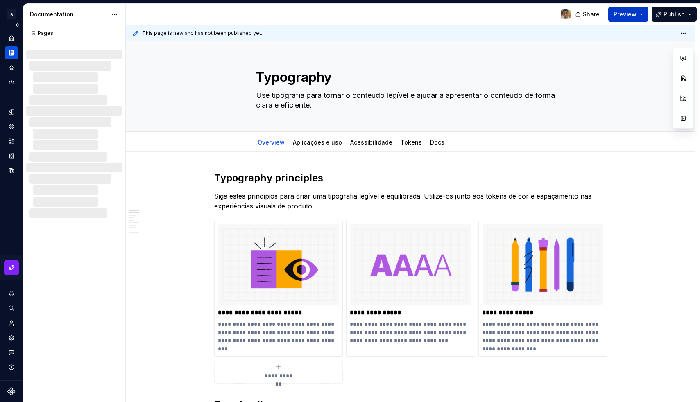
click at [645, 8] on button "Preview" at bounding box center [628, 14] width 40 height 15
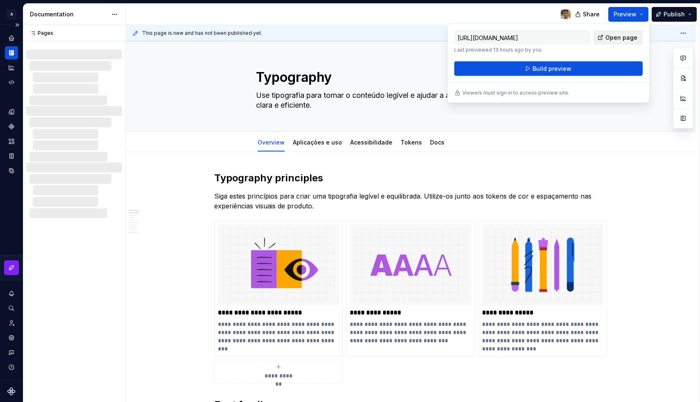
click at [605, 37] on link "Open page" at bounding box center [618, 37] width 49 height 15
type textarea "*"
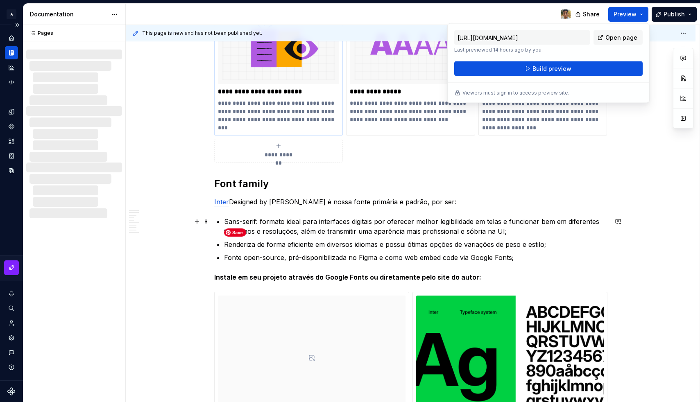
scroll to position [226, 0]
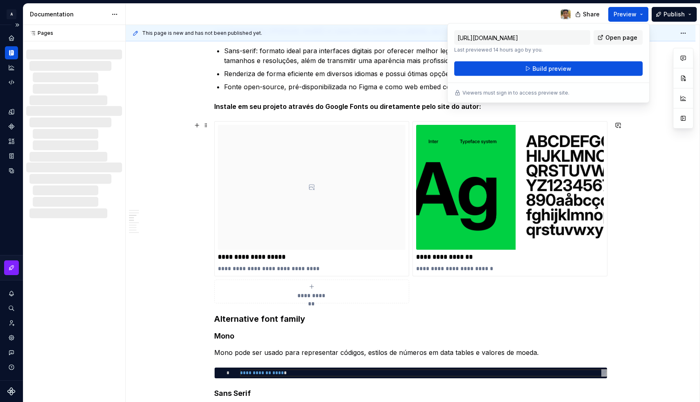
type textarea "*"
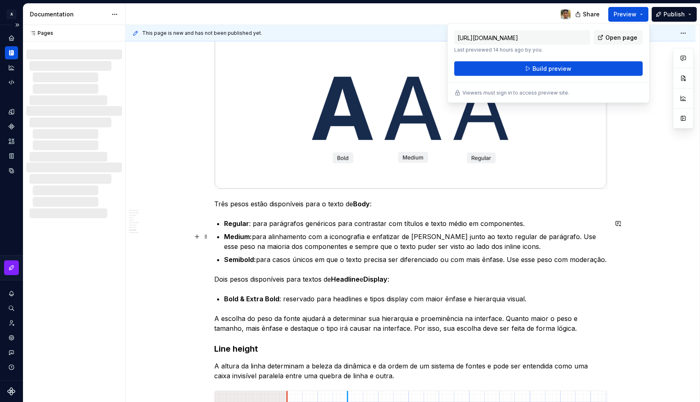
scroll to position [1296, 0]
click at [302, 232] on ul "Regular : para parágrafos genéricos para contrastar com títulos e texto médio e…" at bounding box center [416, 242] width 384 height 46
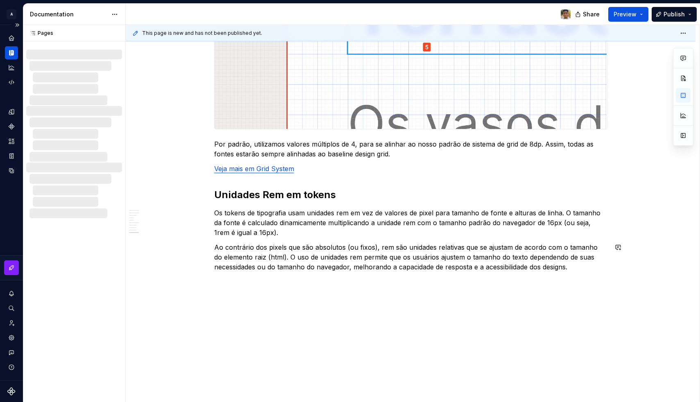
scroll to position [1721, 0]
click at [200, 283] on button "button" at bounding box center [196, 281] width 11 height 11
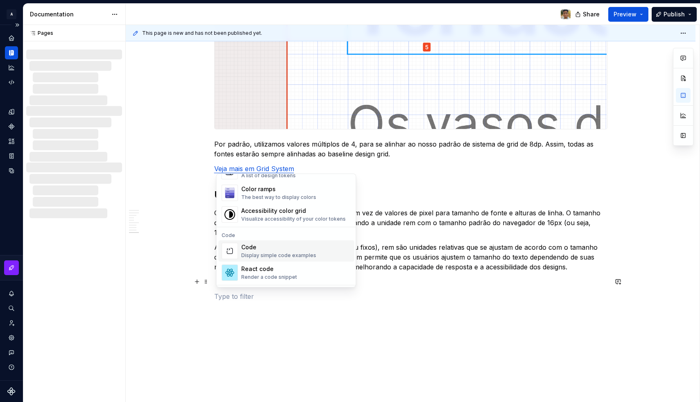
scroll to position [636, 0]
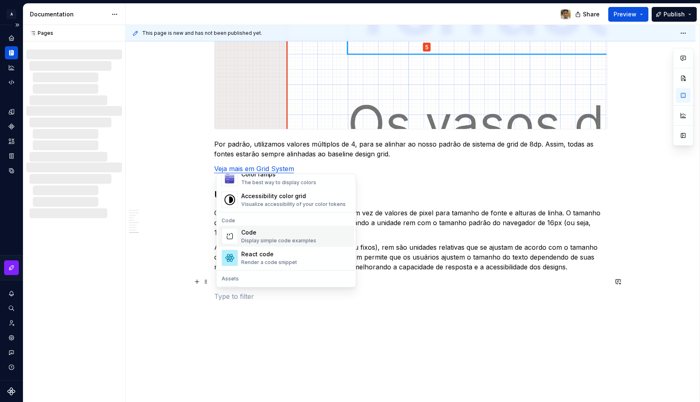
click at [272, 240] on div "Display simple code examples" at bounding box center [278, 241] width 75 height 7
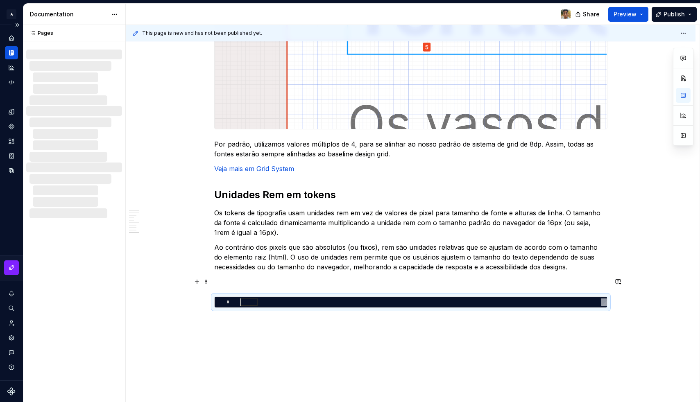
scroll to position [0, 0]
click at [254, 300] on div at bounding box center [423, 302] width 367 height 7
click at [114, 35] on button "button" at bounding box center [116, 32] width 11 height 11
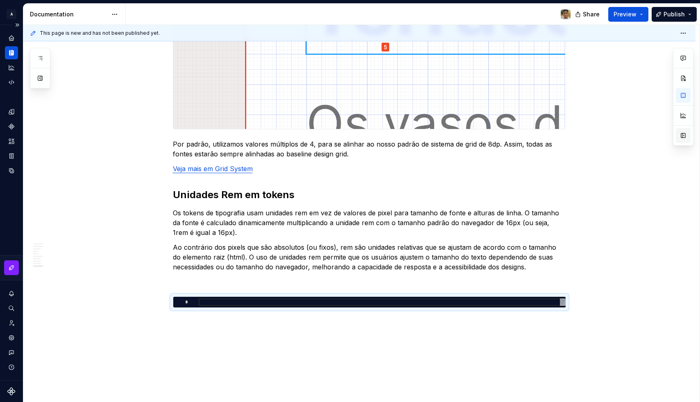
click at [682, 132] on button "button" at bounding box center [683, 135] width 15 height 15
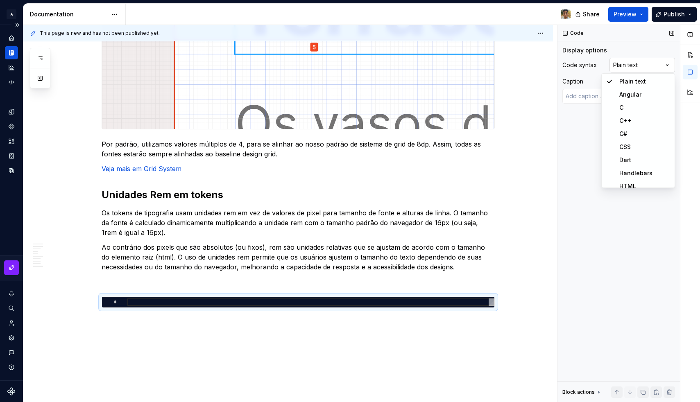
click at [628, 67] on div "Comments Open comments No comments yet Select ‘Comment’ from the block context …" at bounding box center [629, 214] width 143 height 378
click at [629, 66] on div "Comments Open comments No comments yet Select ‘Comment’ from the block context …" at bounding box center [629, 214] width 143 height 378
click at [157, 300] on div at bounding box center [310, 302] width 367 height 7
type textarea "*"
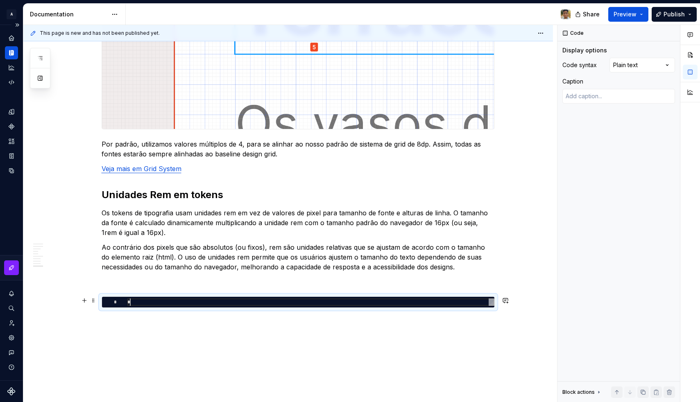
scroll to position [0, 2]
type textarea "*"
type textarea "**"
type textarea "*"
type textarea "***"
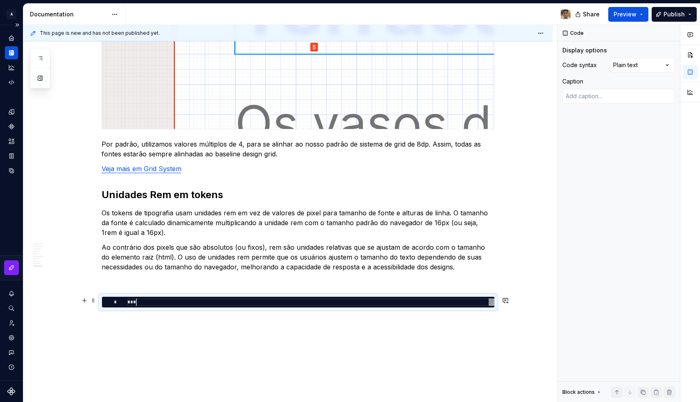
type textarea "*"
click at [136, 301] on span "****" at bounding box center [132, 302] width 11 height 5
type textarea "****"
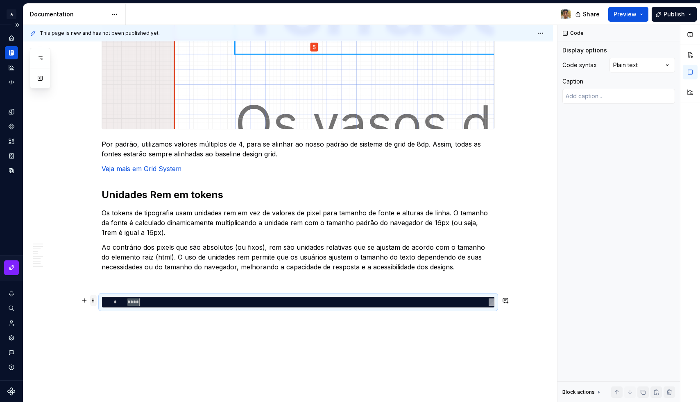
click at [93, 300] on span at bounding box center [93, 300] width 7 height 11
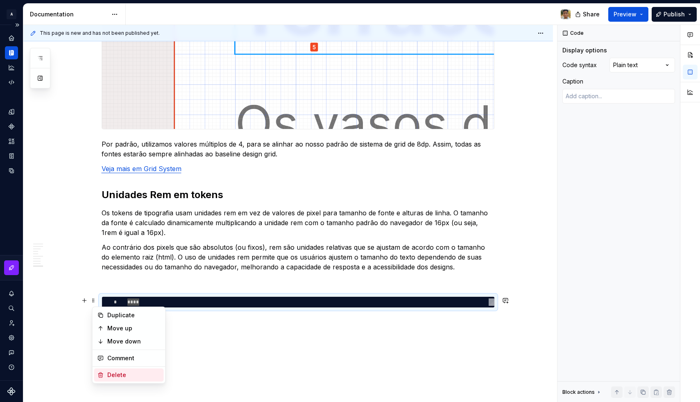
click at [112, 372] on div "Delete" at bounding box center [133, 375] width 53 height 8
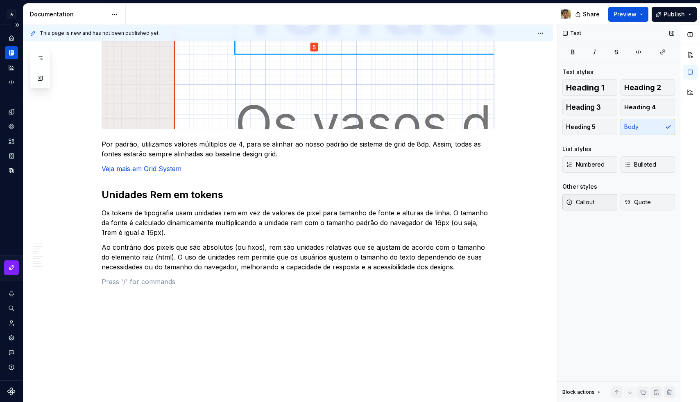
click at [589, 203] on span "Callout" at bounding box center [580, 202] width 28 height 8
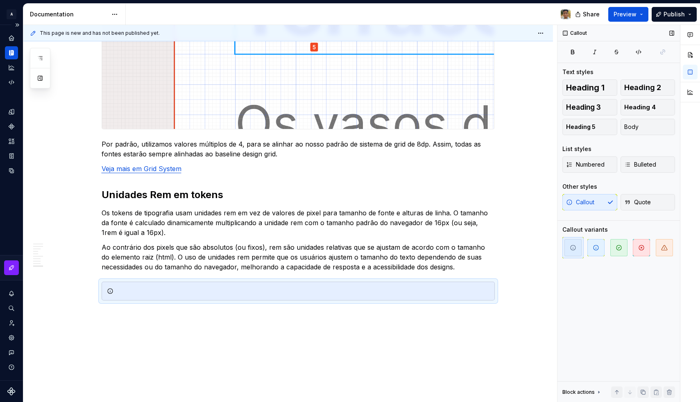
click at [581, 206] on div "Callout Quote" at bounding box center [619, 202] width 113 height 16
click at [585, 167] on span "Numbered" at bounding box center [585, 165] width 39 height 8
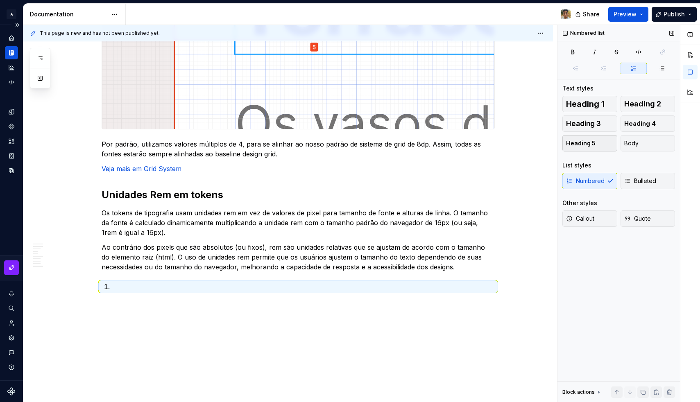
click at [585, 147] on span "Heading 5" at bounding box center [581, 143] width 30 height 8
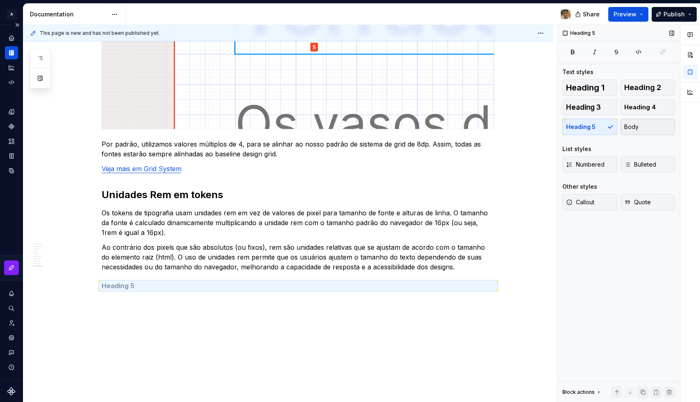
click at [636, 132] on button "Body" at bounding box center [648, 127] width 55 height 16
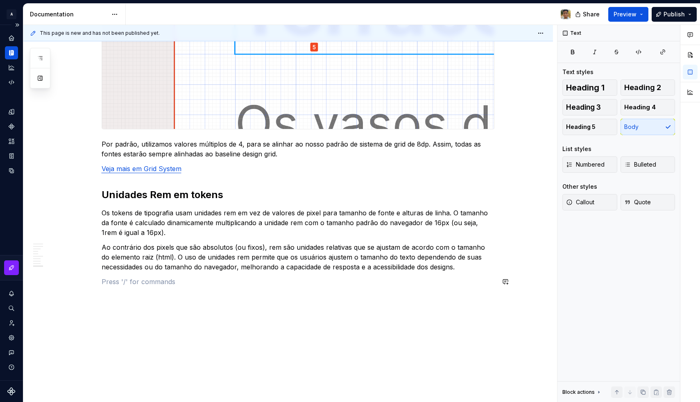
drag, startPoint x: 194, startPoint y: 354, endPoint x: 184, endPoint y: 369, distance: 18.2
click at [194, 354] on div "**********" at bounding box center [290, 214] width 534 height 378
